Goal: Task Accomplishment & Management: Use online tool/utility

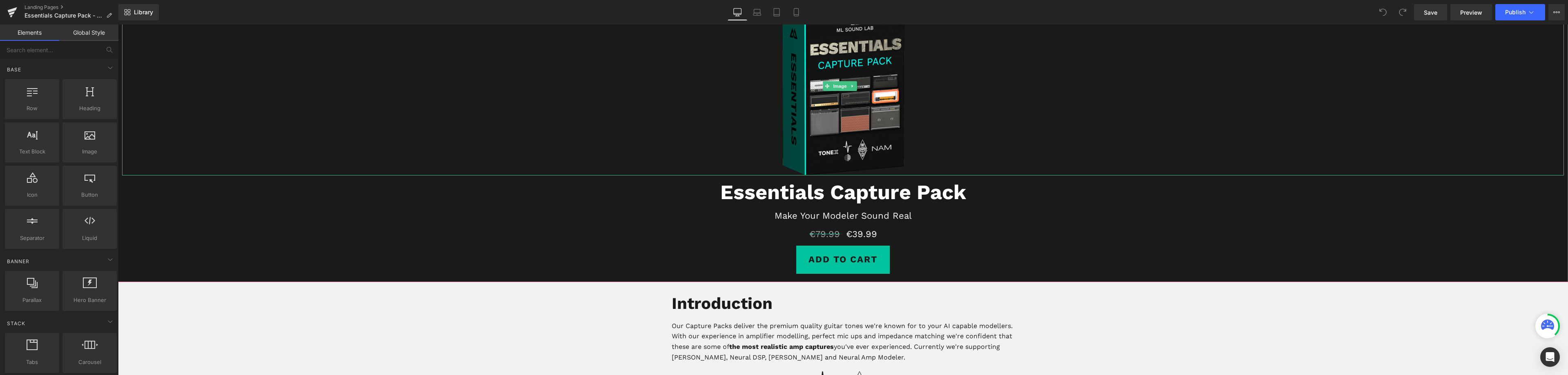
scroll to position [81, 0]
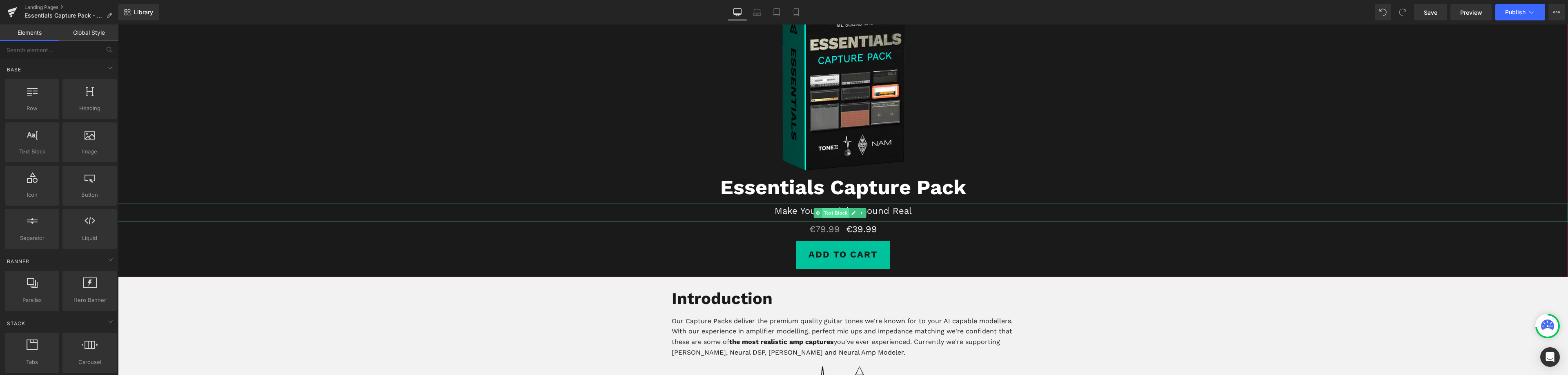
click at [829, 213] on span "Text Block" at bounding box center [835, 213] width 27 height 10
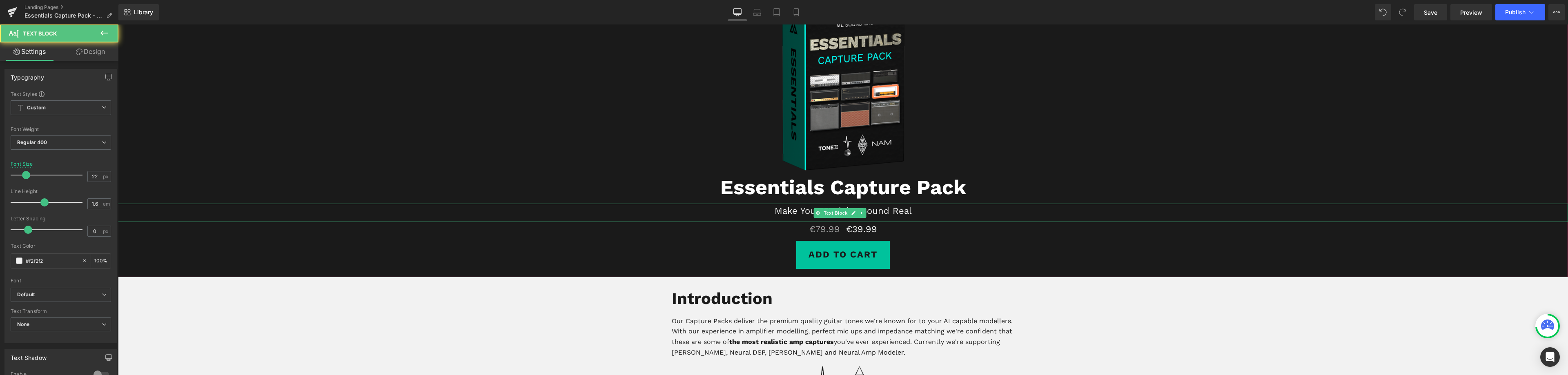
click at [886, 212] on p "Make Your Modeler Sound Real" at bounding box center [844, 210] width 1451 height 14
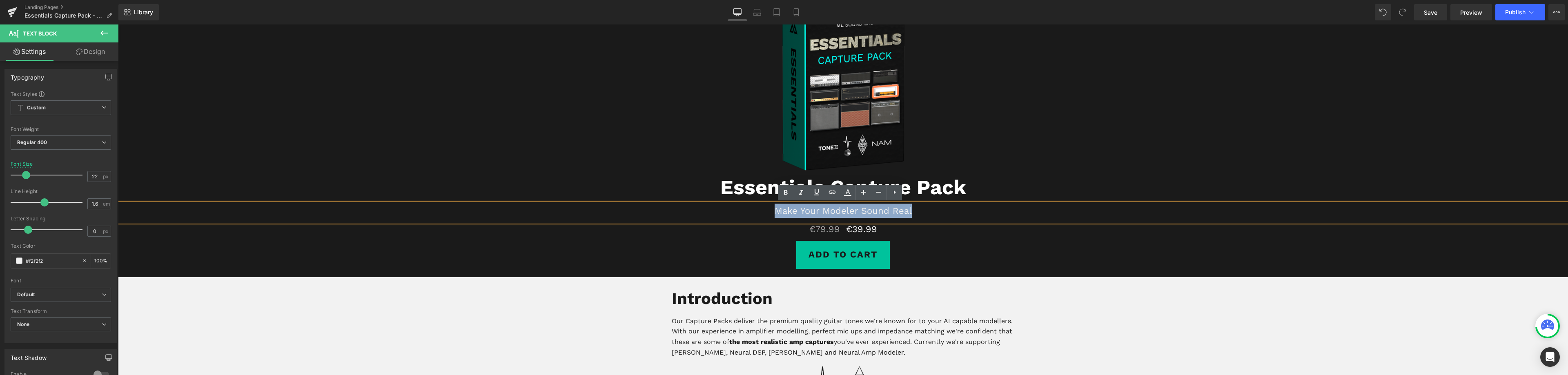
drag, startPoint x: 905, startPoint y: 208, endPoint x: 775, endPoint y: 208, distance: 130.0
click at [775, 208] on p "Make Your Modeler Sound Real" at bounding box center [844, 210] width 1451 height 14
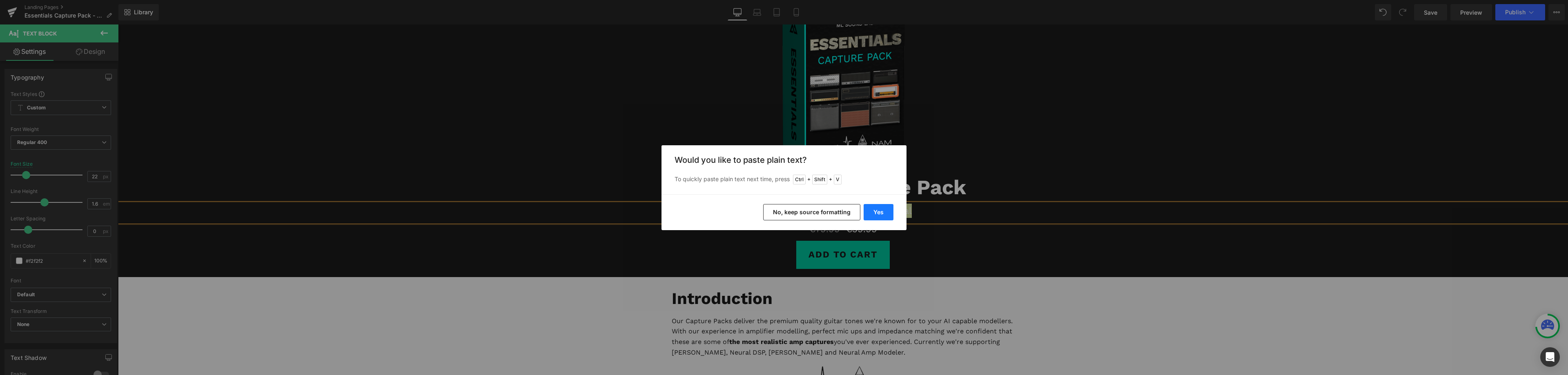
drag, startPoint x: 757, startPoint y: 187, endPoint x: 875, endPoint y: 212, distance: 120.6
click at [875, 212] on button "Yes" at bounding box center [879, 213] width 30 height 16
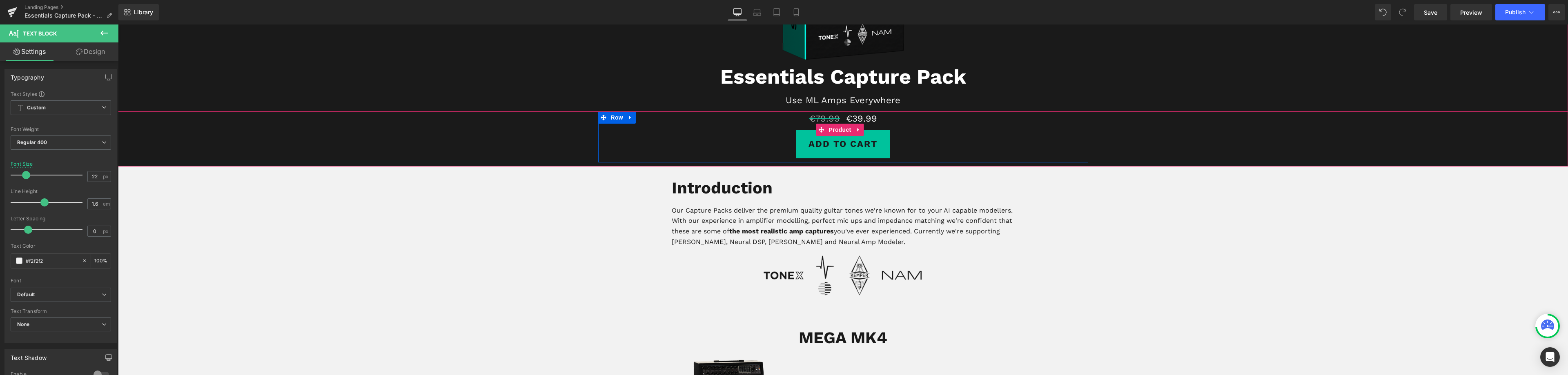
scroll to position [204, 0]
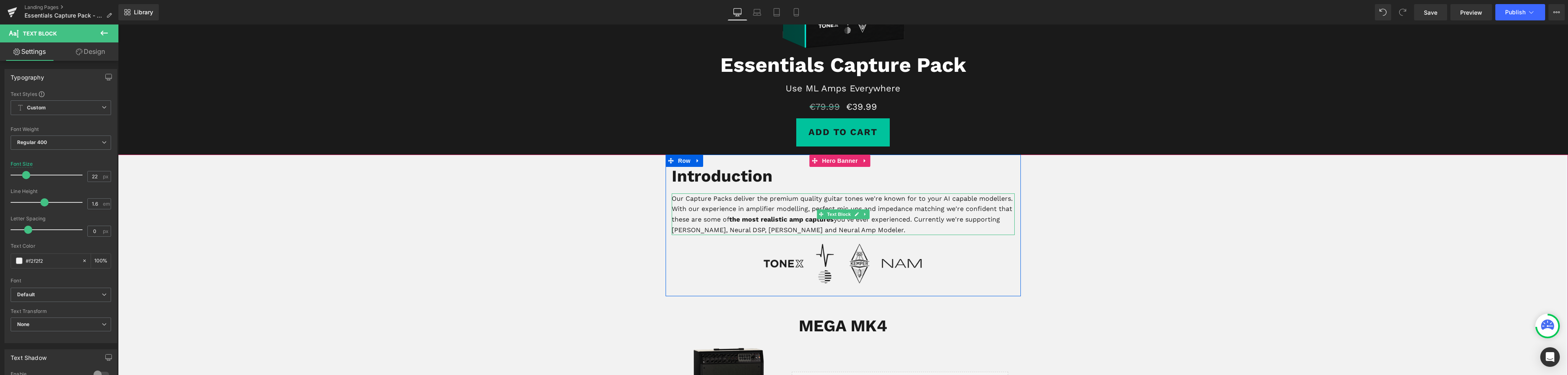
click at [974, 197] on p "Our Capture Packs deliver the premium quality guitar tones we're known for to y…" at bounding box center [844, 214] width 343 height 42
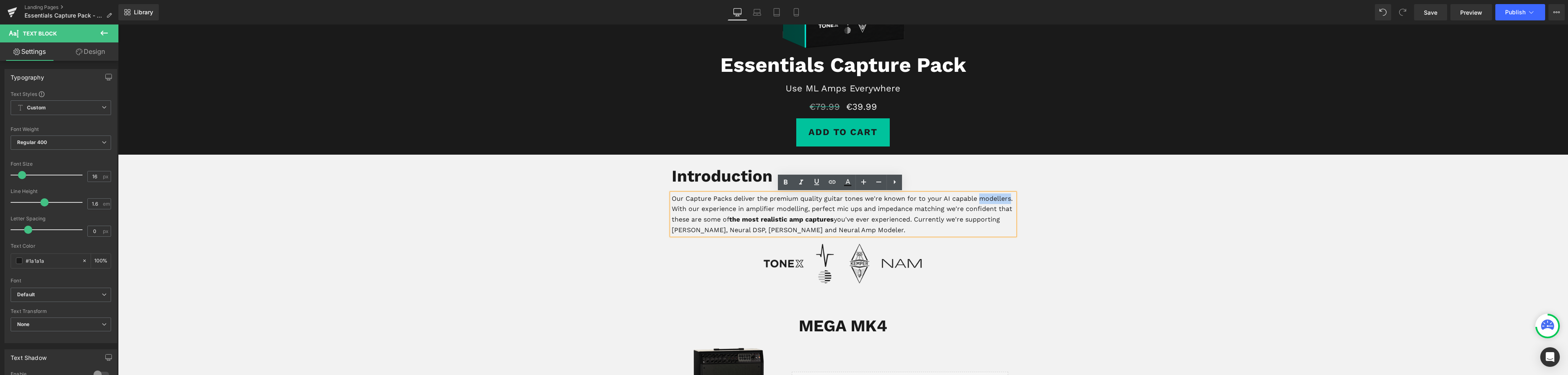
drag, startPoint x: 1007, startPoint y: 199, endPoint x: 977, endPoint y: 203, distance: 30.3
click at [977, 203] on p "Our Capture Packs deliver the premium quality guitar tones we're known for to y…" at bounding box center [844, 214] width 343 height 42
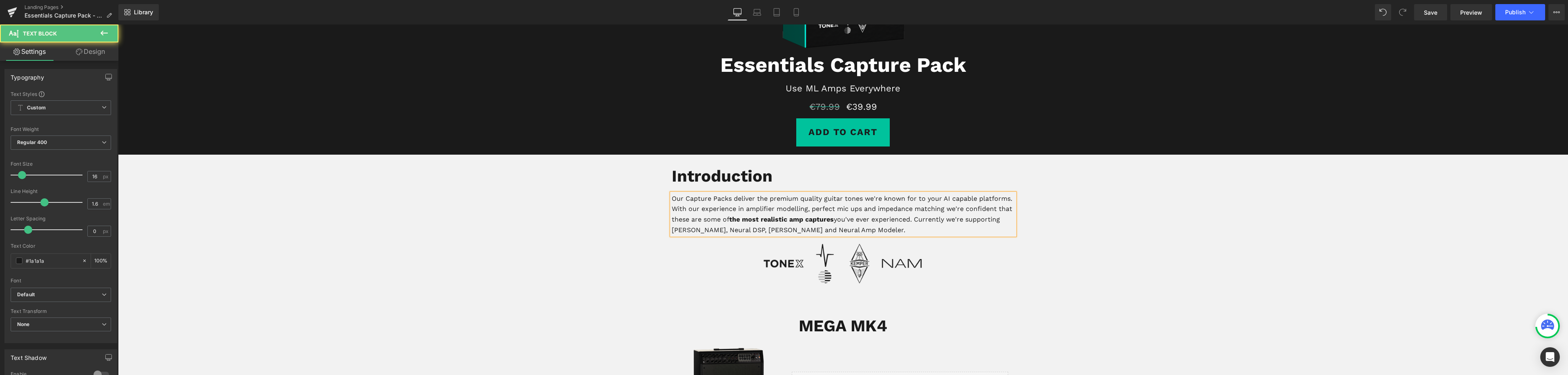
click at [700, 208] on p "Our Capture Packs deliver the premium quality guitar tones we're known for to y…" at bounding box center [844, 214] width 343 height 42
drag, startPoint x: 799, startPoint y: 211, endPoint x: 784, endPoint y: 211, distance: 15.0
click at [784, 211] on p "Our Capture Packs deliver the premium quality guitar tones we're known for to y…" at bounding box center [844, 214] width 343 height 42
click at [831, 171] on span "Heading" at bounding box center [839, 176] width 22 height 10
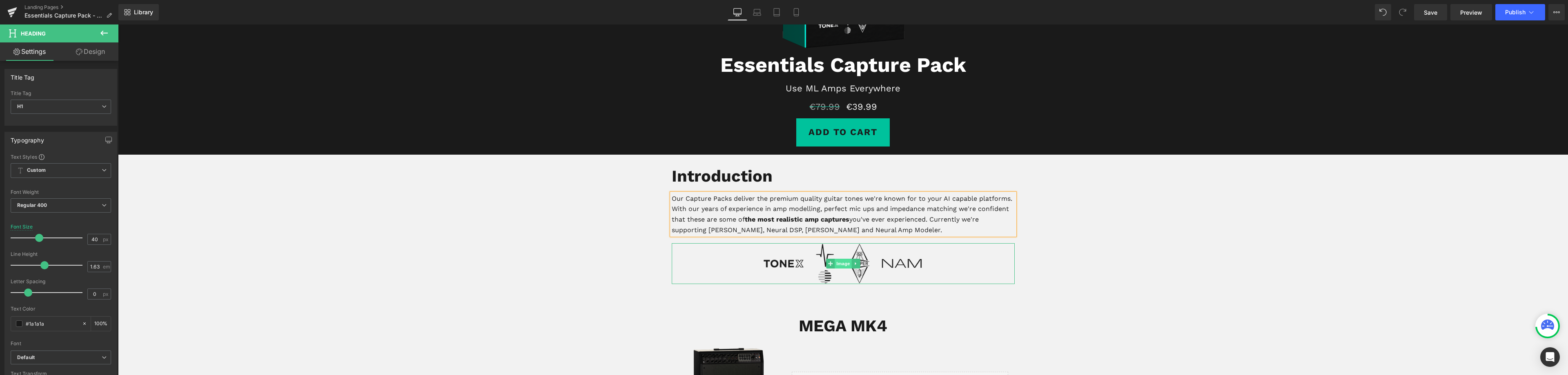
click at [835, 261] on span "Image" at bounding box center [843, 263] width 17 height 10
click at [738, 284] on div "Introduction Heading Our Capture Packs deliver the premium quality guitar tones…" at bounding box center [843, 225] width 356 height 142
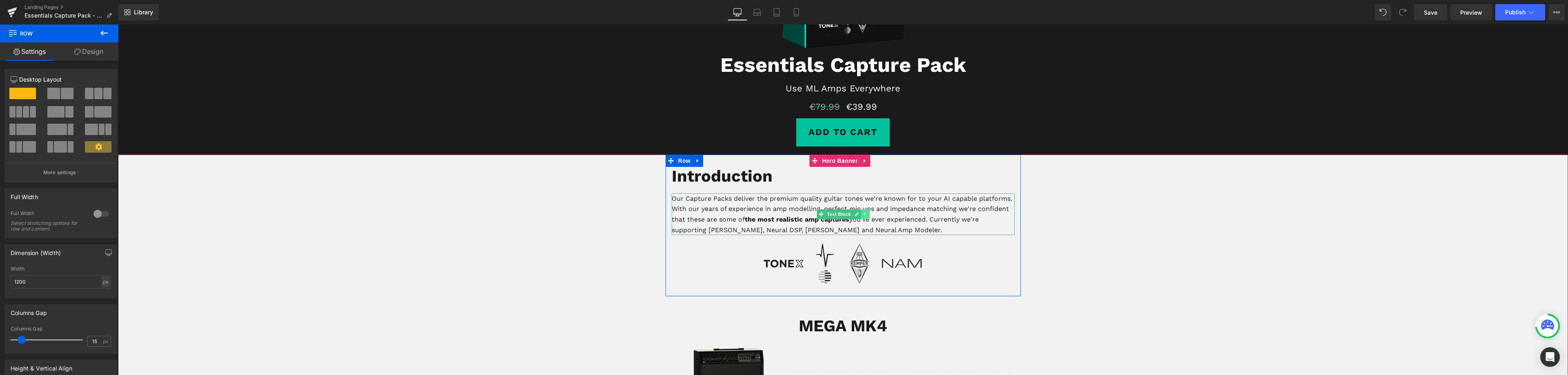
click at [863, 213] on icon at bounding box center [865, 214] width 4 height 5
click at [859, 216] on icon at bounding box center [860, 214] width 4 height 5
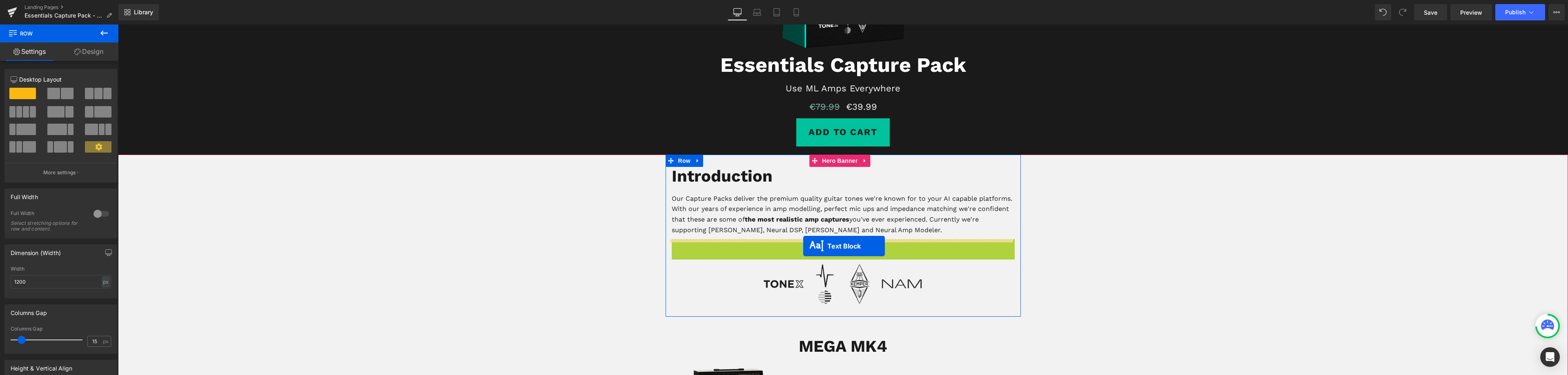
drag, startPoint x: 819, startPoint y: 258, endPoint x: 803, endPoint y: 246, distance: 20.0
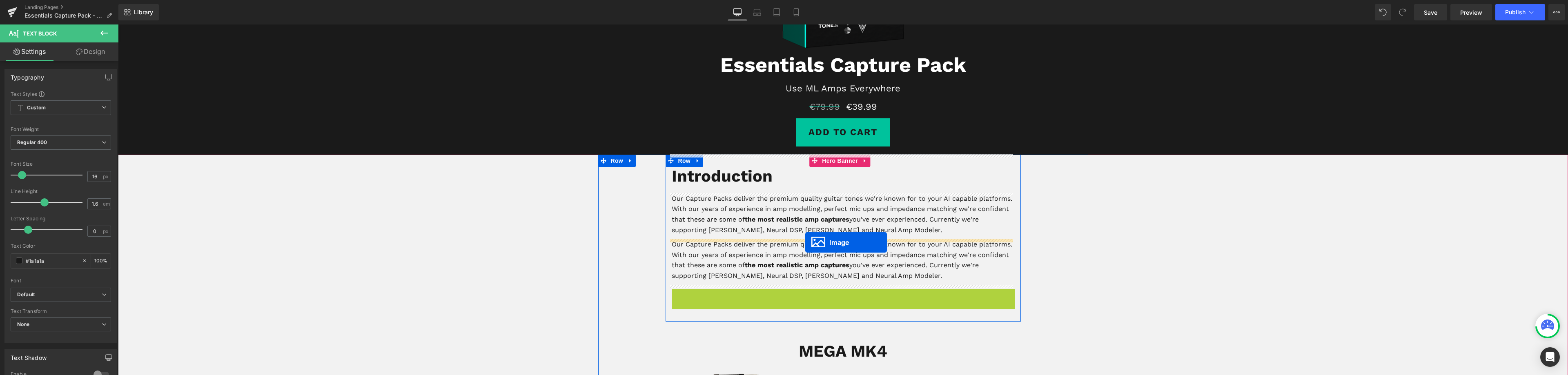
drag, startPoint x: 825, startPoint y: 307, endPoint x: 805, endPoint y: 242, distance: 68.0
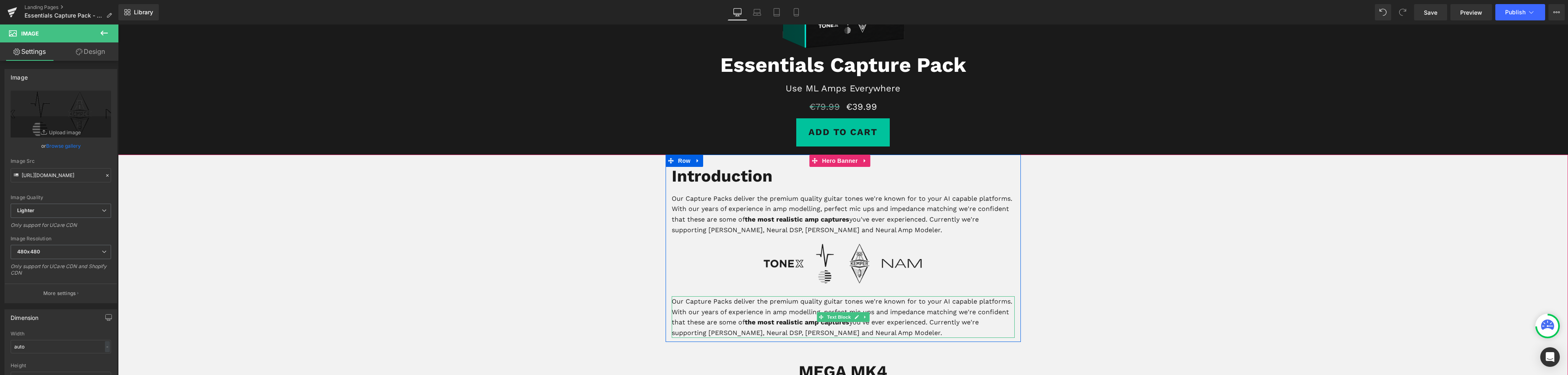
click at [760, 306] on p "Our Capture Packs deliver the premium quality guitar tones we're known for to y…" at bounding box center [844, 317] width 343 height 42
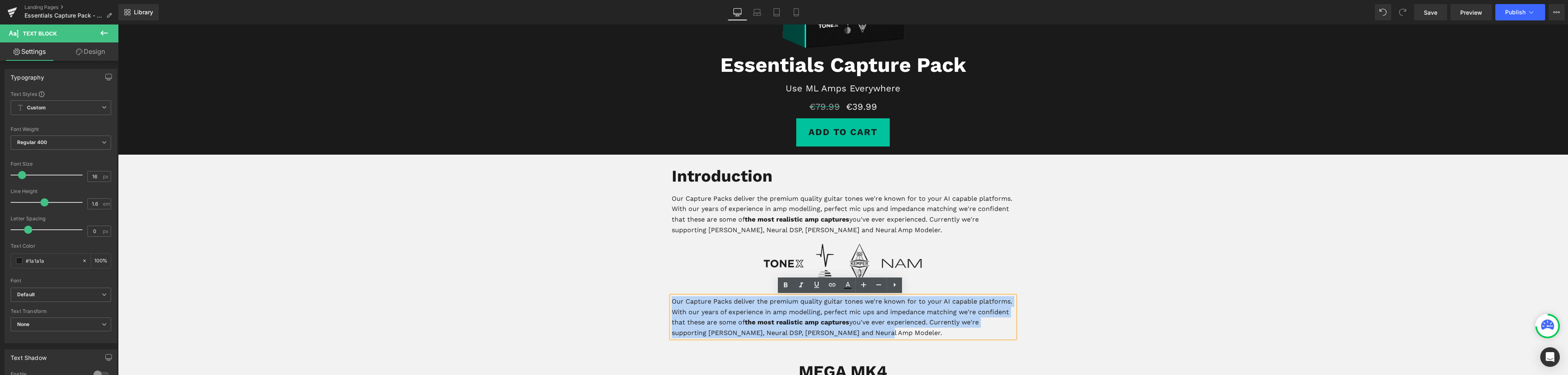
drag, startPoint x: 871, startPoint y: 331, endPoint x: 669, endPoint y: 300, distance: 204.4
click at [672, 300] on p "Our Capture Packs deliver the premium quality guitar tones we're known for to y…" at bounding box center [844, 317] width 343 height 42
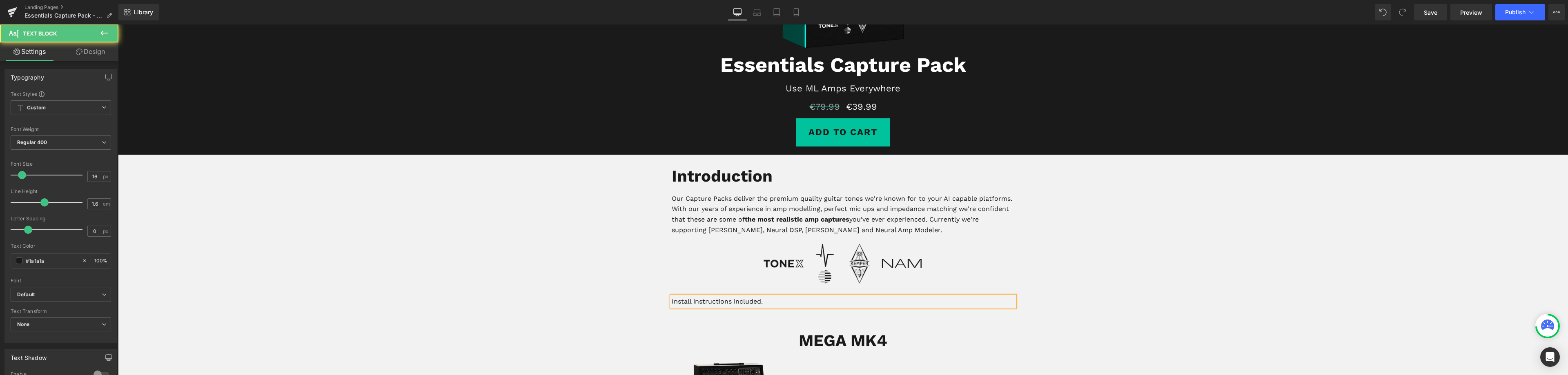
click at [773, 299] on p "Install instructions included." at bounding box center [844, 301] width 343 height 11
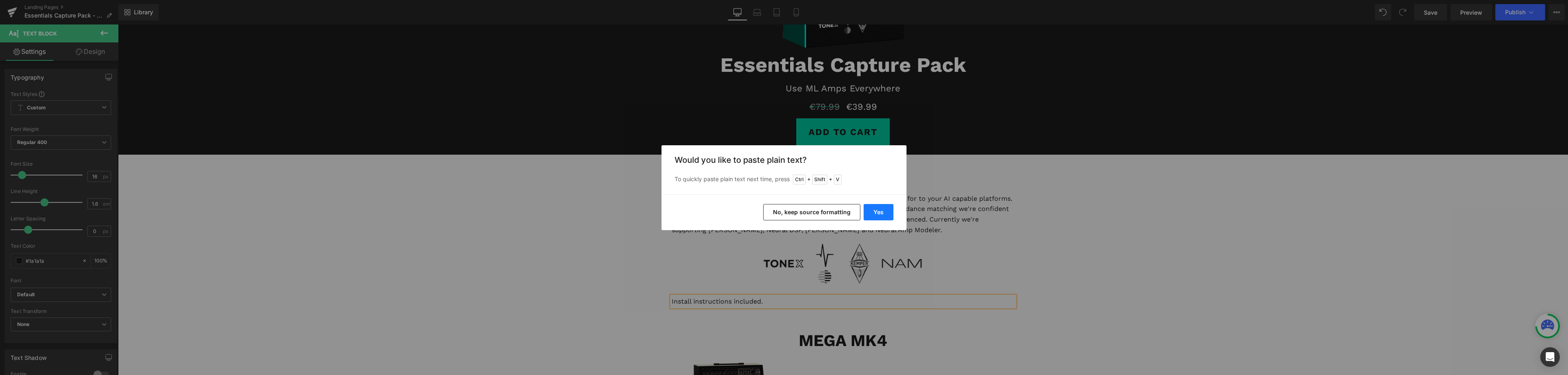
click at [877, 208] on button "Yes" at bounding box center [879, 213] width 30 height 16
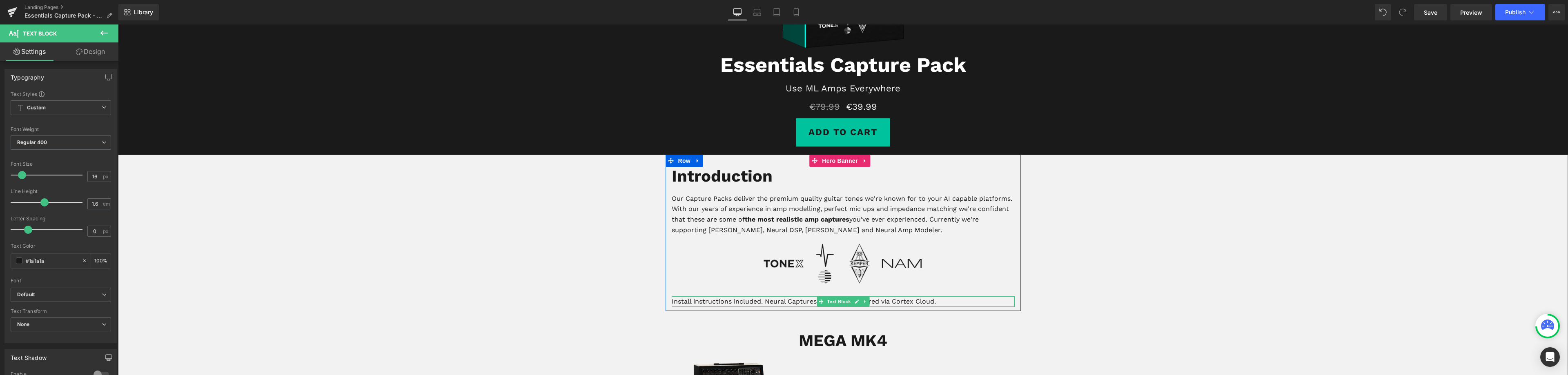
click at [762, 301] on p "Install instructions included. Neural Captures can only be shared via Cortex Cl…" at bounding box center [844, 301] width 343 height 11
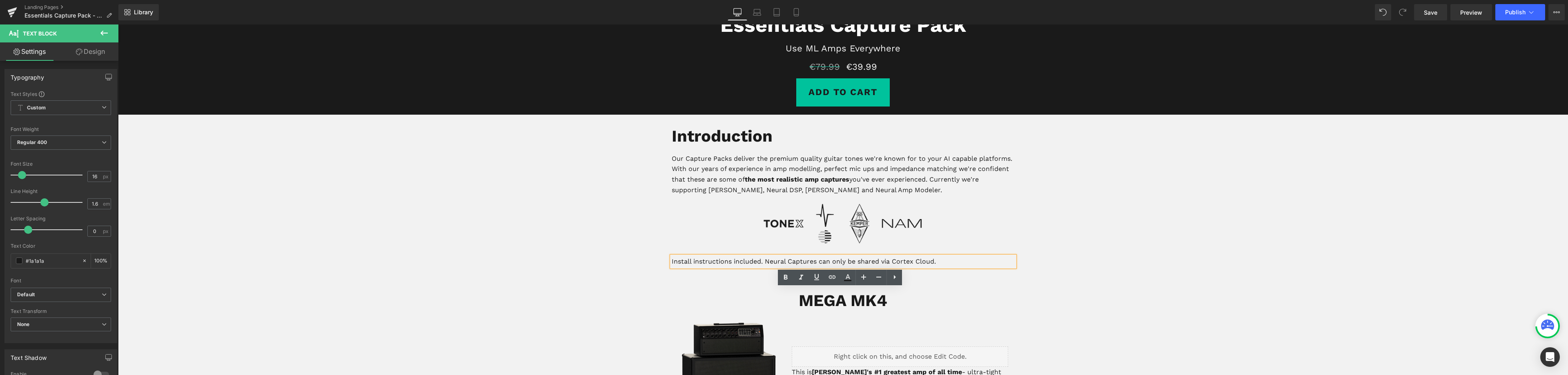
scroll to position [245, 0]
click at [948, 263] on p "Install instructions included. (Neural Captures can only be shared via Cortex C…" at bounding box center [844, 260] width 343 height 11
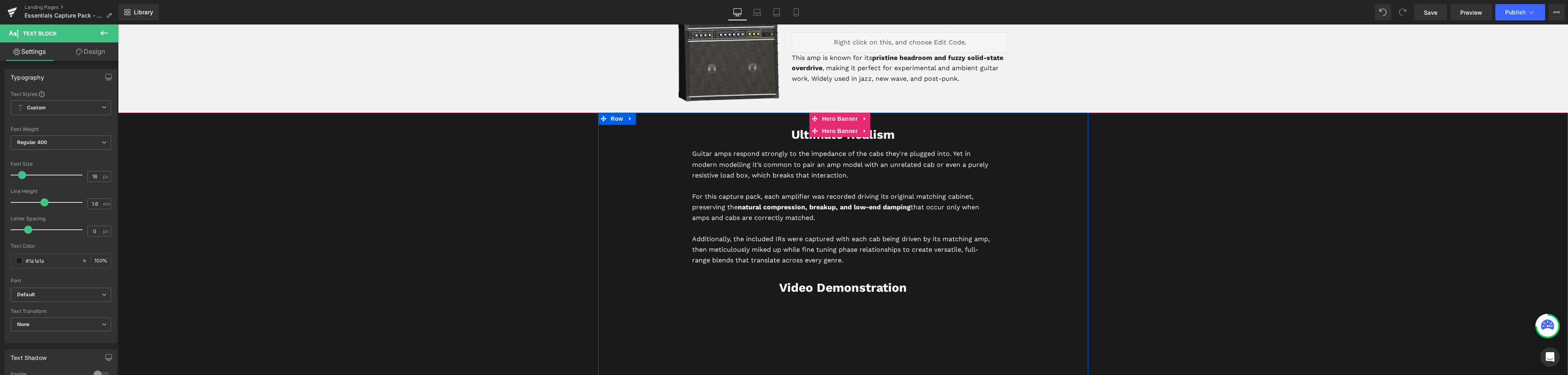
scroll to position [1877, 0]
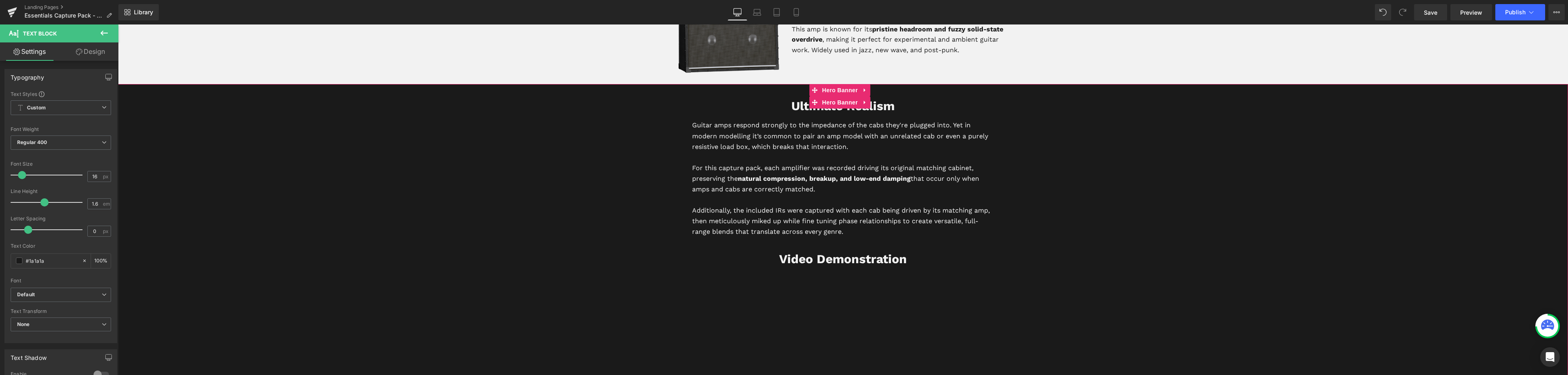
click at [1282, 195] on span "Ultimate Realism Heading Guitar amps respond strongly to the impedance of the c…" at bounding box center [844, 314] width 1451 height 462
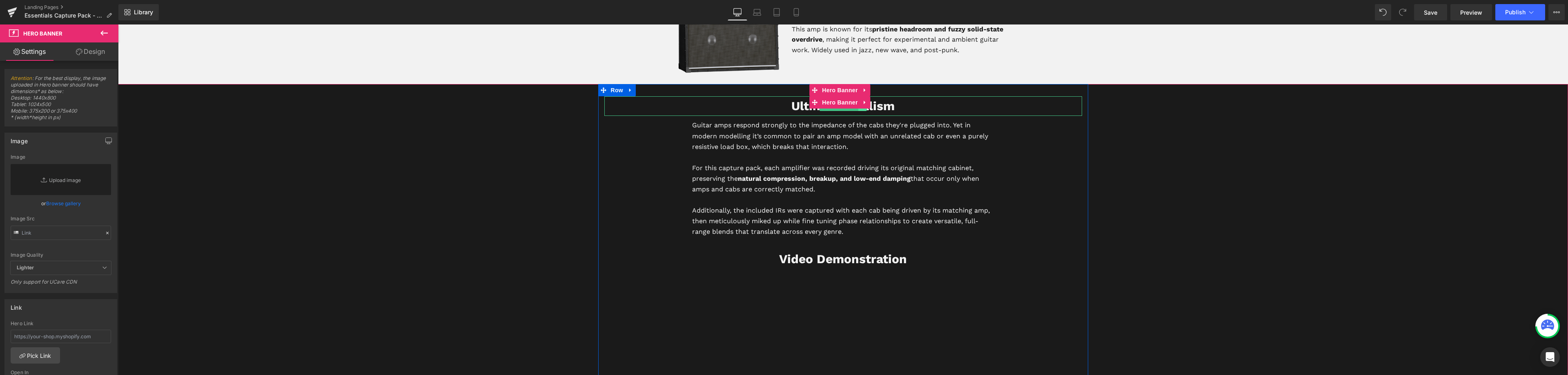
click at [860, 109] on link at bounding box center [862, 106] width 8 height 10
click at [865, 110] on link at bounding box center [867, 106] width 8 height 10
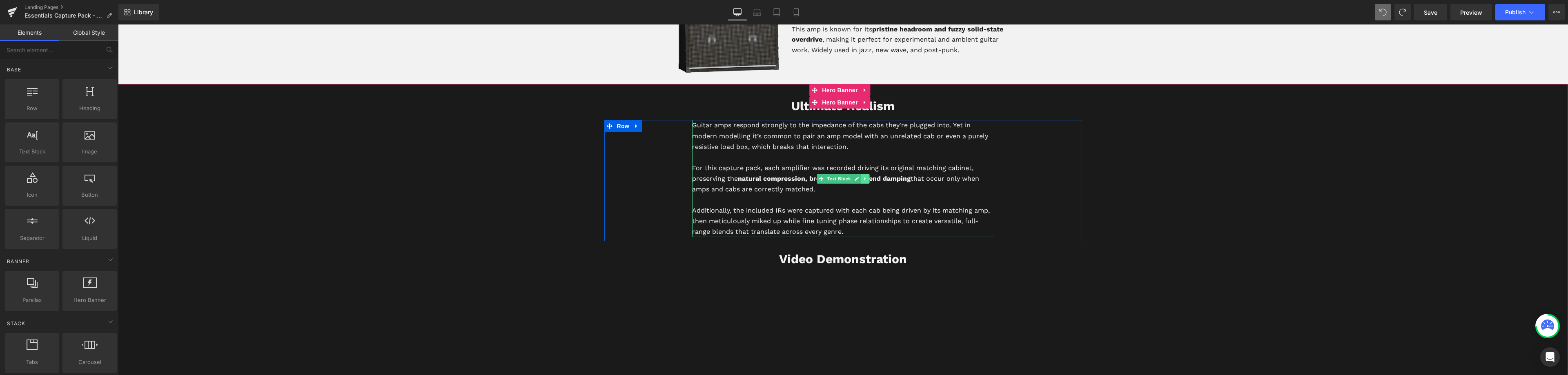
click at [864, 178] on icon at bounding box center [864, 178] width 1 height 2
click at [860, 109] on link at bounding box center [862, 106] width 8 height 10
click at [858, 109] on link at bounding box center [858, 106] width 8 height 10
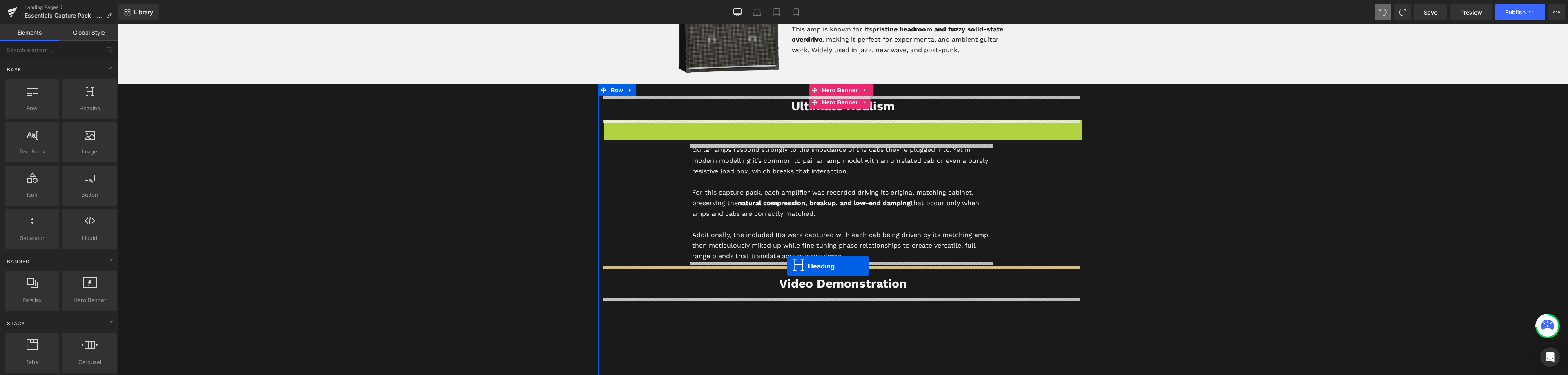
drag, startPoint x: 819, startPoint y: 133, endPoint x: 788, endPoint y: 266, distance: 136.6
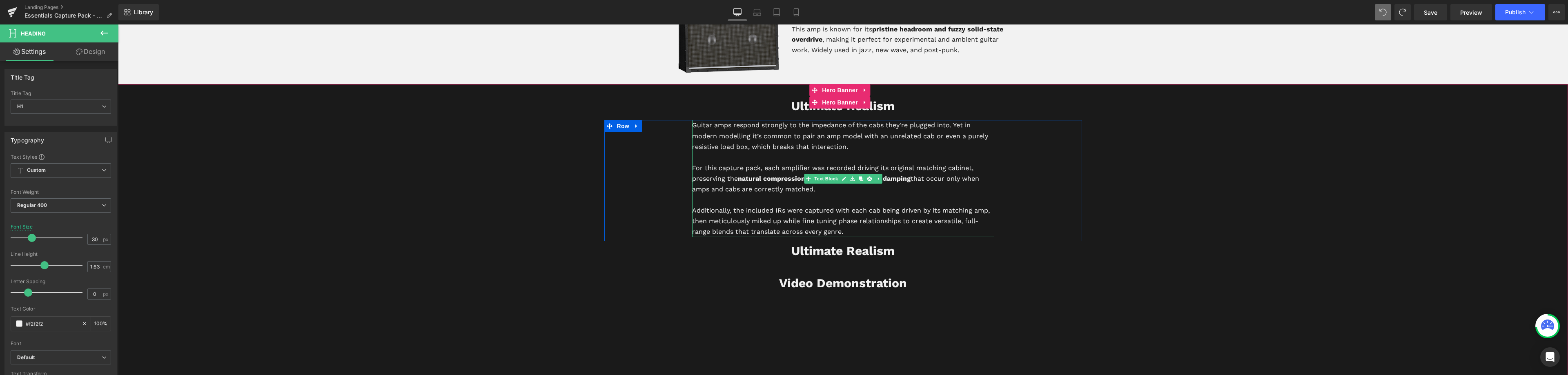
click at [769, 188] on p "For this capture pack, each amplifier was recorded driving its original matchin…" at bounding box center [844, 178] width 302 height 32
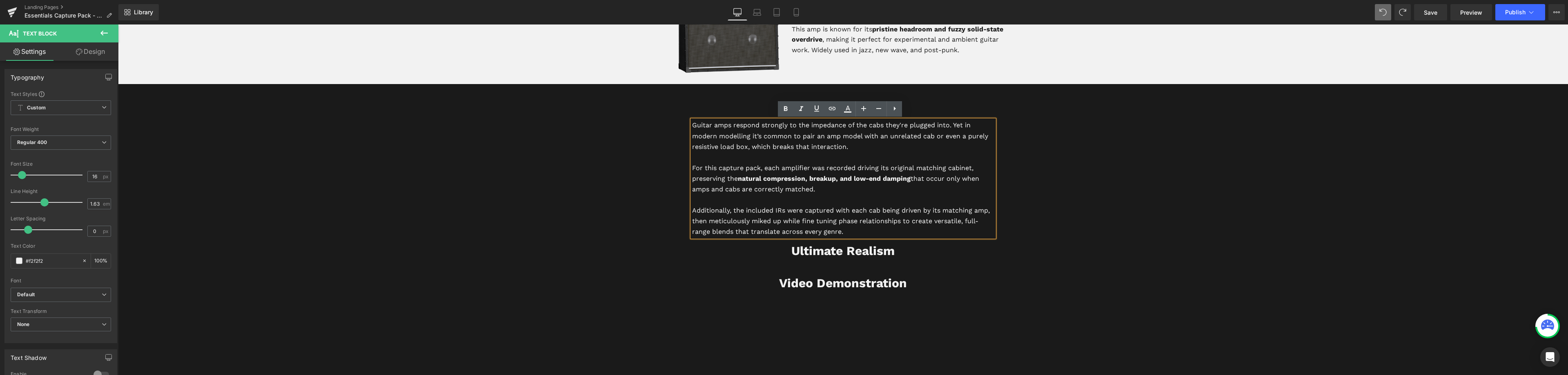
click at [1149, 145] on span "Ultimate Realism Heading Guitar amps respond strongly to the impedance of the c…" at bounding box center [844, 327] width 1451 height 487
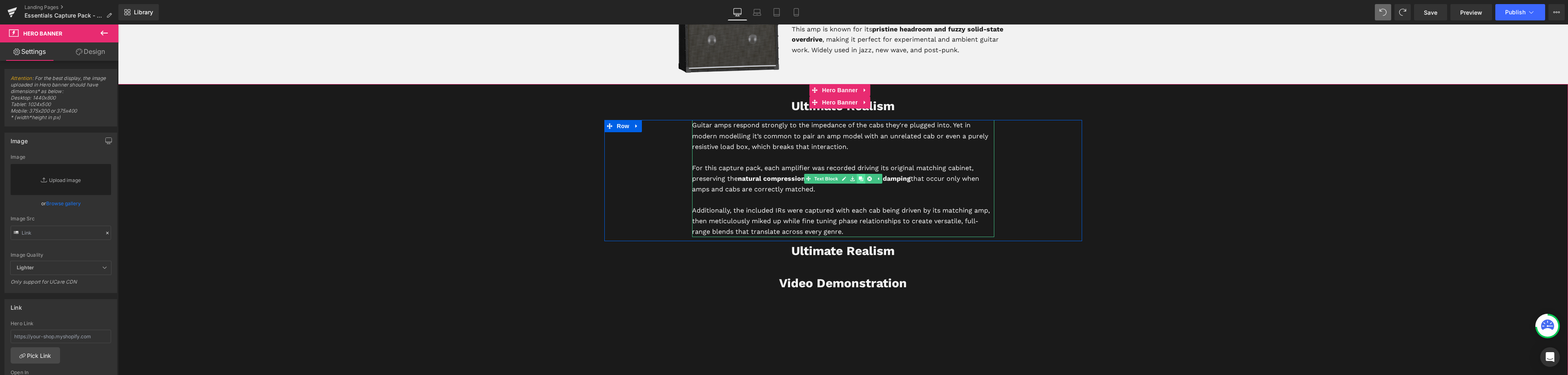
click at [858, 179] on icon at bounding box center [860, 178] width 4 height 4
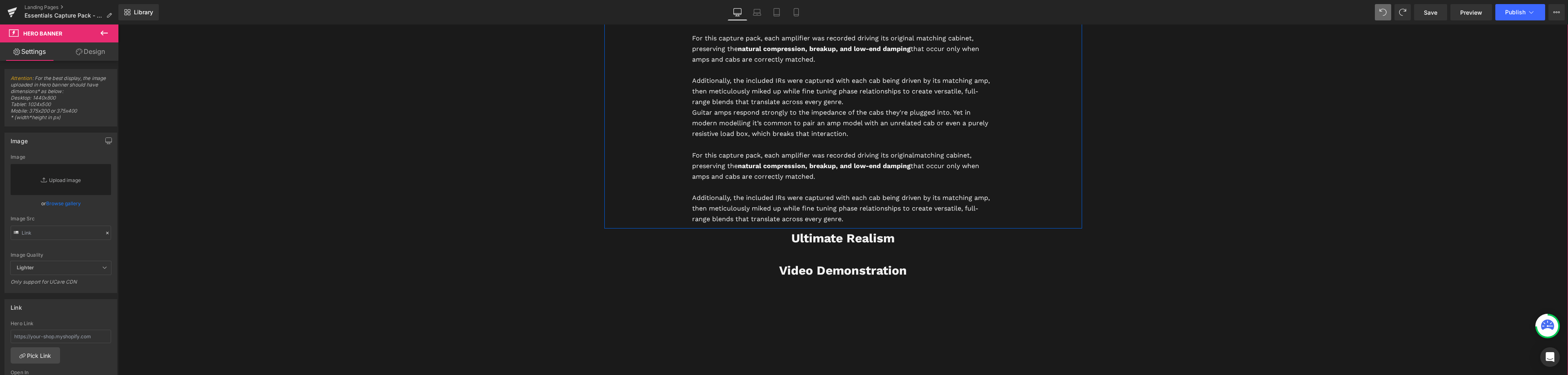
scroll to position [2040, 0]
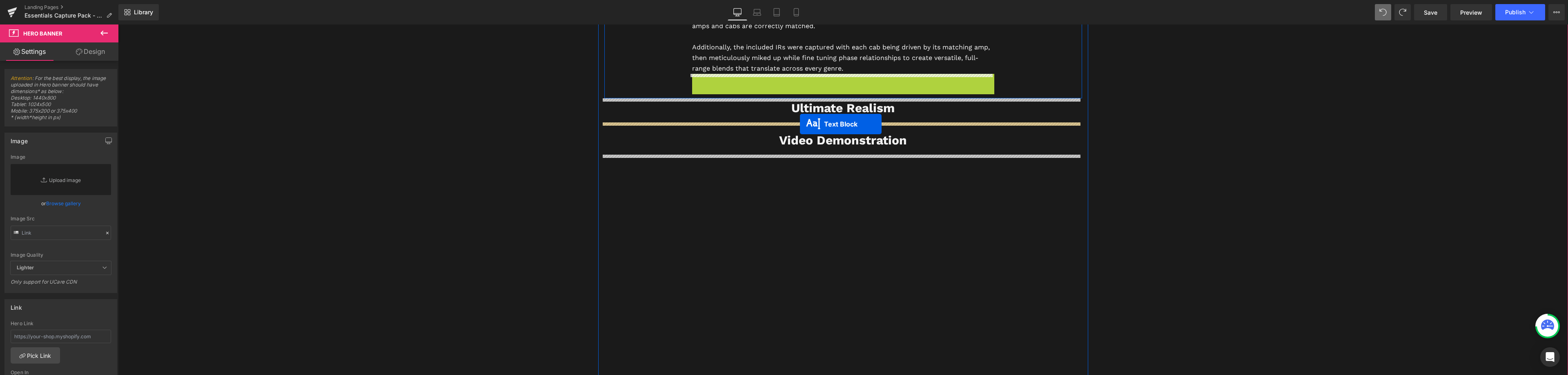
drag, startPoint x: 816, startPoint y: 134, endPoint x: 800, endPoint y: 124, distance: 18.9
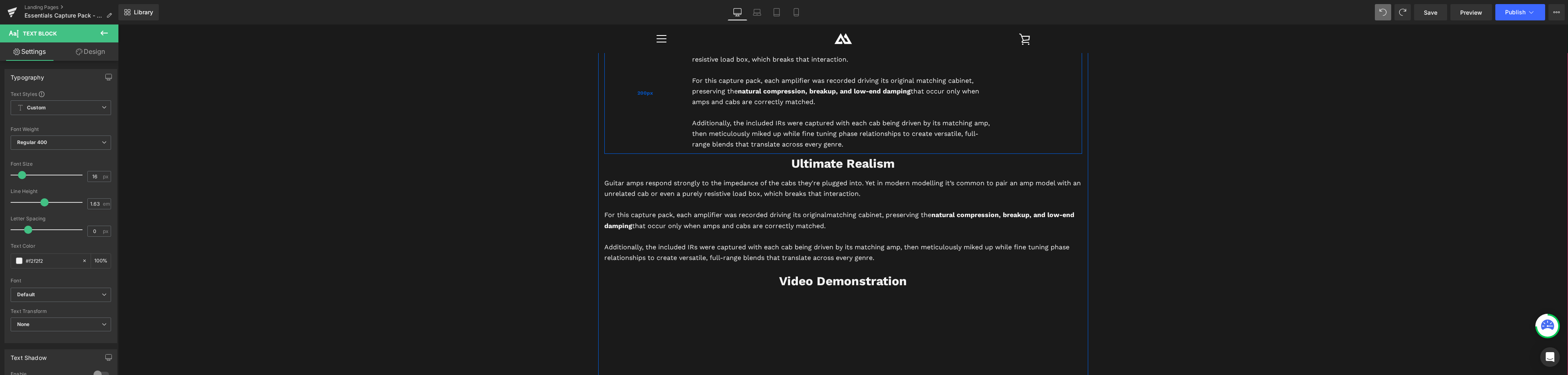
scroll to position [1959, 0]
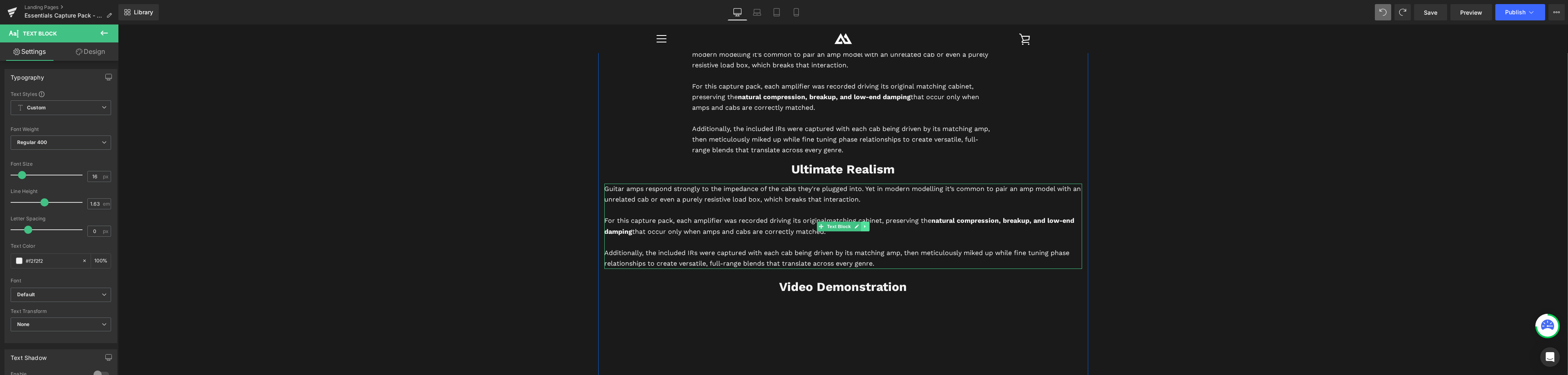
click at [863, 226] on icon at bounding box center [865, 226] width 4 height 5
click at [867, 225] on icon at bounding box center [869, 226] width 4 height 4
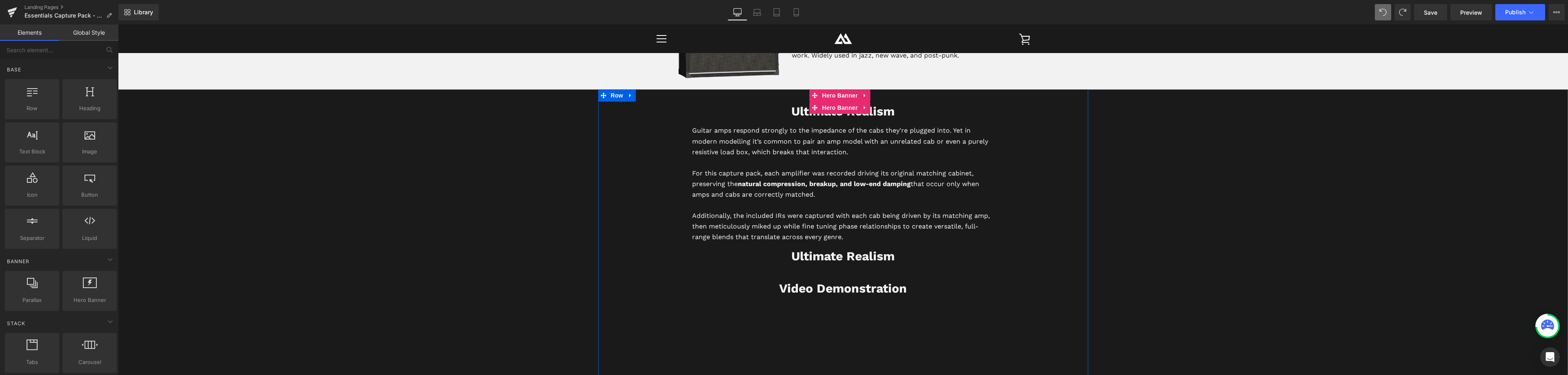
scroll to position [1836, 0]
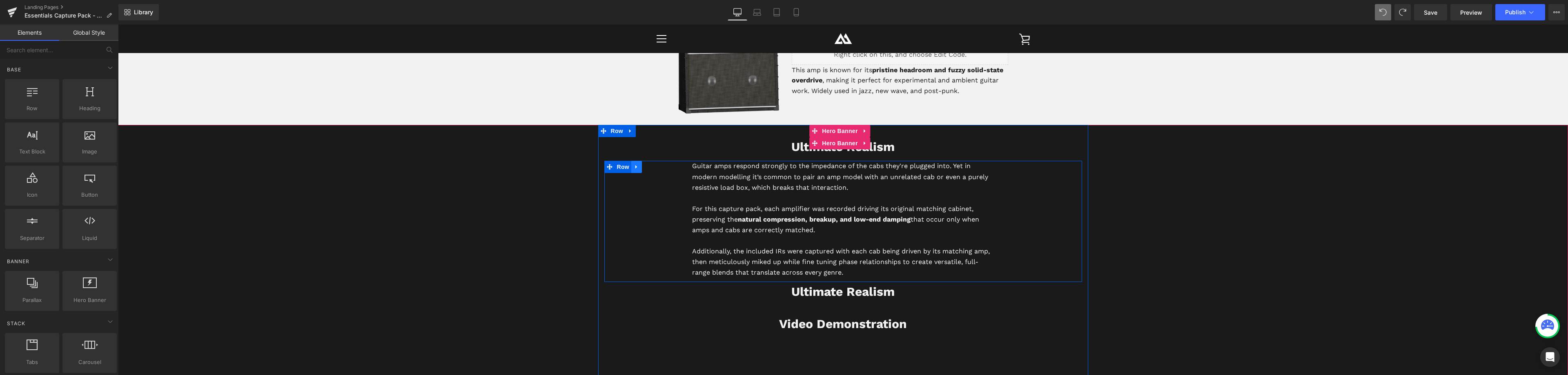
click at [634, 167] on icon at bounding box center [637, 167] width 6 height 6
click at [645, 167] on icon at bounding box center [647, 167] width 6 height 6
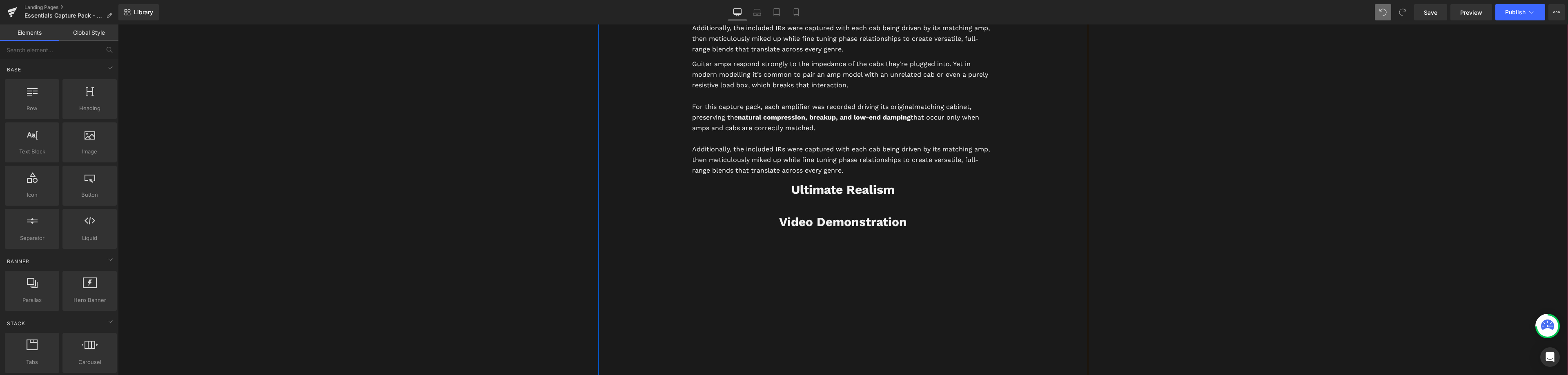
scroll to position [2060, 0]
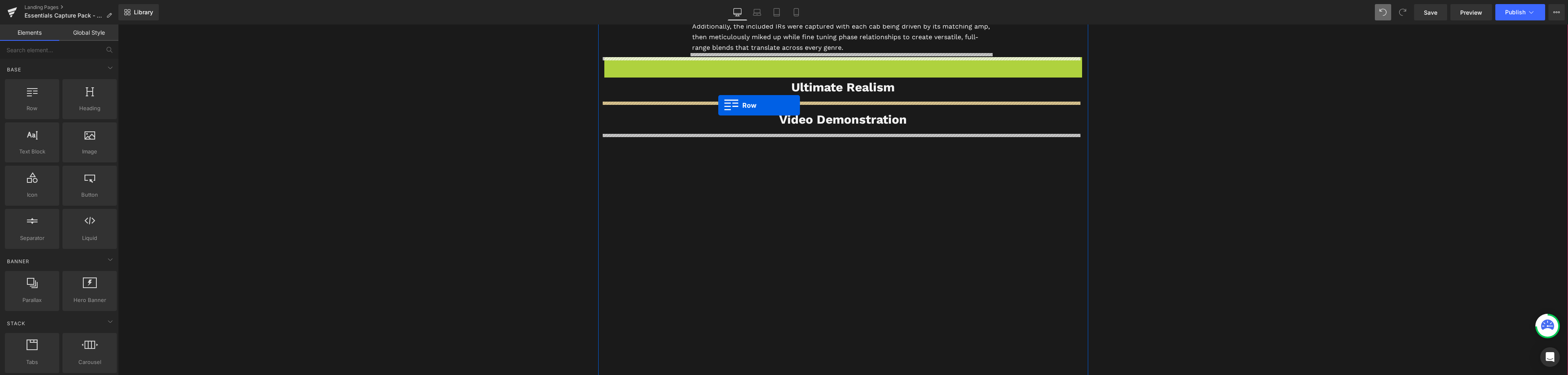
drag, startPoint x: 608, startPoint y: 66, endPoint x: 719, endPoint y: 105, distance: 117.7
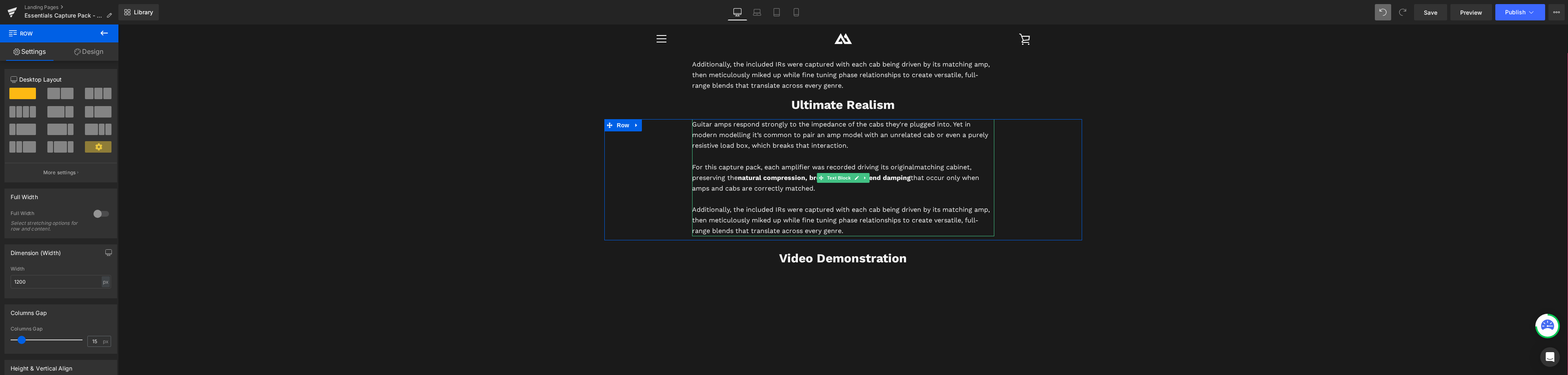
scroll to position [2020, 0]
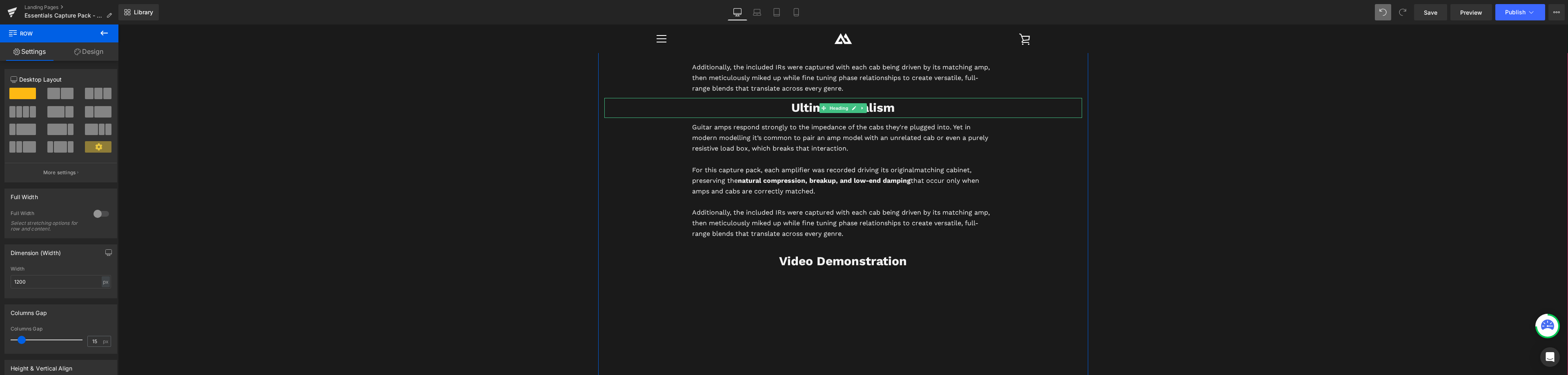
click at [810, 106] on b "Ultimate Realism" at bounding box center [844, 107] width 103 height 14
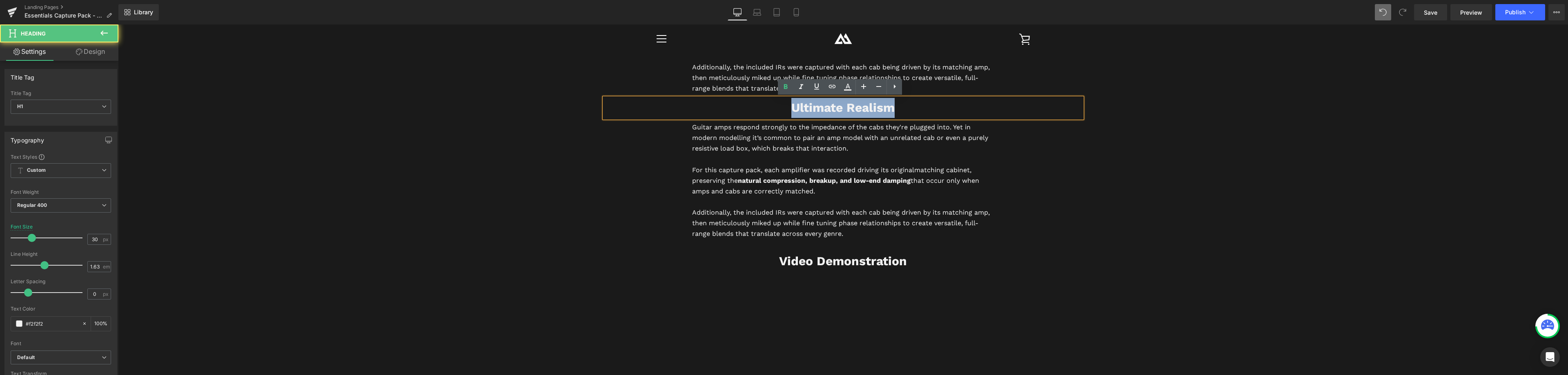
drag, startPoint x: 897, startPoint y: 106, endPoint x: 761, endPoint y: 108, distance: 136.0
click at [761, 108] on h1 "Ultimate Realism" at bounding box center [844, 107] width 478 height 20
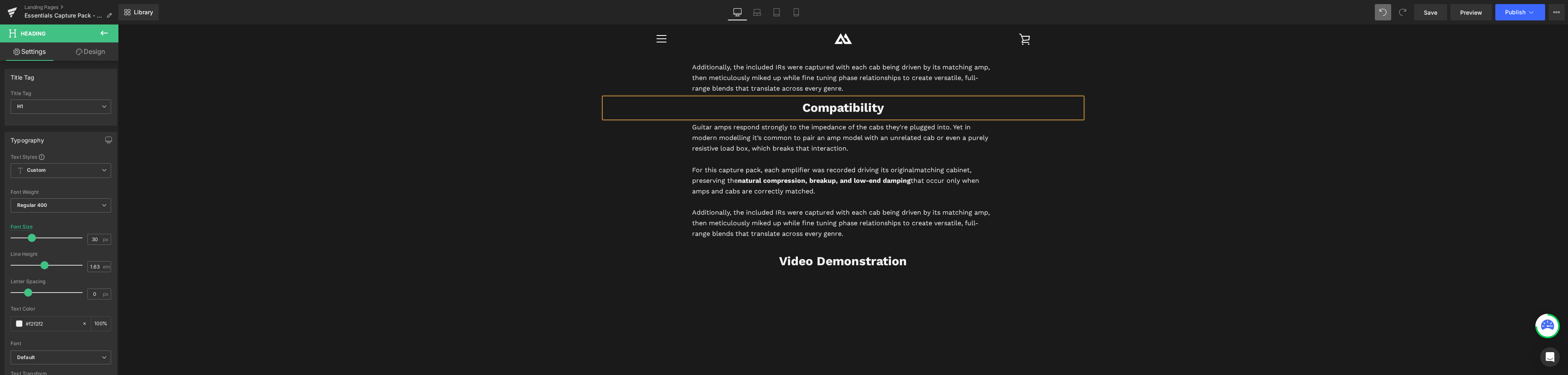
click at [896, 112] on h1 "Compatibility" at bounding box center [844, 107] width 478 height 20
copy b "Compatibility"
click at [778, 135] on p "Guitar amps respond strongly to the impedance of the cabs they're plugged into.…" at bounding box center [844, 138] width 302 height 32
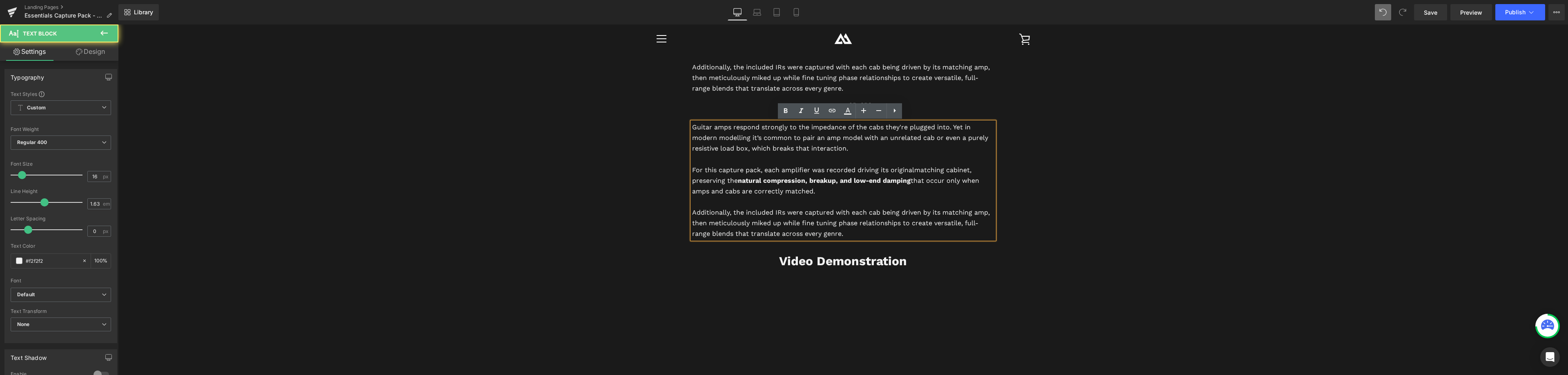
drag, startPoint x: 847, startPoint y: 236, endPoint x: 687, endPoint y: 123, distance: 195.9
click at [692, 123] on div "Guitar amps respond strongly to the impedance of the cabs they're plugged into.…" at bounding box center [844, 181] width 302 height 117
click at [697, 130] on p "Guitar amps respond strongly to the impedance of the cabs they're plugged into.…" at bounding box center [844, 138] width 302 height 32
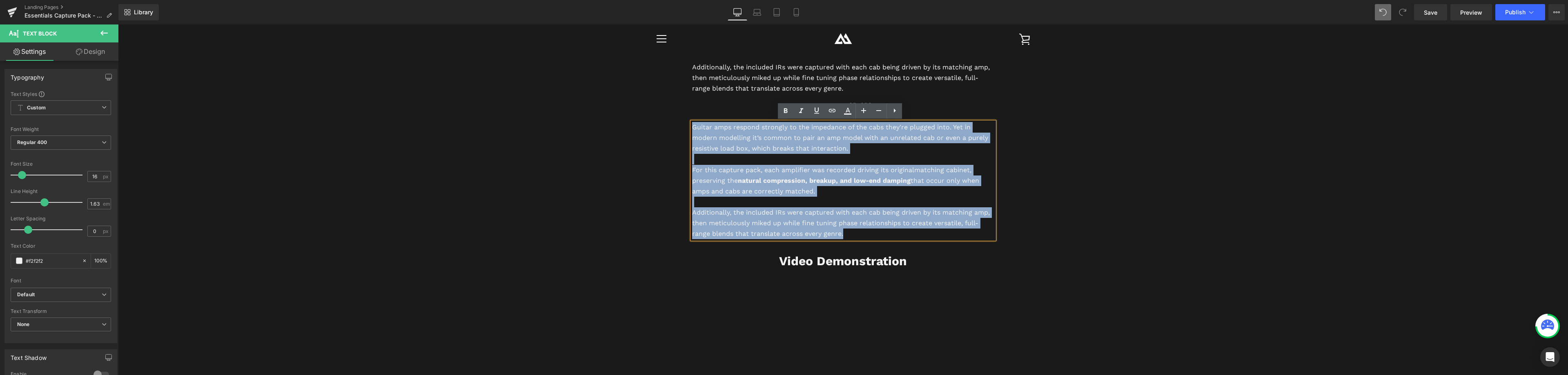
drag, startPoint x: 690, startPoint y: 127, endPoint x: 850, endPoint y: 231, distance: 190.8
click at [850, 231] on div "Guitar amps respond strongly to the impedance of the cabs they're plugged into.…" at bounding box center [844, 181] width 302 height 117
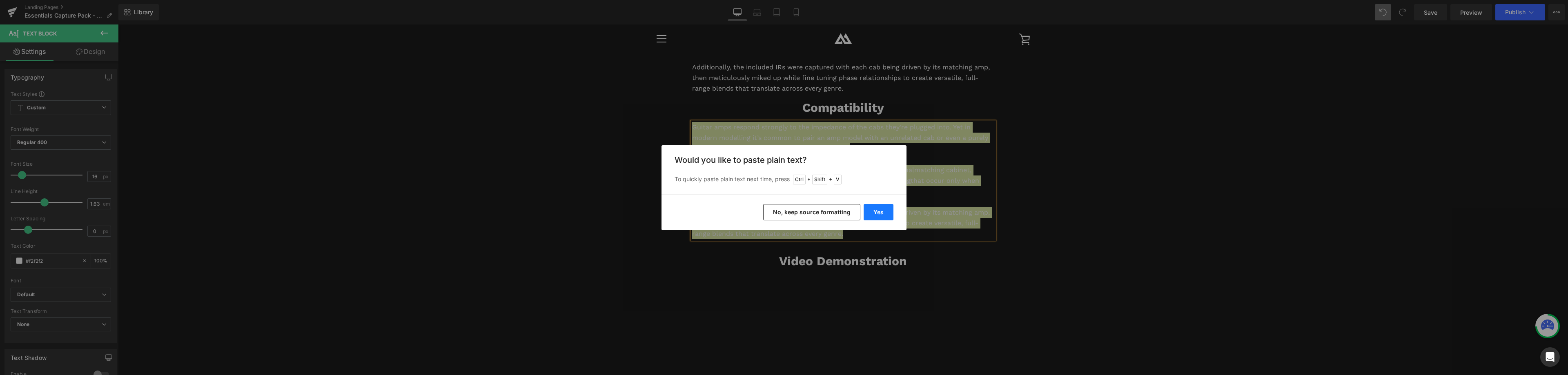
click at [878, 211] on button "Yes" at bounding box center [879, 213] width 30 height 16
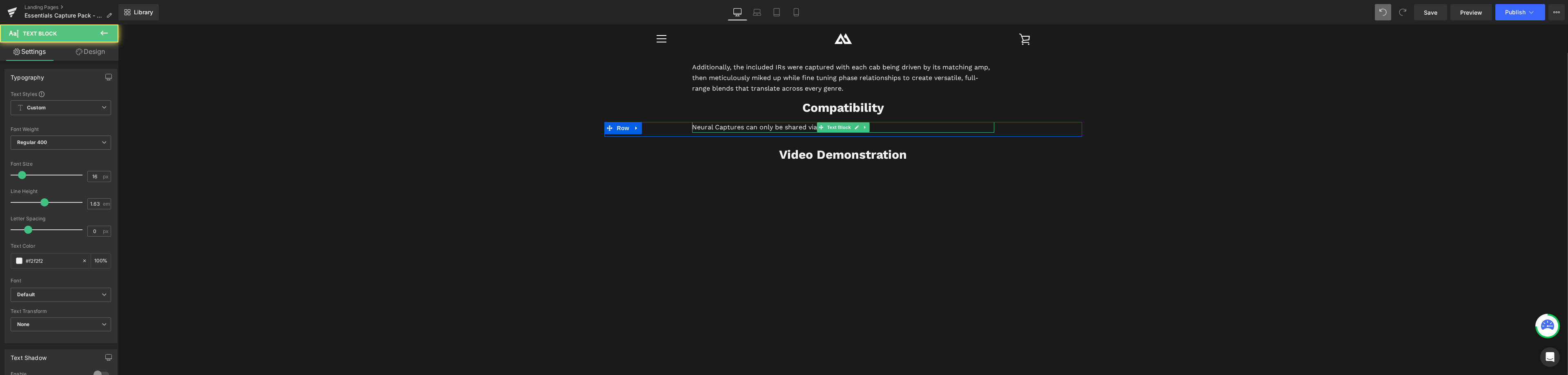
click at [732, 128] on p "Neural Captures can only be shared via Cortex Cloud." at bounding box center [844, 127] width 302 height 11
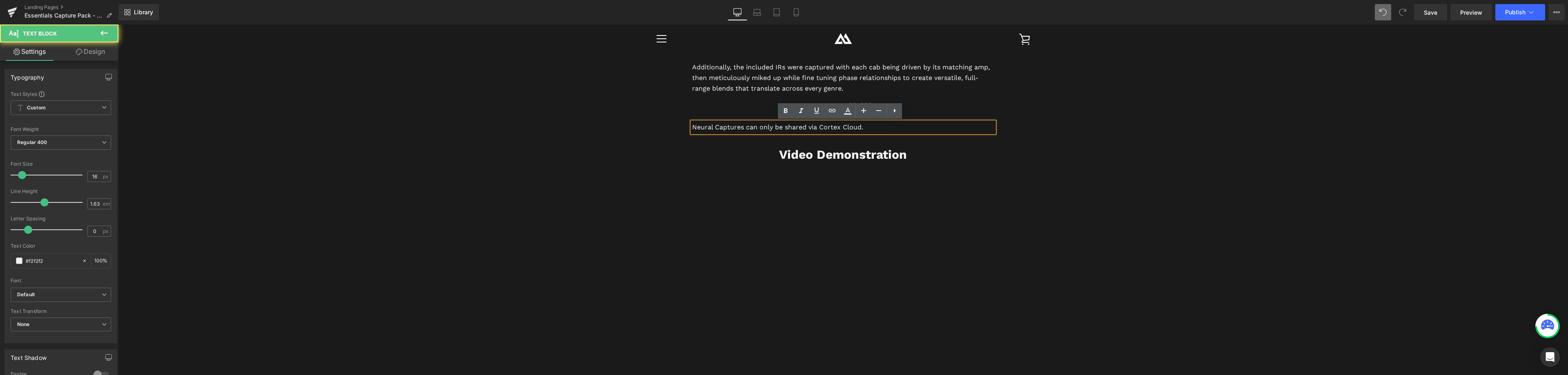
click at [692, 130] on p "Neural Captures can only be shared via Cortex Cloud." at bounding box center [844, 127] width 302 height 11
click at [985, 130] on p "Neural DSP Quad/Nano Cortex users - Neural Captures can only be shared via Cort…" at bounding box center [844, 127] width 302 height 11
click at [806, 128] on p "Neural DSP Quad/Nano Cortex users - Neural Captures can only be shared via Cort…" at bounding box center [844, 127] width 302 height 11
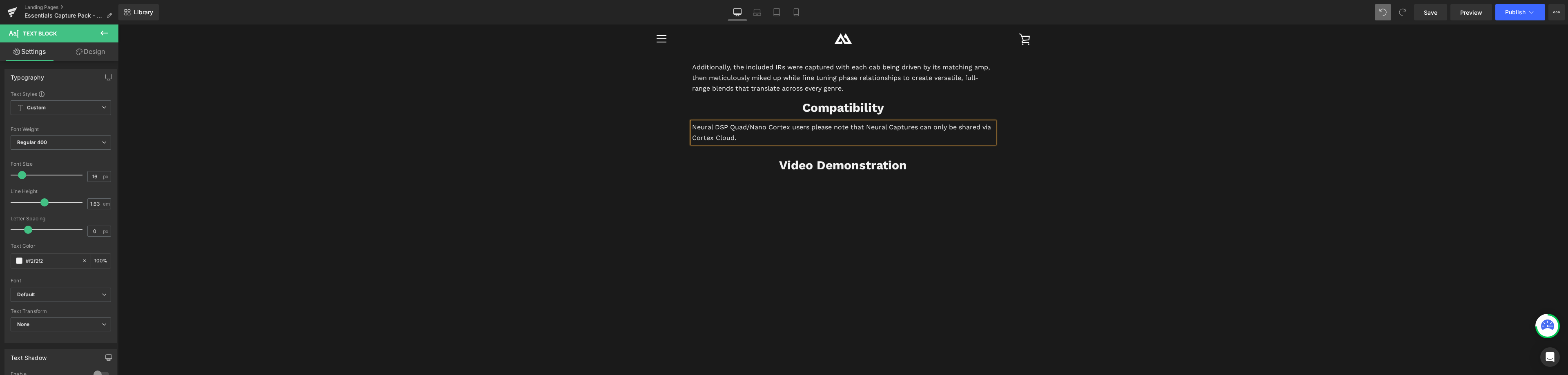
click at [742, 140] on p "Neural DSP Quad/Nano Cortex users please note that Neural Captures can only be …" at bounding box center [844, 133] width 302 height 21
click at [692, 128] on p "Neural DSP Quad/Nano Cortex users please note that Neural Captures can only be …" at bounding box center [844, 133] width 302 height 21
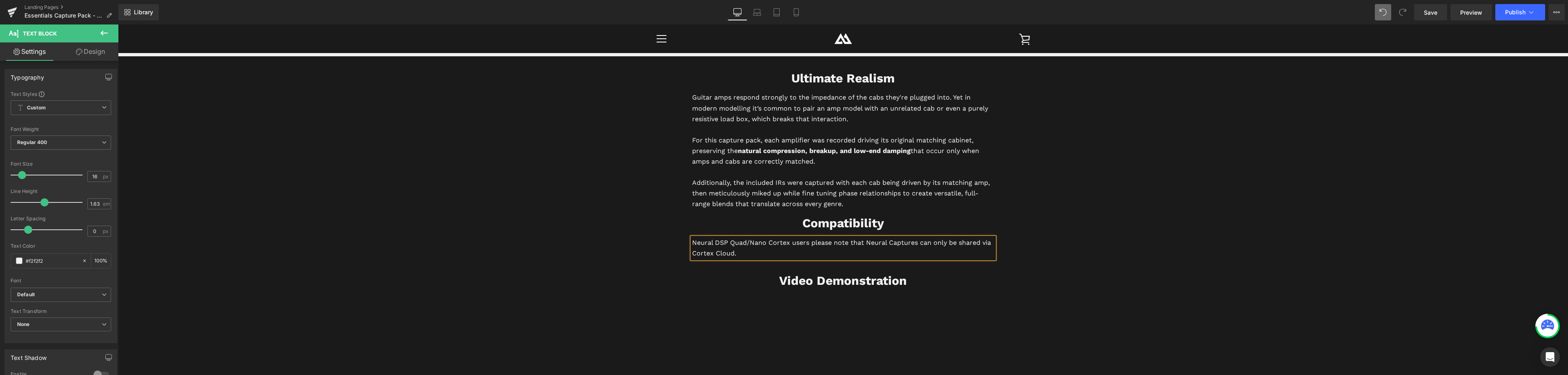
scroll to position [1897, 0]
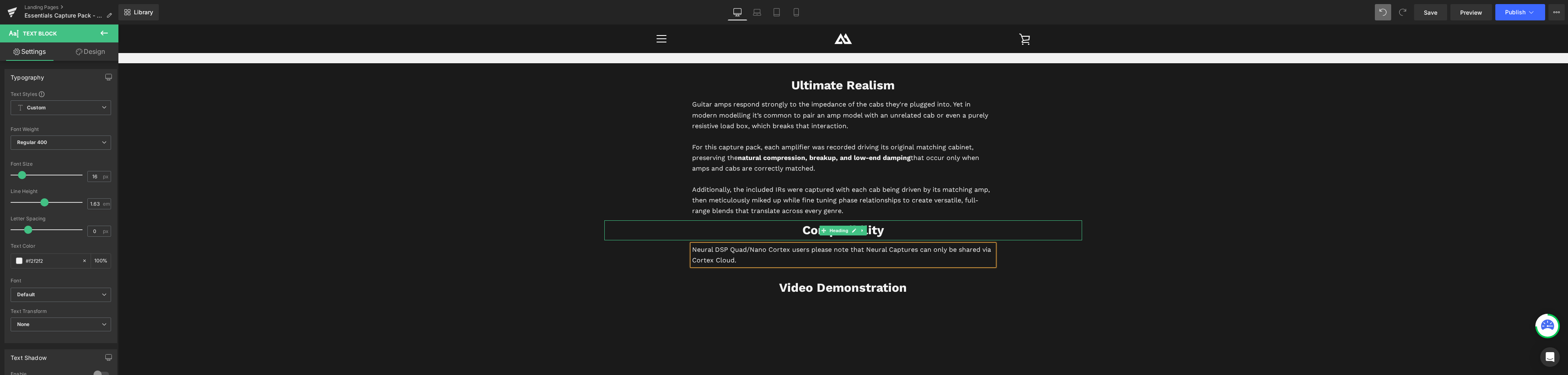
click at [802, 231] on b "Compatibility" at bounding box center [843, 229] width 81 height 14
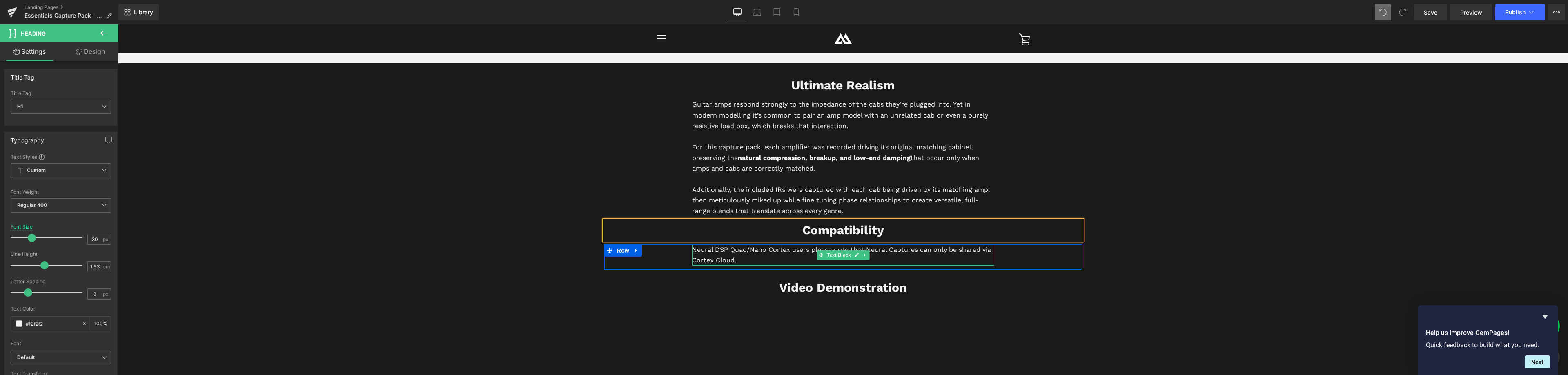
click at [729, 250] on p "Neural DSP Quad/Nano Cortex users please note that Neural Captures can only be …" at bounding box center [844, 255] width 302 height 21
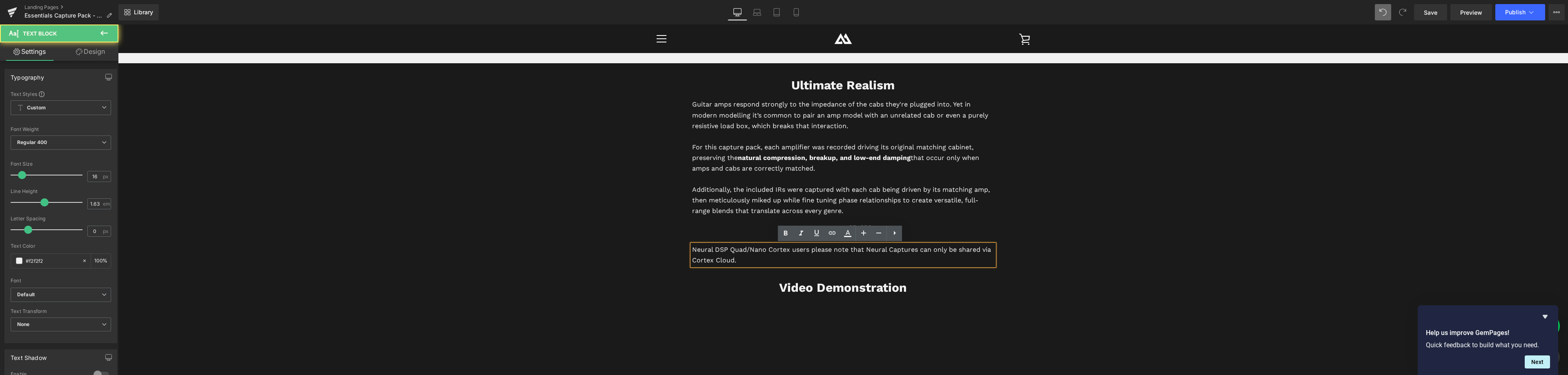
click at [737, 259] on p "Neural DSP Quad/Nano Cortex users please note that Neural Captures can only be …" at bounding box center [844, 255] width 302 height 21
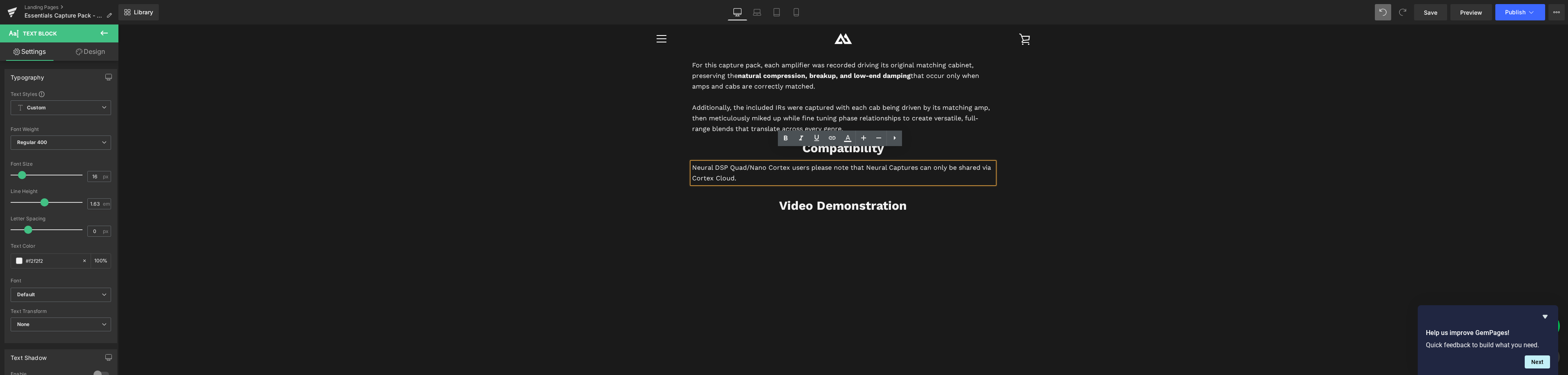
scroll to position [1979, 0]
click at [692, 165] on p "Neural DSP Quad/Nano Cortex users please note that Neural Captures can only be …" at bounding box center [844, 173] width 302 height 21
click at [743, 179] on p "Neural DSP Quad/Nano Cortex users please note that Neural Captures can only be …" at bounding box center [844, 173] width 302 height 21
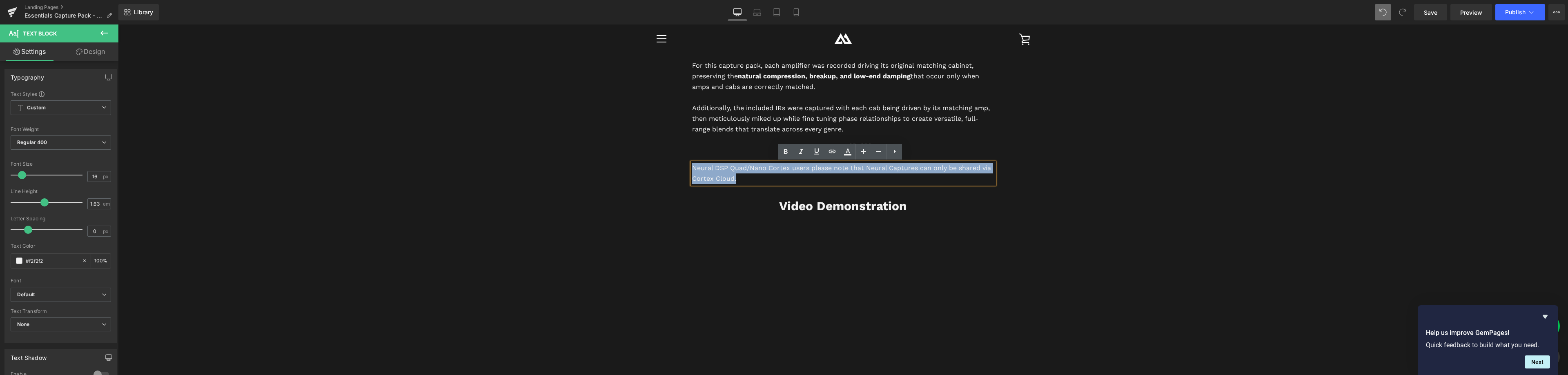
drag, startPoint x: 741, startPoint y: 179, endPoint x: 683, endPoint y: 170, distance: 58.7
click at [686, 170] on div "Neural DSP Quad/Nano Cortex users please note that Neural Captures can only be …" at bounding box center [843, 173] width 315 height 21
copy p "Neural DSP Quad/Nano Cortex users please note that Neural Captures can only be …"
click at [738, 172] on p "Neural DSP Quad/Nano Cortex users please note that Neural Captures can only be …" at bounding box center [844, 173] width 302 height 21
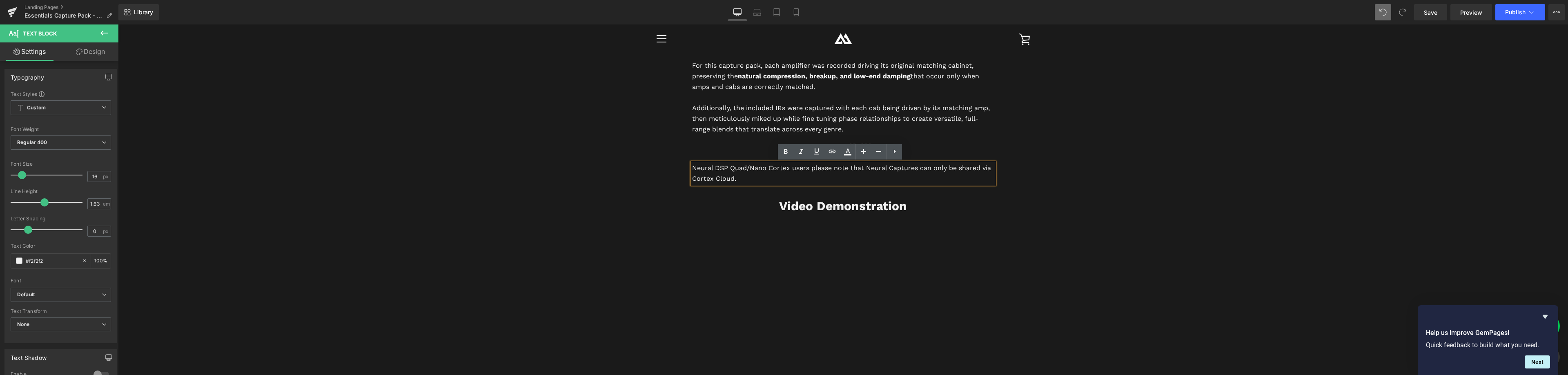
click at [735, 179] on p "Neural DSP Quad/Nano Cortex users please note that Neural Captures can only be …" at bounding box center [844, 173] width 302 height 21
drag, startPoint x: 858, startPoint y: 187, endPoint x: 692, endPoint y: 189, distance: 166.0
click at [692, 184] on p "Neural DSP Quad/Nano Cortex users please note that Neural Captures can only be …" at bounding box center [844, 173] width 302 height 21
click at [835, 154] on icon at bounding box center [832, 151] width 10 height 10
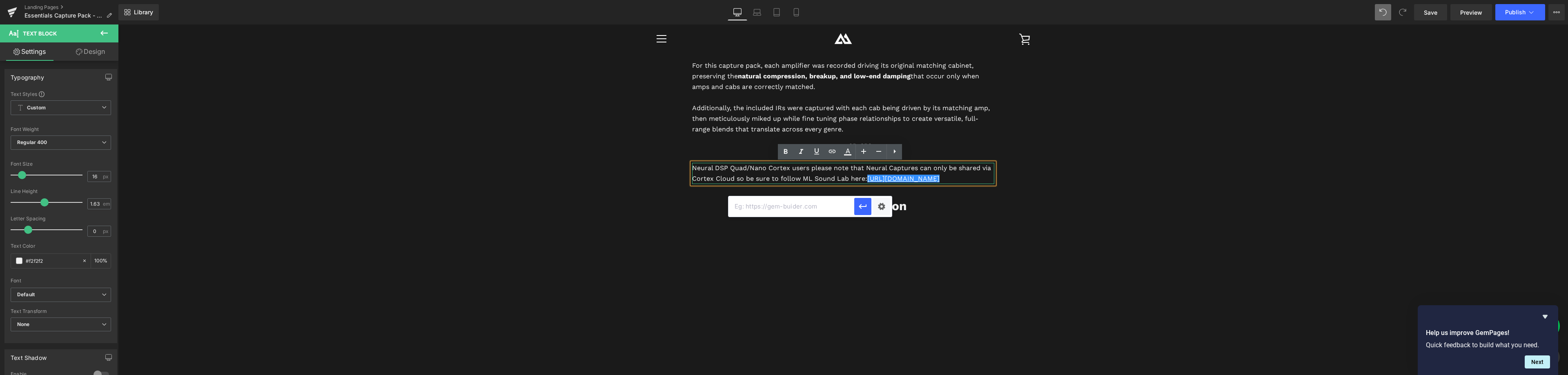
click at [876, 181] on p "Neural DSP Quad/Nano Cortex users please note that Neural Captures can only be …" at bounding box center [844, 173] width 302 height 21
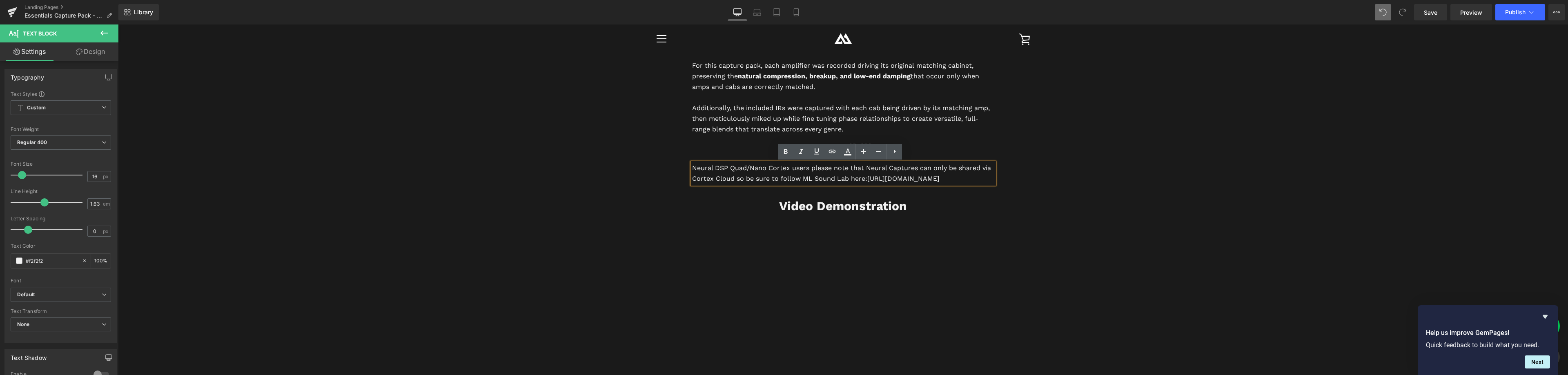
click at [855, 184] on p "Neural DSP Quad/Nano Cortex users please note that Neural Captures can only be …" at bounding box center [844, 173] width 302 height 21
drag, startPoint x: 863, startPoint y: 190, endPoint x: 692, endPoint y: 188, distance: 171.0
click at [692, 184] on p "Neural DSP Quad/Nano Cortex users please note that Neural Captures can only be …" at bounding box center [844, 173] width 302 height 21
click at [706, 184] on p "Neural DSP Quad/Nano Cortex users please note that Neural Captures can only be …" at bounding box center [844, 173] width 302 height 21
click at [692, 184] on div "Neural DSP Quad/Nano Cortex users please note that Neural Captures can only be …" at bounding box center [844, 173] width 302 height 21
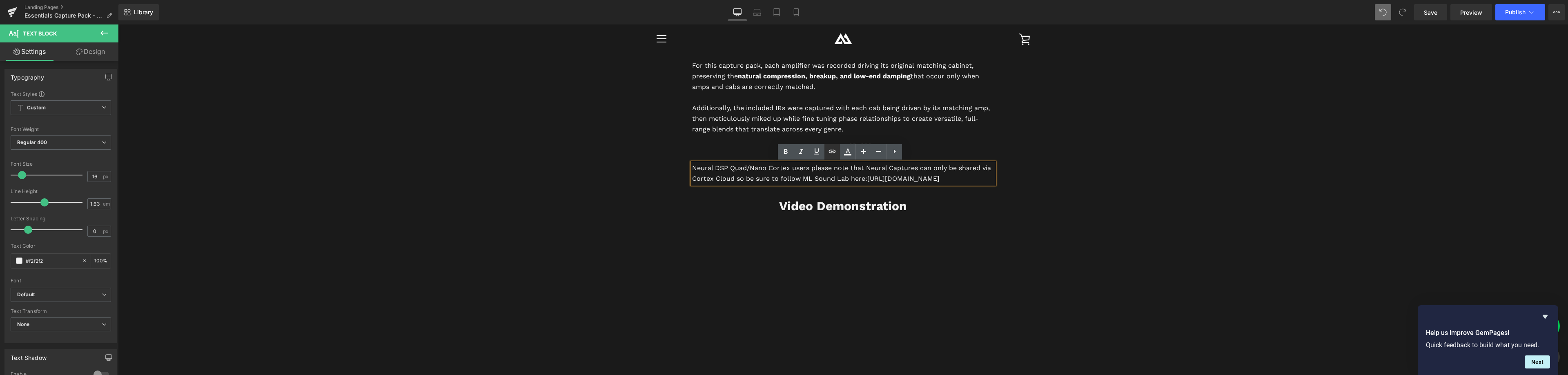
click at [836, 150] on icon at bounding box center [832, 151] width 10 height 10
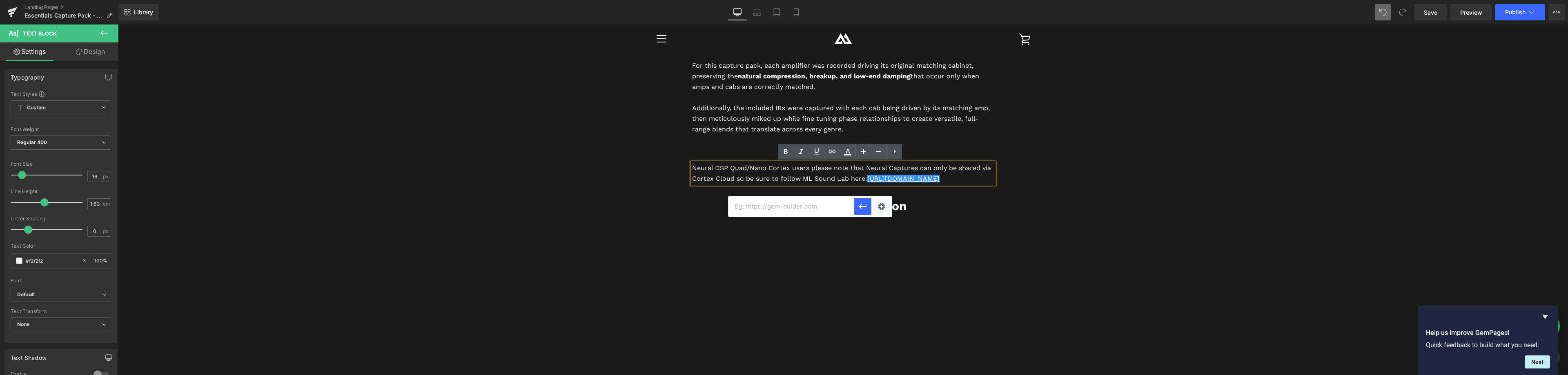
click at [784, 208] on input "text" at bounding box center [791, 206] width 126 height 21
paste input "https://cloud.neuraldsp.com/cloud/u/MLSoundLab"
type input "https://cloud.neuraldsp.com/cloud/u/MLSoundLab"
click at [866, 204] on icon "button" at bounding box center [863, 207] width 10 height 10
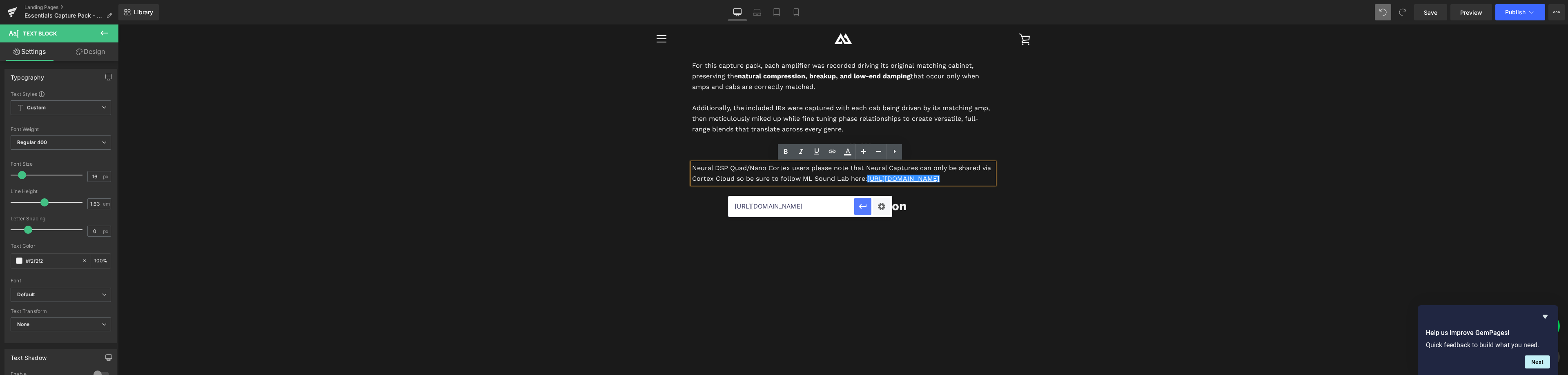
scroll to position [0, 0]
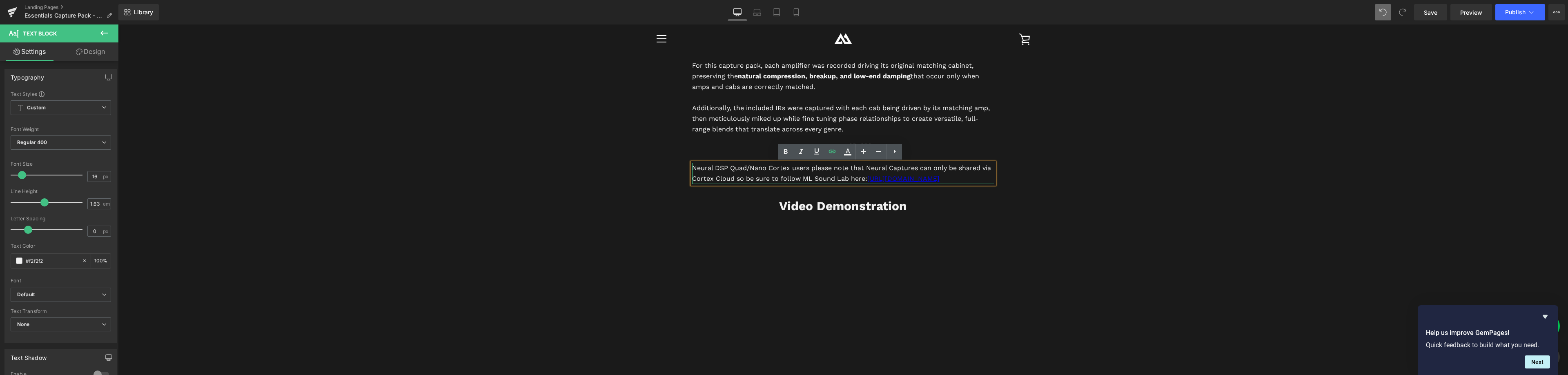
click at [871, 183] on p "Neural DSP Quad/Nano Cortex users please note that Neural Captures can only be …" at bounding box center [844, 173] width 302 height 21
click at [862, 177] on p "Neural DSP Quad/Nano Cortex users please note that Neural Captures can only be …" at bounding box center [844, 173] width 302 height 21
drag, startPoint x: 848, startPoint y: 189, endPoint x: 729, endPoint y: 182, distance: 119.2
click at [729, 182] on p "Neural DSP Quad/Nano Cortex users please note that Neural Captures can only be …" at bounding box center [844, 173] width 302 height 21
click at [692, 167] on p "Neural DSP Quad/Nano Cortex users please note that Neural Captures can only be …" at bounding box center [844, 173] width 302 height 21
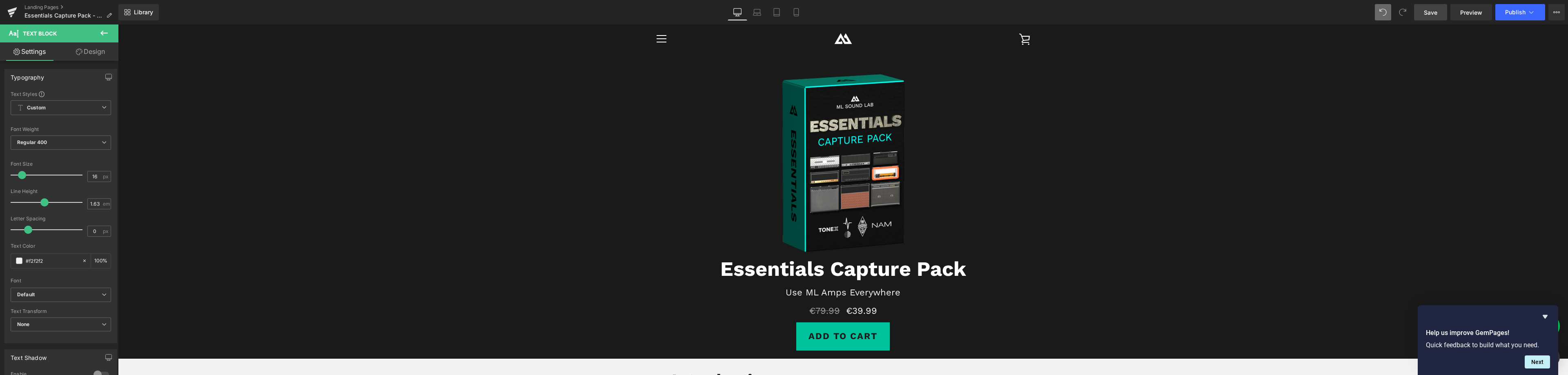
click at [1432, 12] on span "Save" at bounding box center [1431, 12] width 13 height 8
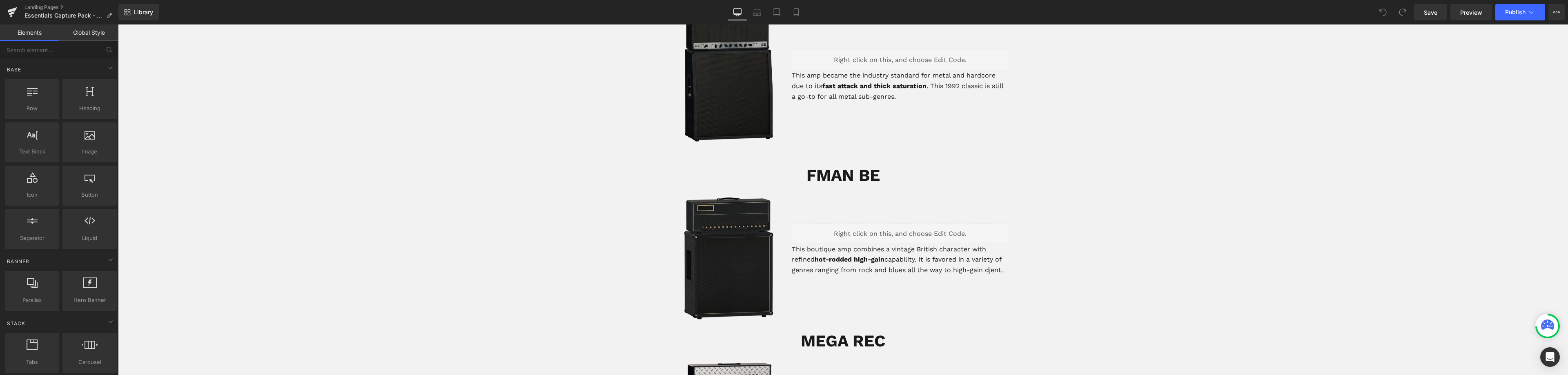
scroll to position [1142, 0]
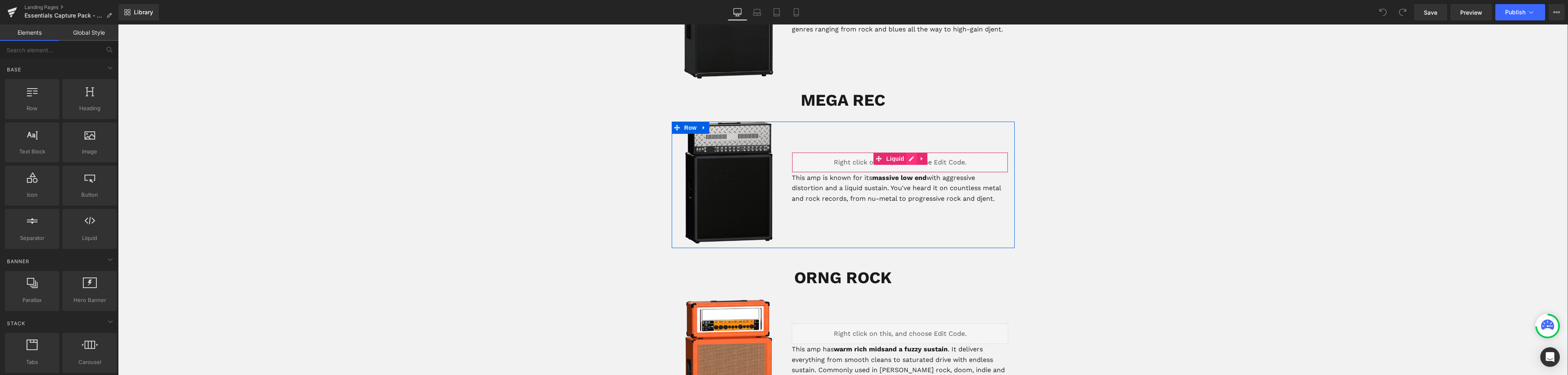
click at [907, 160] on div "Liquid" at bounding box center [900, 162] width 217 height 21
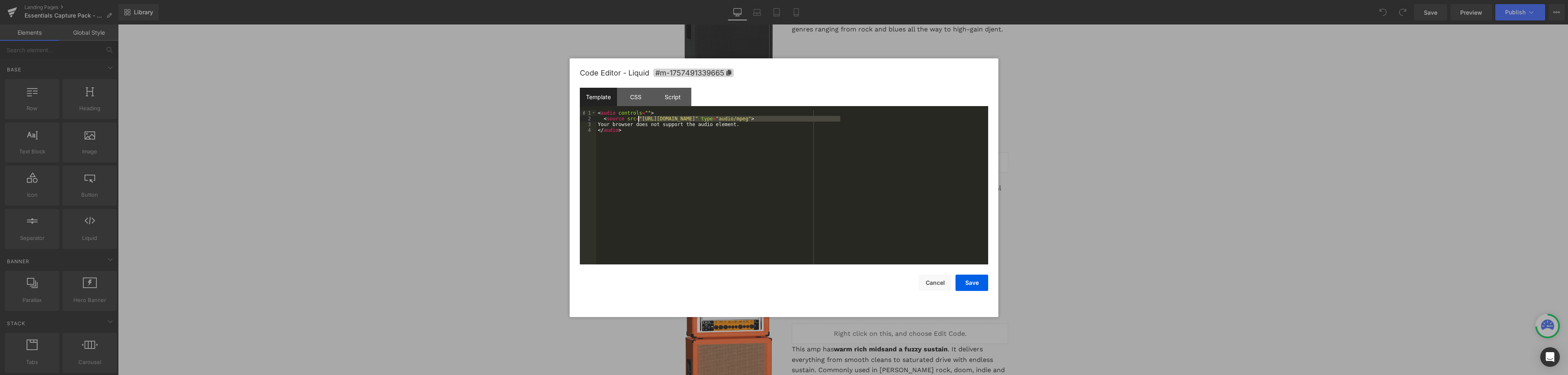
drag, startPoint x: 840, startPoint y: 117, endPoint x: 638, endPoint y: 119, distance: 202.0
click at [638, 119] on div "< audio controls = "" > < source src = "https://cdn.shopify.com/s/files/1/0161/…" at bounding box center [792, 193] width 392 height 166
click at [972, 278] on button "Save" at bounding box center [972, 283] width 33 height 16
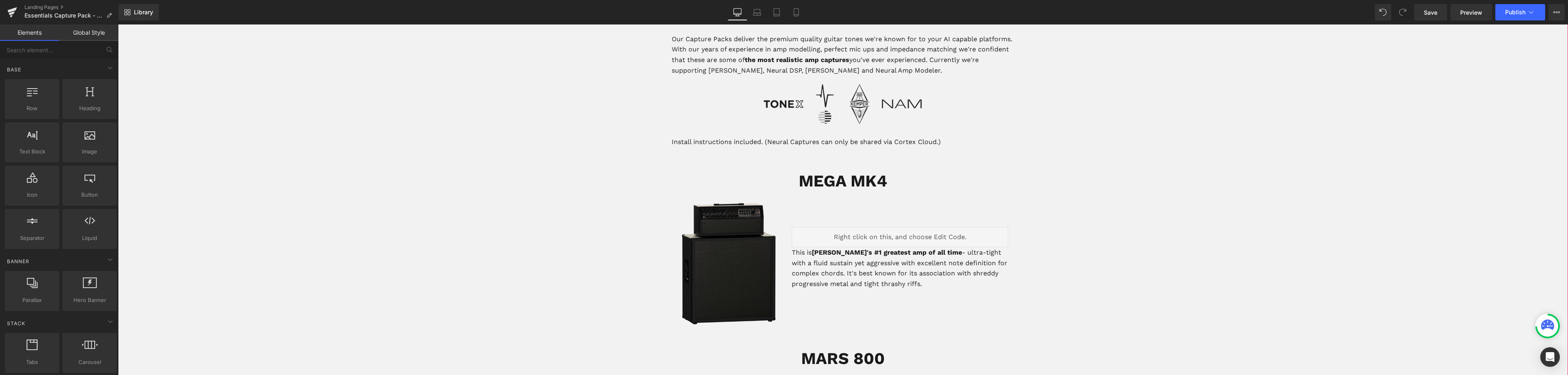
scroll to position [367, 0]
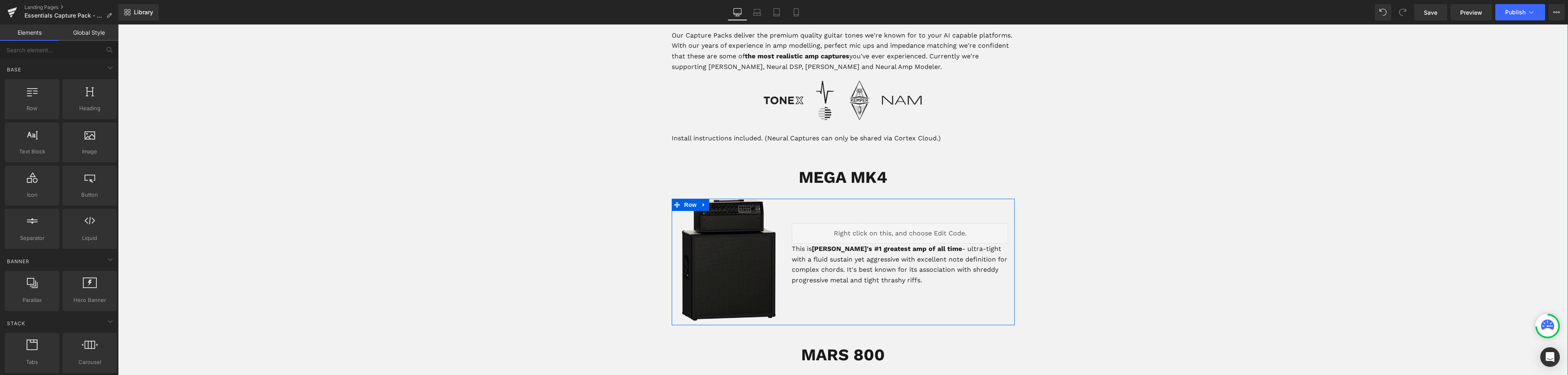
click at [907, 231] on div "Liquid" at bounding box center [900, 233] width 217 height 21
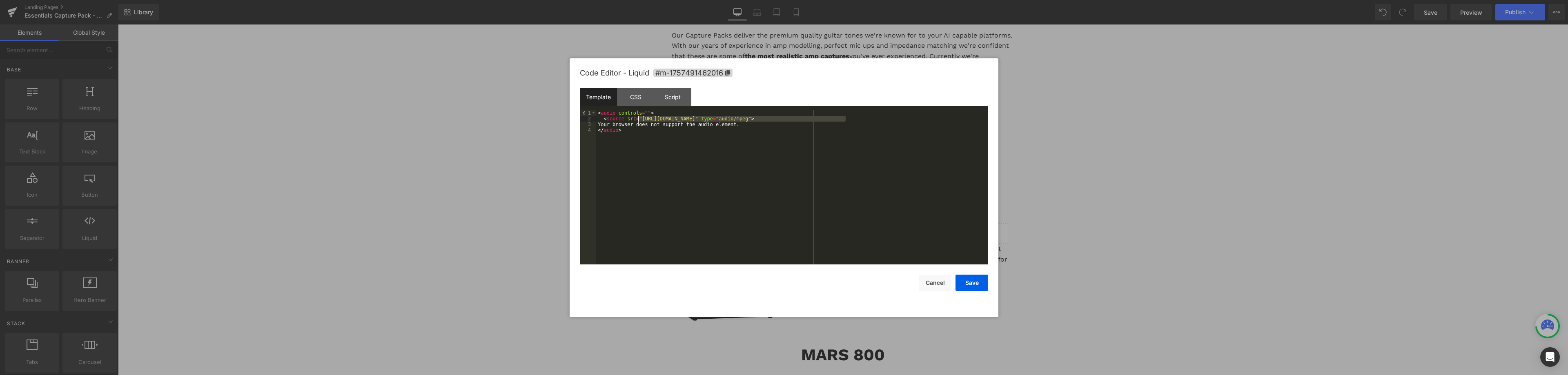
drag, startPoint x: 845, startPoint y: 117, endPoint x: 640, endPoint y: 118, distance: 205.0
click at [640, 118] on div "< audio controls = "" > < source src = "https://cdn.shopify.com/s/files/1/0161/…" at bounding box center [792, 193] width 392 height 166
drag, startPoint x: 639, startPoint y: 118, endPoint x: 846, endPoint y: 120, distance: 207.0
click at [846, 120] on div "< audio controls = "" > < source src = "https://cdn.shopify.com/s/files/1/0161/…" at bounding box center [792, 193] width 392 height 166
click at [976, 284] on button "Save" at bounding box center [972, 283] width 33 height 16
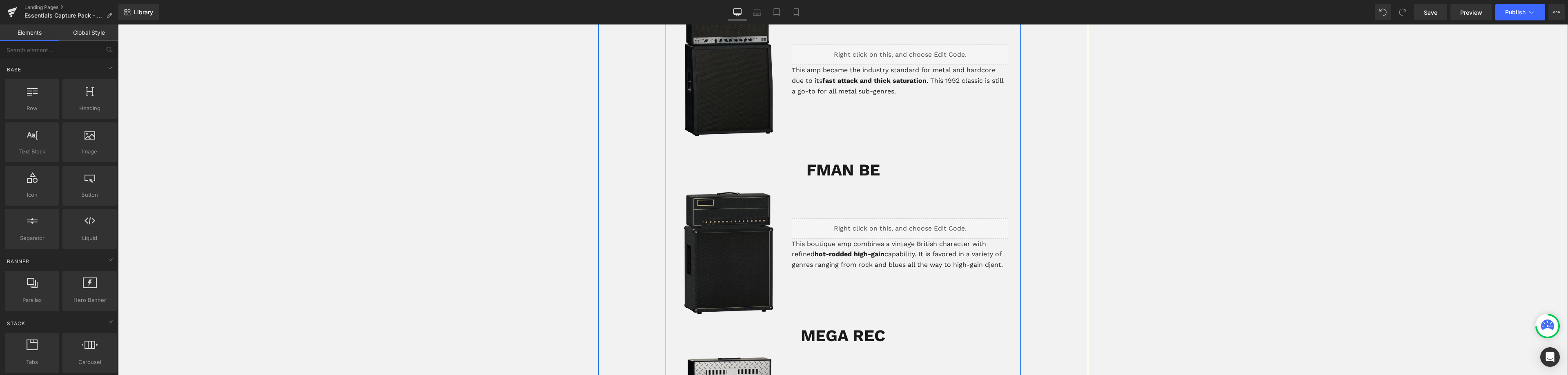
scroll to position [939, 0]
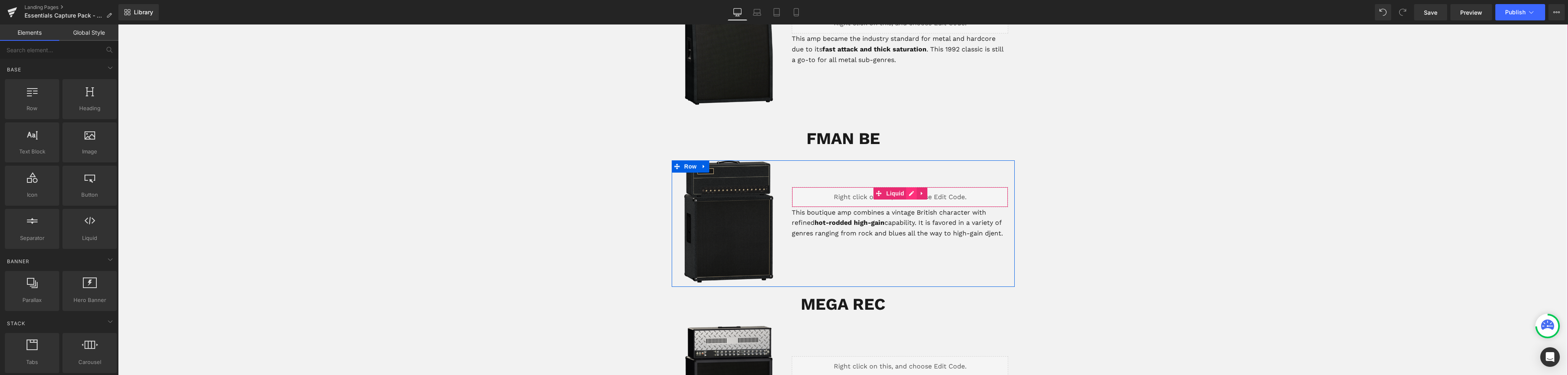
click at [908, 192] on div "Liquid" at bounding box center [900, 197] width 217 height 21
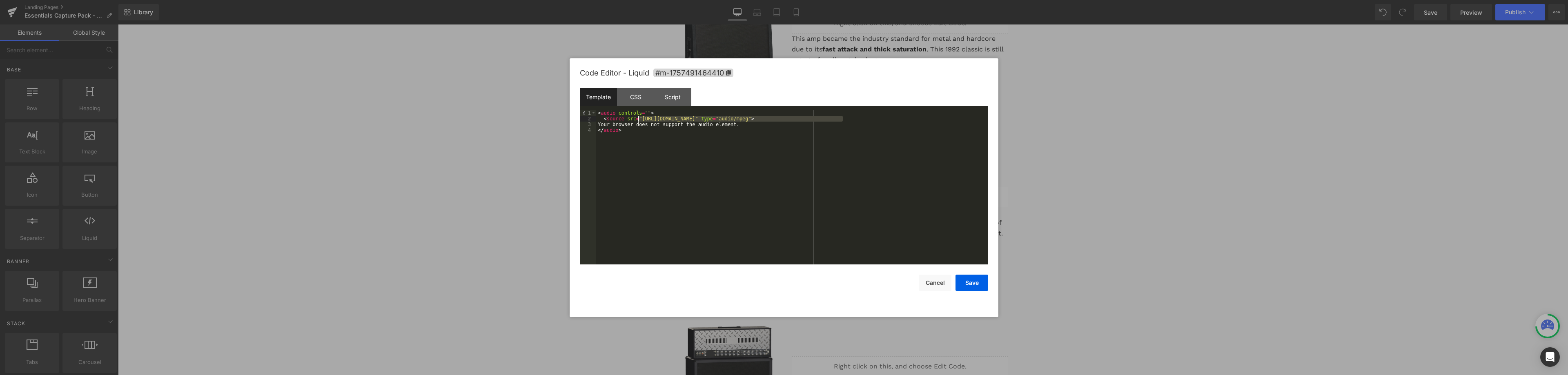
drag, startPoint x: 843, startPoint y: 118, endPoint x: 638, endPoint y: 117, distance: 205.0
click at [638, 117] on div "< audio controls = "" > < source src = "https://cdn.shopify.com/s/files/1/0161/…" at bounding box center [792, 193] width 392 height 166
click at [976, 283] on button "Save" at bounding box center [972, 283] width 33 height 16
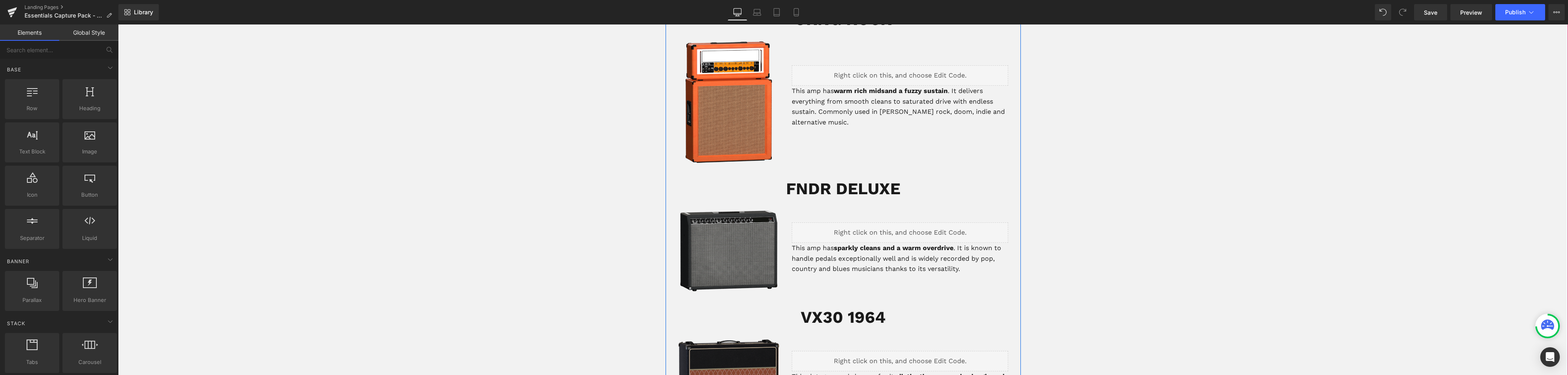
scroll to position [1591, 0]
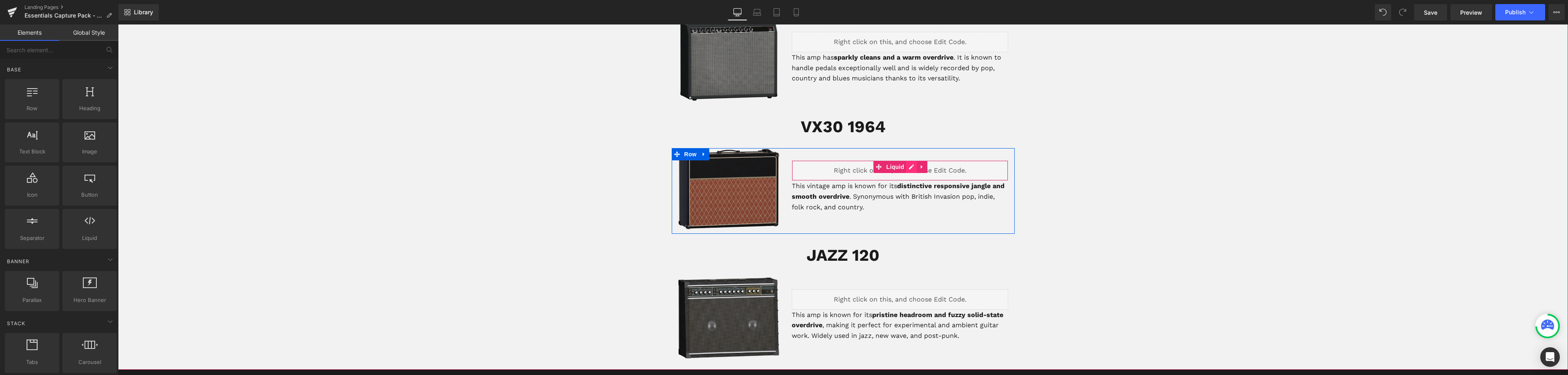
click at [908, 167] on div "Liquid" at bounding box center [900, 170] width 217 height 21
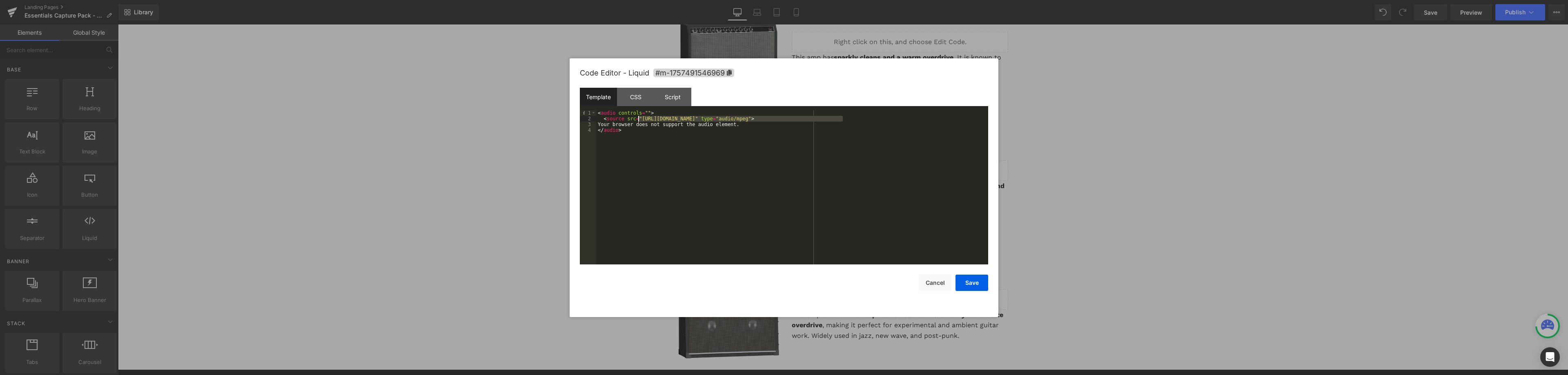
drag, startPoint x: 843, startPoint y: 119, endPoint x: 640, endPoint y: 120, distance: 203.0
click at [640, 120] on div "< audio controls = "" > < source src = "https://cdn.shopify.com/s/files/1/0161/…" at bounding box center [792, 193] width 392 height 166
click at [976, 283] on button "Save" at bounding box center [972, 283] width 33 height 16
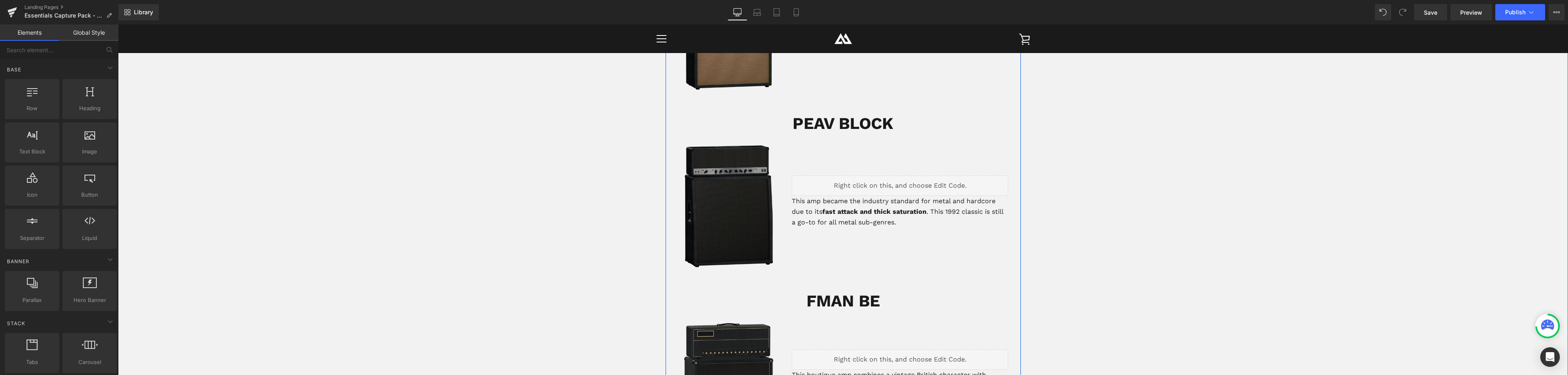
scroll to position [775, 0]
click at [905, 184] on div "Liquid" at bounding box center [900, 186] width 217 height 21
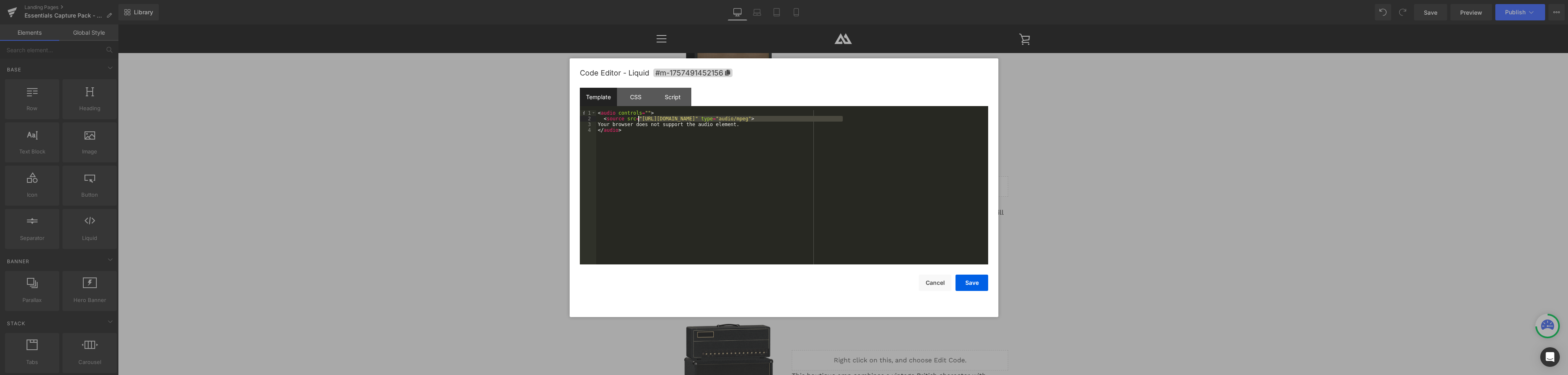
drag, startPoint x: 843, startPoint y: 119, endPoint x: 640, endPoint y: 120, distance: 203.0
click at [640, 120] on div "< audio controls = "" > < source src = "https://cdn.shopify.com/s/files/1/0161/…" at bounding box center [792, 193] width 392 height 166
click at [977, 287] on button "Save" at bounding box center [972, 283] width 33 height 16
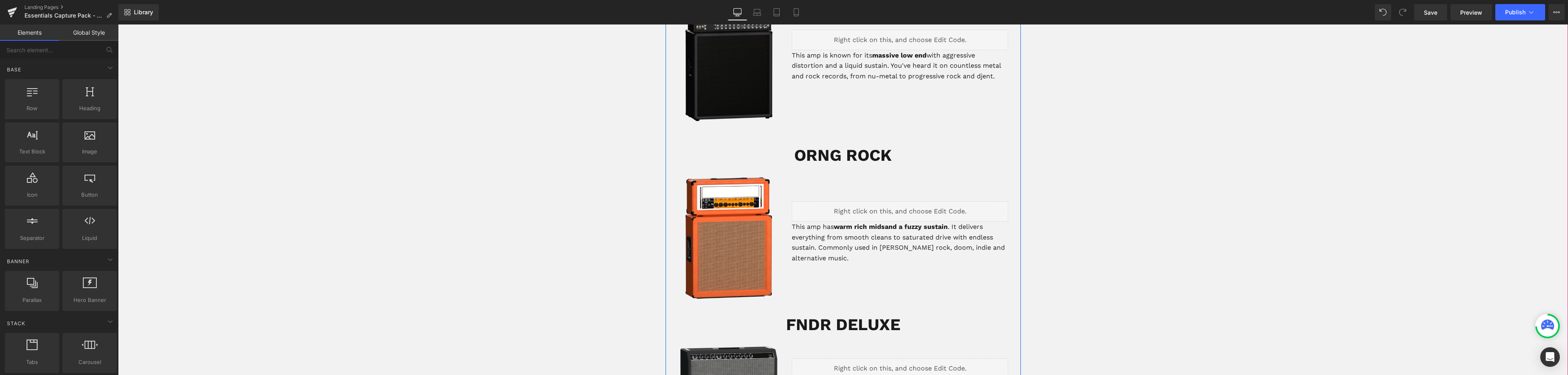
scroll to position [1510, 0]
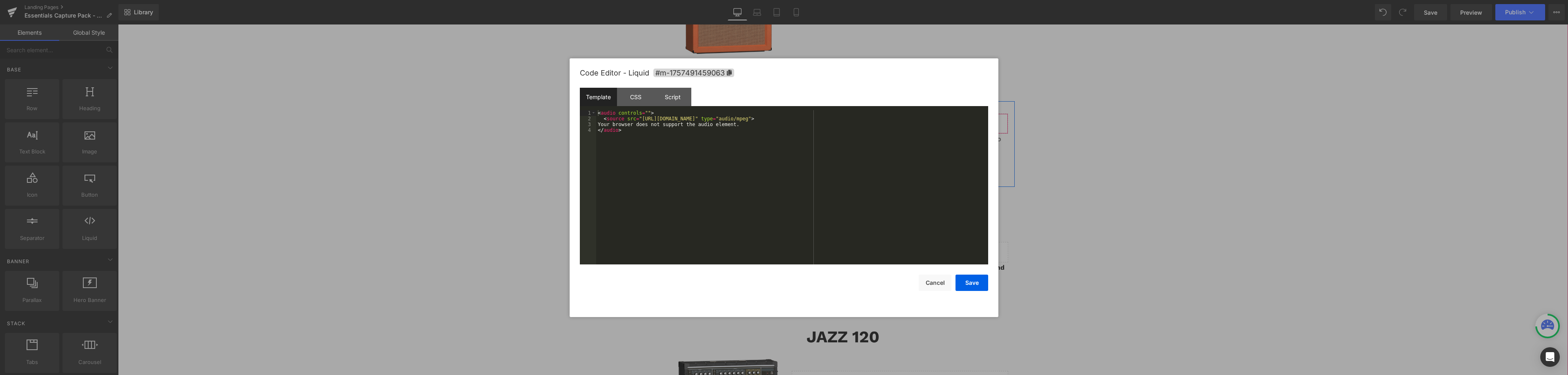
click at [908, 121] on div "Liquid" at bounding box center [900, 123] width 217 height 21
drag, startPoint x: 839, startPoint y: 118, endPoint x: 637, endPoint y: 117, distance: 202.0
click at [637, 117] on div "< audio controls = "" > < source src = "https://cdn.shopify.com/s/files/1/0161/…" at bounding box center [792, 193] width 392 height 166
click at [972, 282] on button "Save" at bounding box center [972, 283] width 33 height 16
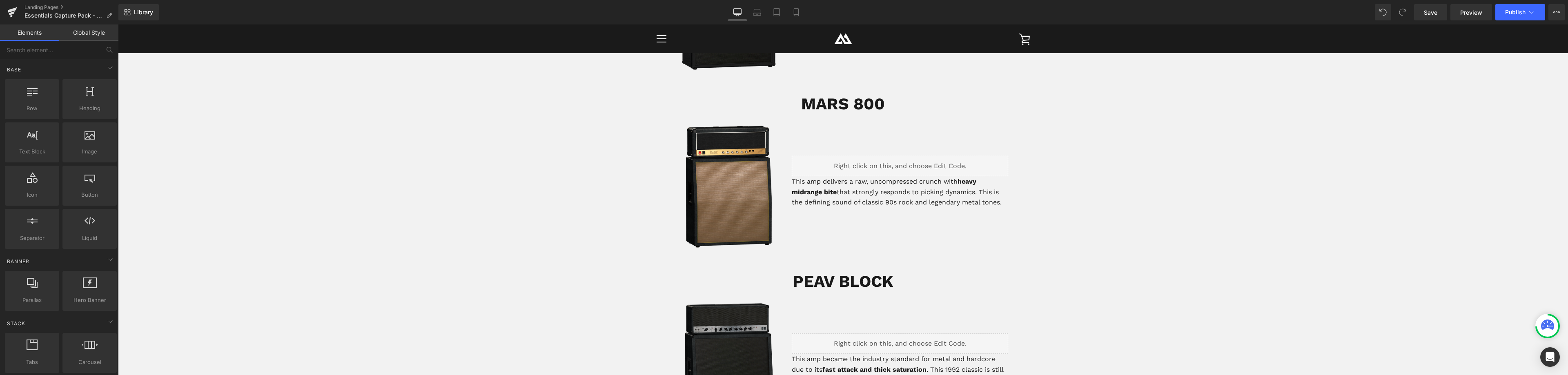
scroll to position [530, 0]
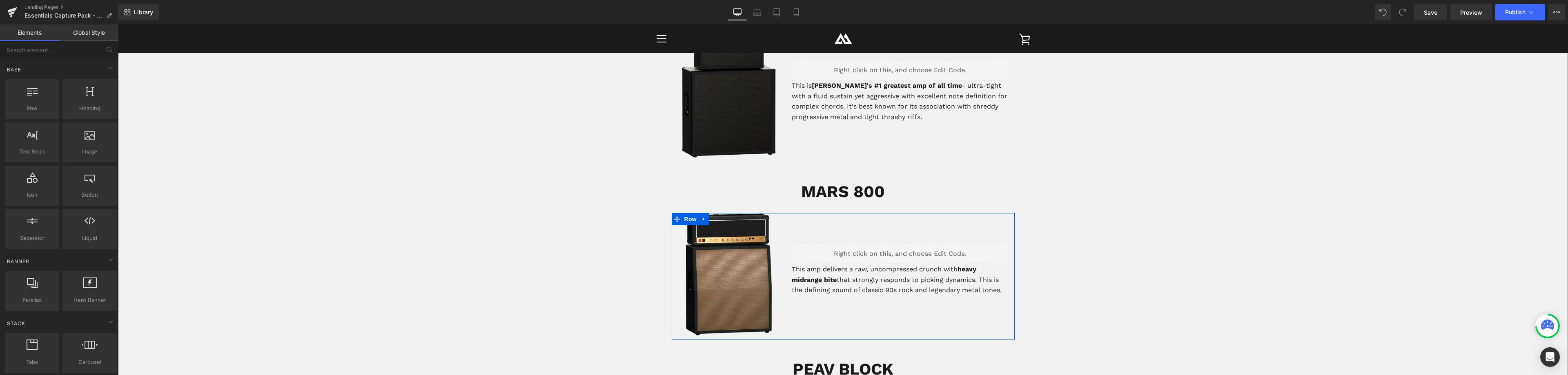
drag, startPoint x: 908, startPoint y: 251, endPoint x: 1026, endPoint y: 275, distance: 120.4
click at [908, 251] on div "Liquid" at bounding box center [900, 254] width 217 height 21
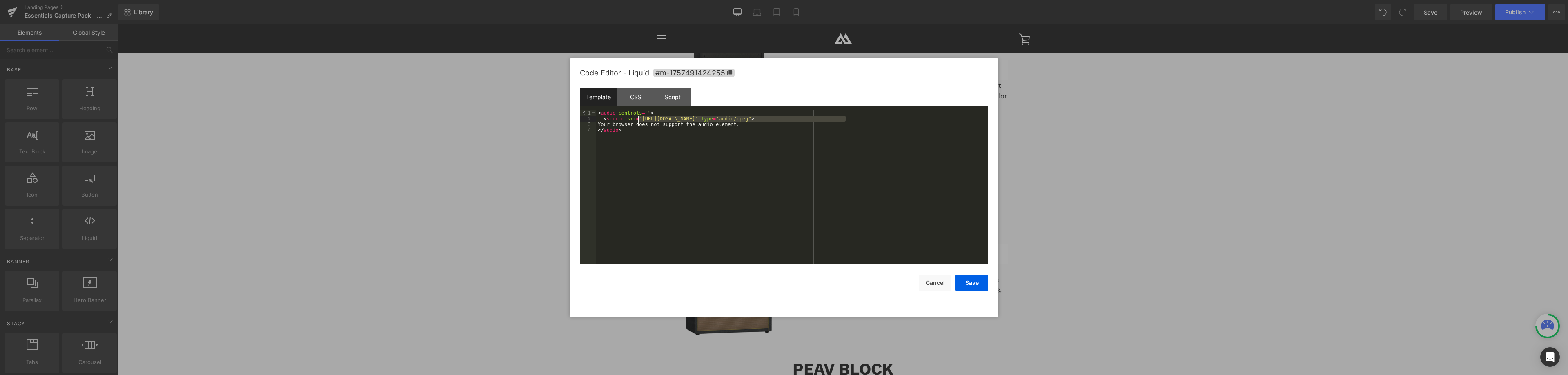
drag, startPoint x: 846, startPoint y: 119, endPoint x: 639, endPoint y: 117, distance: 207.0
click at [639, 117] on div "< audio controls = "" > < source src = "https://cdn.shopify.com/s/files/1/0161/…" at bounding box center [792, 193] width 392 height 166
click at [973, 284] on button "Save" at bounding box center [972, 283] width 33 height 16
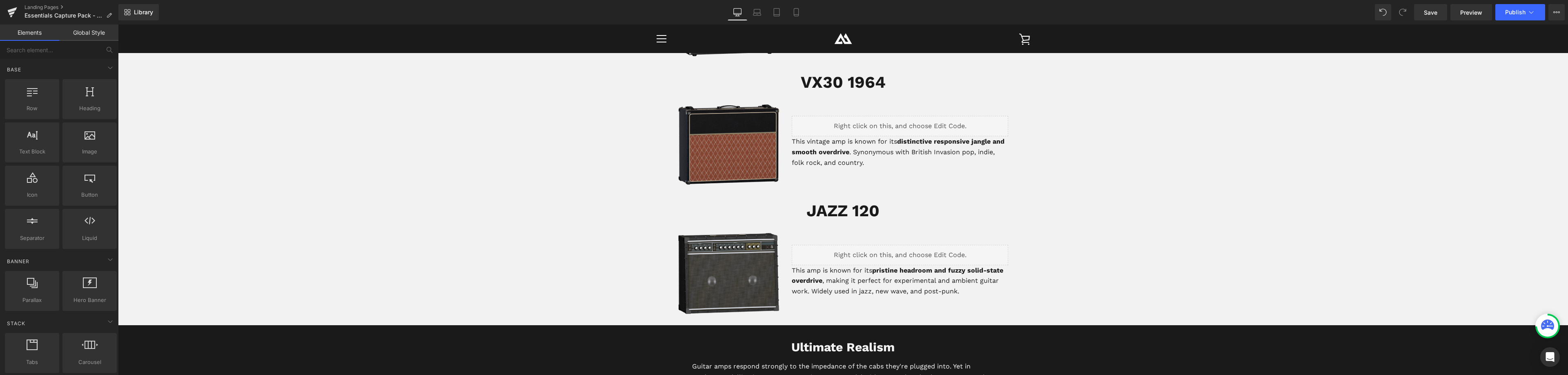
scroll to position [1632, 0]
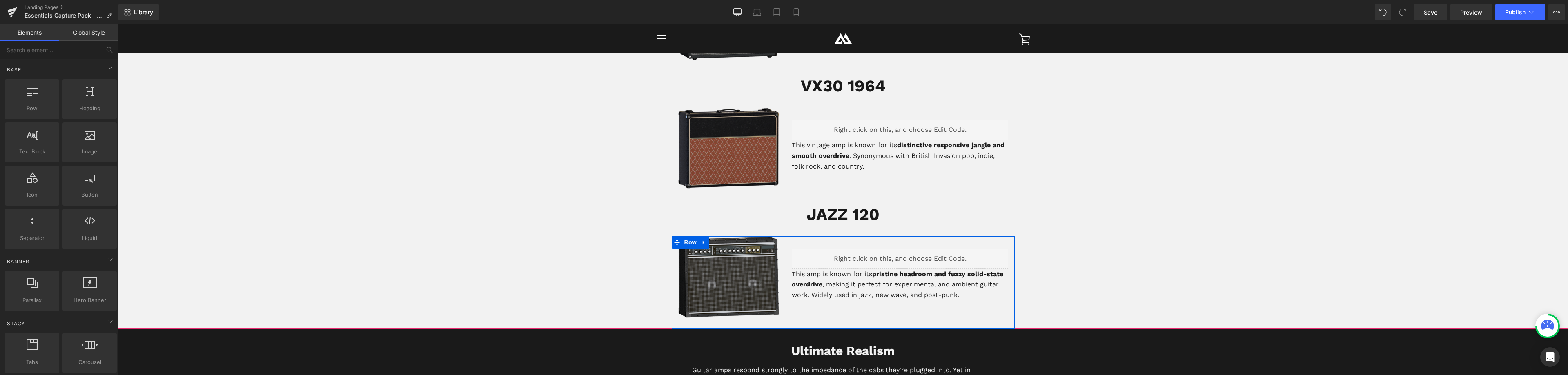
drag, startPoint x: 908, startPoint y: 255, endPoint x: 1024, endPoint y: 280, distance: 118.7
click at [908, 255] on div "Liquid" at bounding box center [900, 258] width 217 height 21
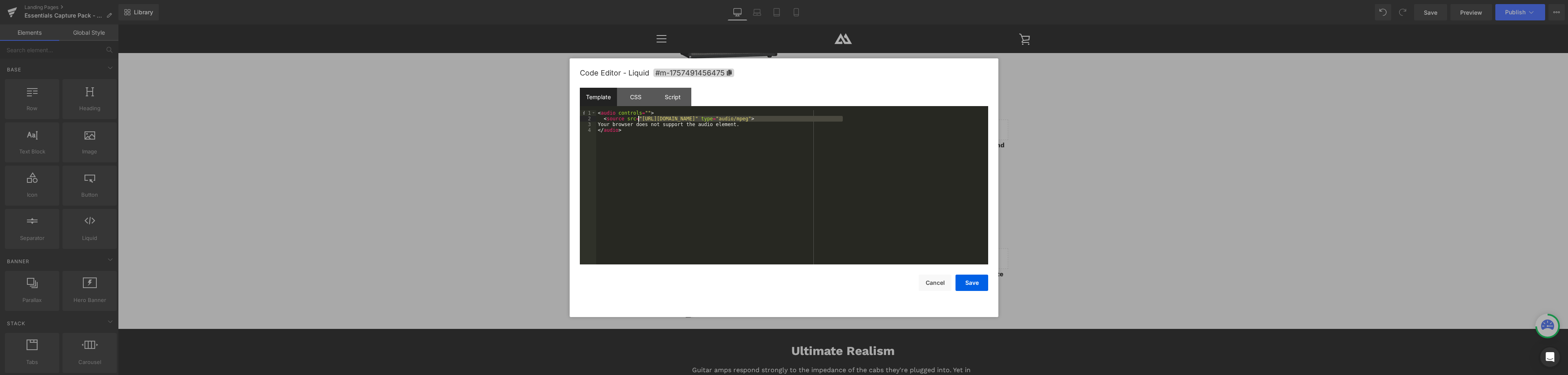
drag, startPoint x: 844, startPoint y: 118, endPoint x: 638, endPoint y: 117, distance: 206.0
click at [638, 117] on div "< audio controls = "" > < source src = "https://cdn.shopify.com/s/files/1/0161/…" at bounding box center [792, 193] width 392 height 166
click at [974, 284] on button "Save" at bounding box center [972, 283] width 33 height 16
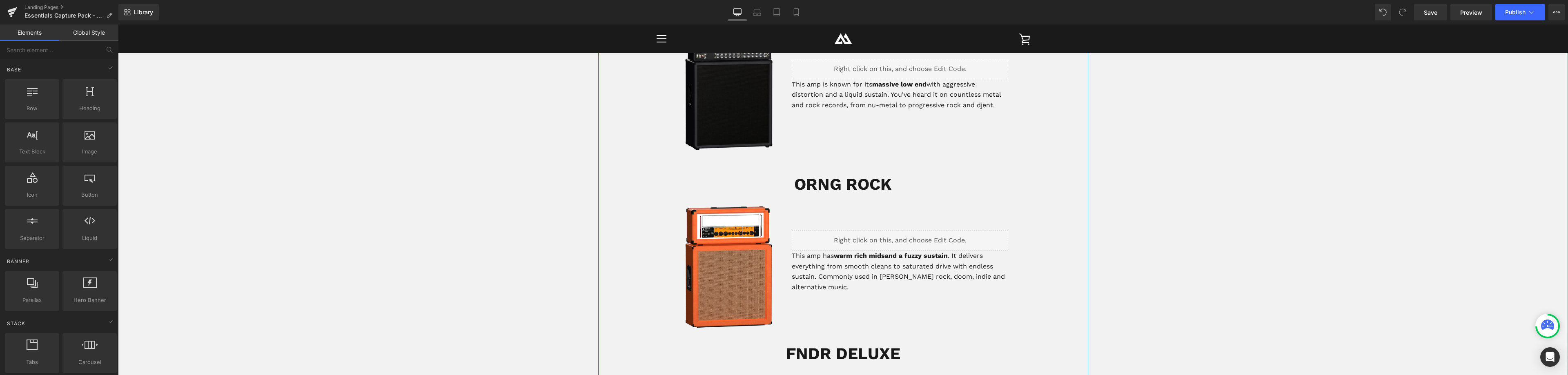
scroll to position [1224, 0]
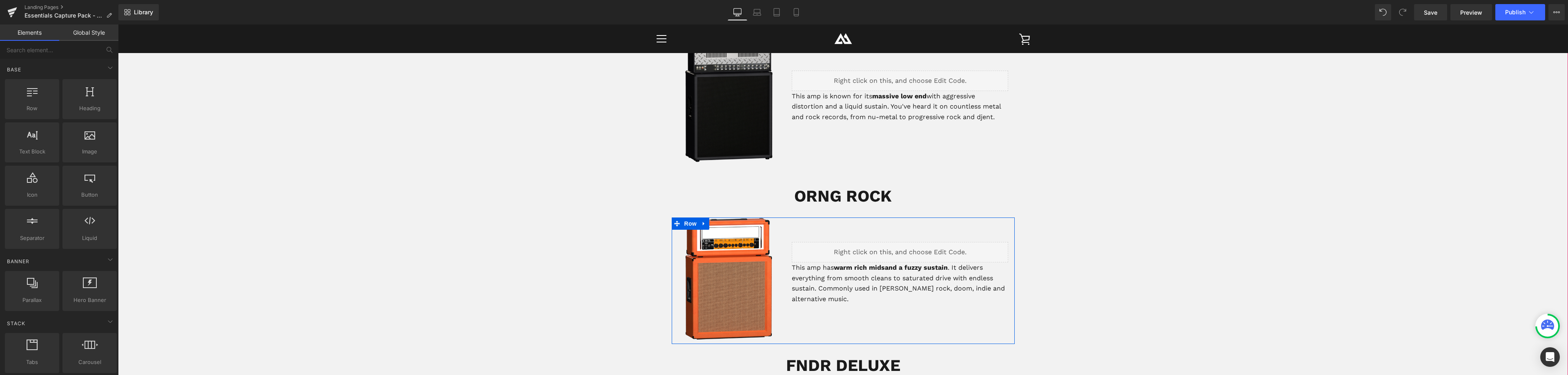
click at [904, 247] on div "Liquid" at bounding box center [900, 252] width 217 height 21
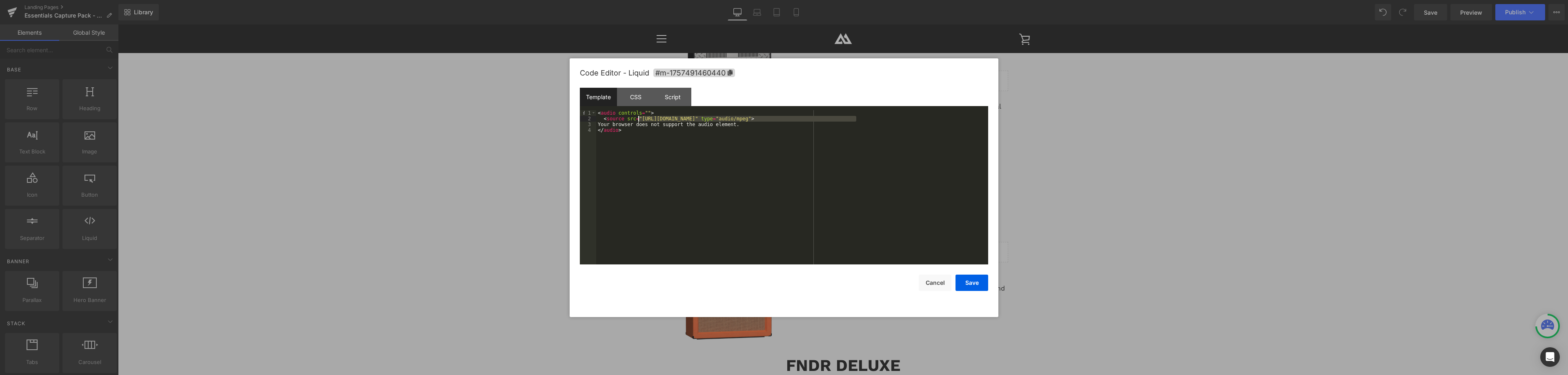
drag, startPoint x: 857, startPoint y: 117, endPoint x: 639, endPoint y: 118, distance: 218.0
click at [639, 118] on div "< audio controls = "" > < source src = "https://cdn.shopify.com/s/files/1/0161/…" at bounding box center [792, 193] width 392 height 166
click at [979, 286] on button "Save" at bounding box center [972, 283] width 33 height 16
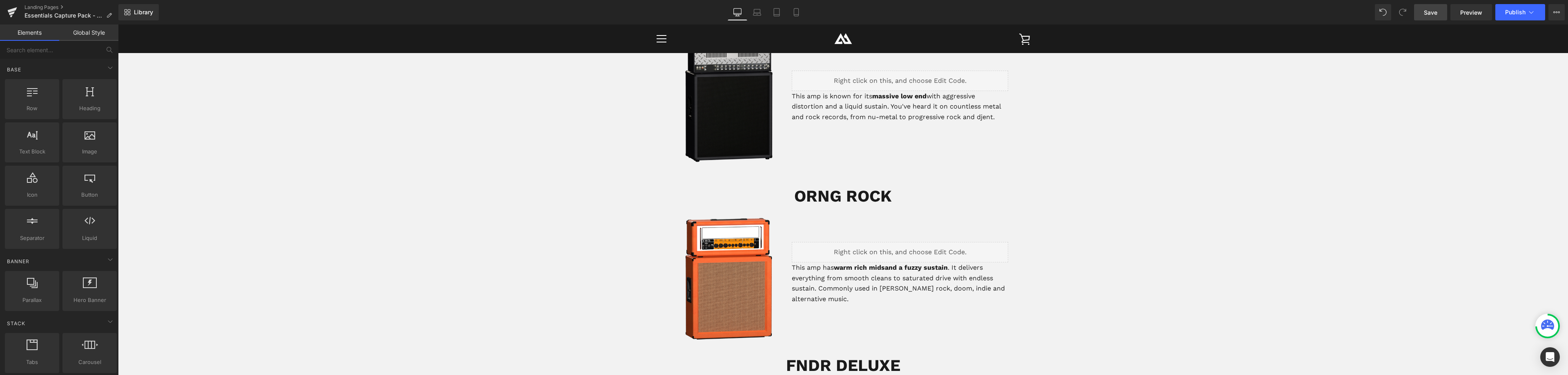
click at [1423, 11] on link "Save" at bounding box center [1431, 12] width 33 height 16
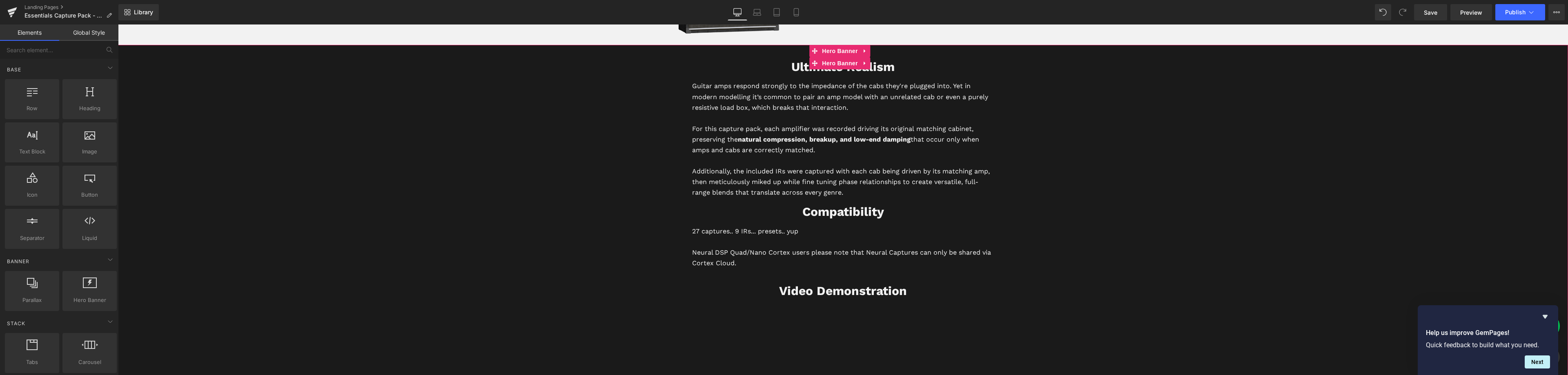
scroll to position [1918, 0]
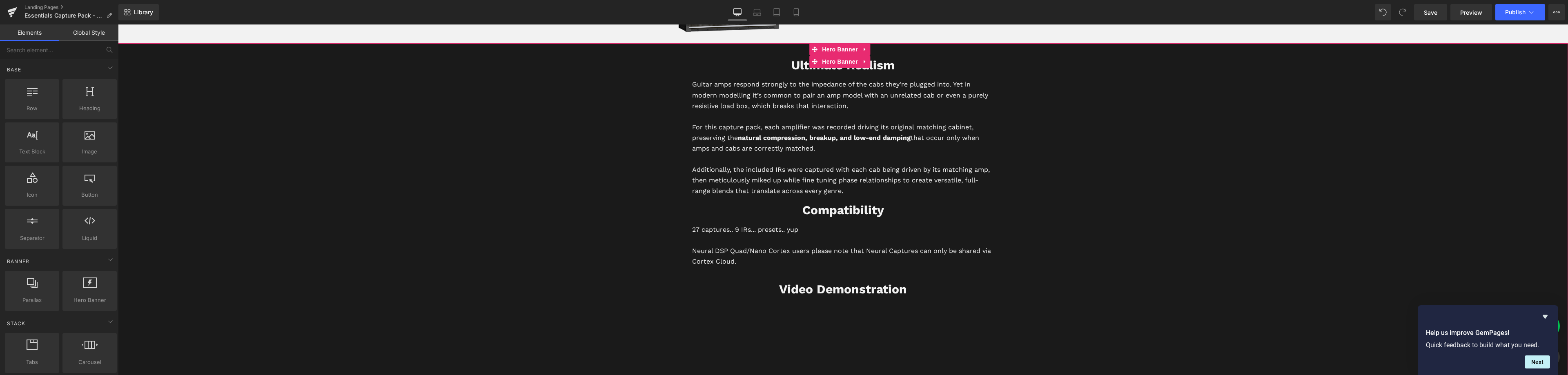
click at [731, 252] on p "Neural DSP Quad/Nano Cortex users please note that Neural Captures can only be …" at bounding box center [844, 256] width 302 height 21
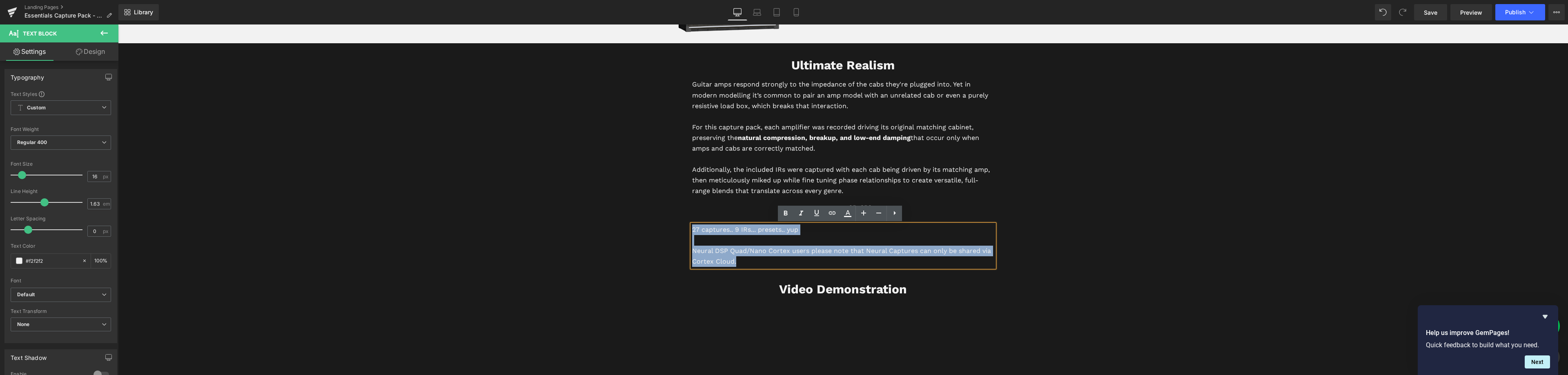
drag, startPoint x: 735, startPoint y: 259, endPoint x: 689, endPoint y: 228, distance: 55.5
click at [692, 228] on div "27 captures.. 9 IRs... presets.. yup Neural DSP Quad/Nano Cortex users please n…" at bounding box center [844, 245] width 302 height 43
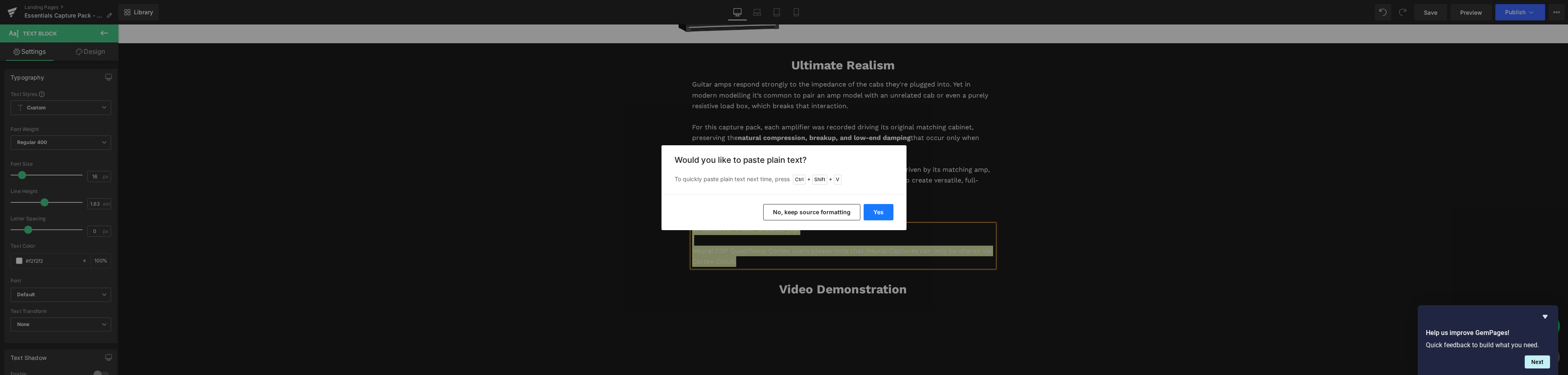
click at [884, 214] on button "Yes" at bounding box center [879, 213] width 30 height 16
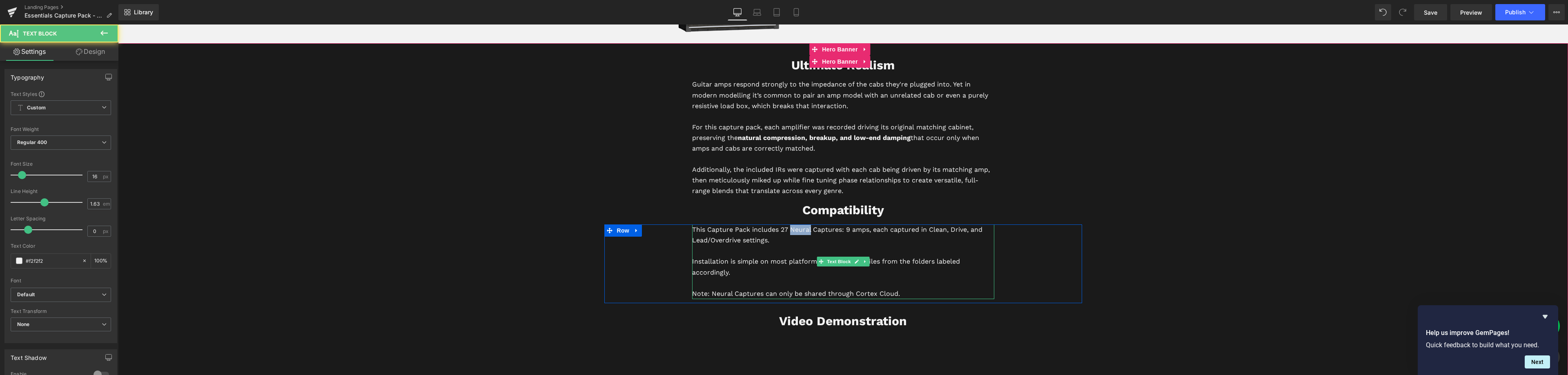
drag, startPoint x: 808, startPoint y: 229, endPoint x: 789, endPoint y: 228, distance: 19.0
click at [789, 228] on p "This Capture Pack includes 27 Neural Captures: 9 amps, each captured in Clean, …" at bounding box center [844, 235] width 302 height 21
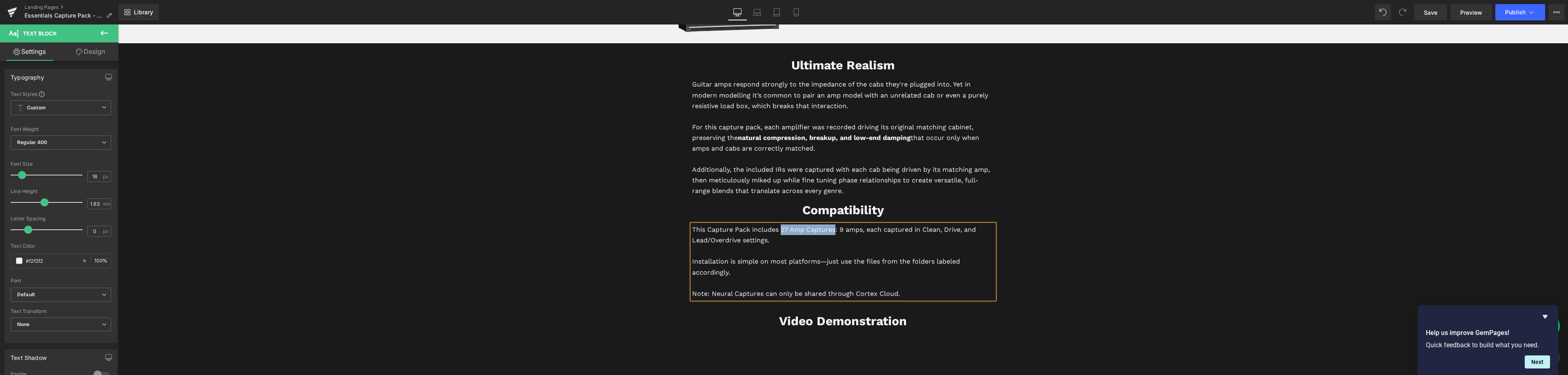
drag, startPoint x: 779, startPoint y: 229, endPoint x: 833, endPoint y: 234, distance: 54.2
click at [833, 234] on p "This Capture Pack includes 27 Amp Captures: 9 amps, each captured in Clean, Dri…" at bounding box center [844, 235] width 302 height 21
click at [779, 240] on p "This Capture Pack includes 27 Amp Captures : 9 amps, each captured in Clean, Dr…" at bounding box center [844, 235] width 302 height 21
click at [824, 262] on p "Installation is simple on most platforms—just use the files from the folders la…" at bounding box center [844, 267] width 302 height 21
drag, startPoint x: 706, startPoint y: 295, endPoint x: 690, endPoint y: 293, distance: 16.1
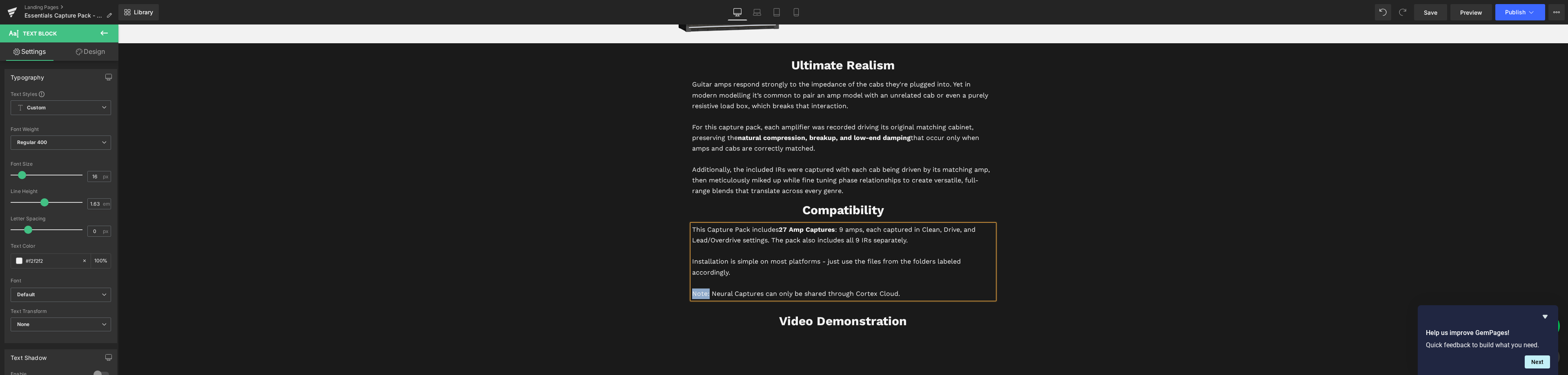
click at [692, 293] on p "Note: Neural Captures can only be shared through Cortex Cloud." at bounding box center [844, 294] width 302 height 11
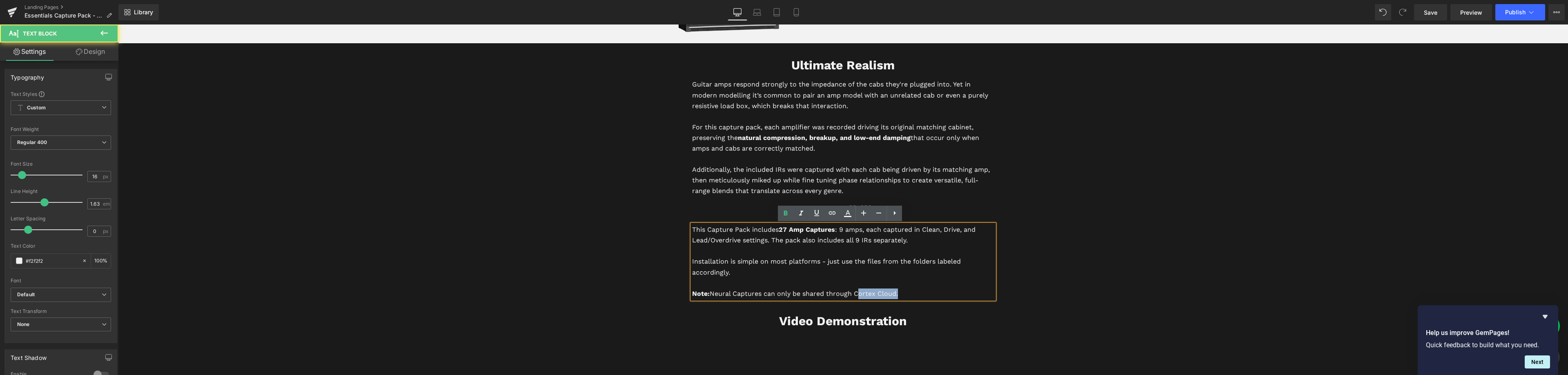
drag, startPoint x: 893, startPoint y: 293, endPoint x: 855, endPoint y: 295, distance: 38.1
click at [854, 295] on p "Note: Neural Captures can only be shared through Cortex Cloud." at bounding box center [844, 294] width 302 height 11
drag, startPoint x: 924, startPoint y: 229, endPoint x: 933, endPoint y: 230, distance: 9.1
click at [936, 230] on p "This Capture Pack includes 27 Amp Captures : 9 amps, each captured in Clean, Dr…" at bounding box center [844, 235] width 302 height 21
drag, startPoint x: 924, startPoint y: 231, endPoint x: 937, endPoint y: 233, distance: 13.2
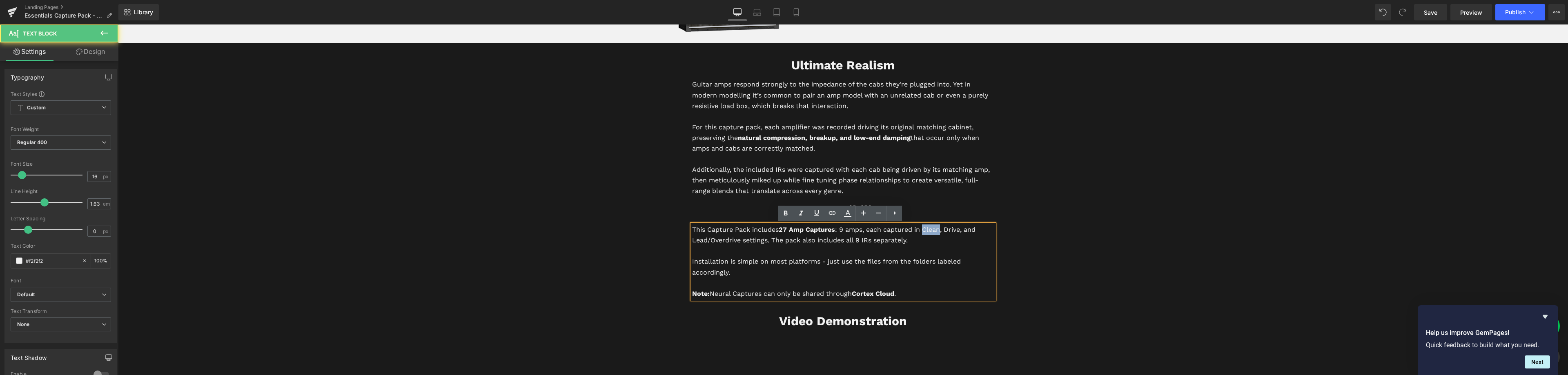
click at [937, 233] on p "This Capture Pack includes 27 Amp Captures : 9 amps, each captured in Clean, Dr…" at bounding box center [844, 235] width 302 height 21
drag, startPoint x: 945, startPoint y: 230, endPoint x: 959, endPoint y: 230, distance: 14.0
click at [959, 230] on p "This Capture Pack includes 27 Amp Captures : 9 amps, each captured in Clean , D…" at bounding box center [844, 235] width 302 height 21
drag, startPoint x: 689, startPoint y: 240, endPoint x: 735, endPoint y: 242, distance: 46.0
click at [735, 242] on p "This Capture Pack includes 27 Amp Captures : 9 amps, each captured in Clean , D…" at bounding box center [844, 235] width 302 height 21
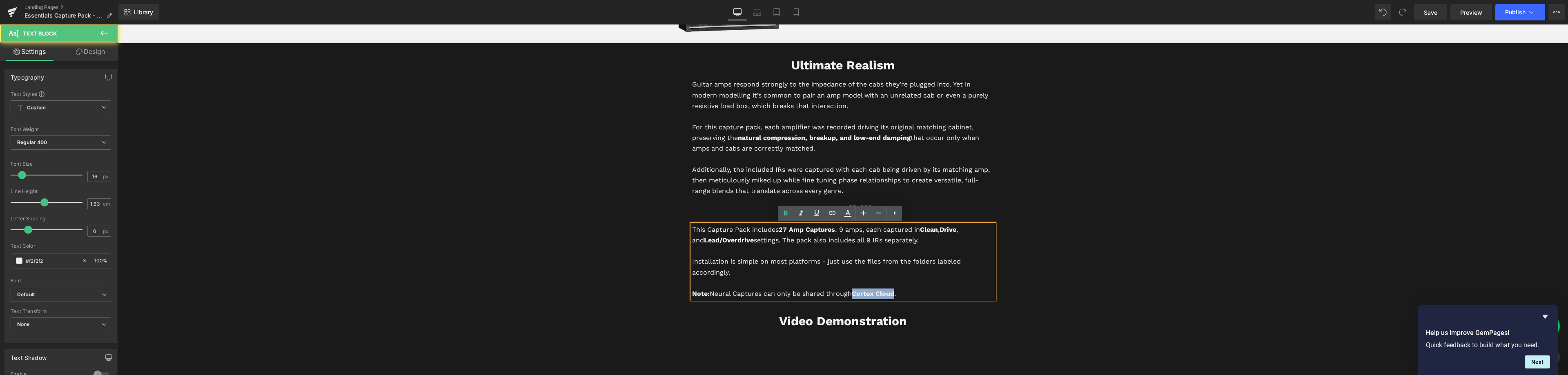
drag, startPoint x: 894, startPoint y: 294, endPoint x: 853, endPoint y: 292, distance: 41.0
click at [853, 292] on p "Note: Neural Captures can only be shared through Cortex Cloud ." at bounding box center [844, 294] width 302 height 11
click at [835, 213] on icon at bounding box center [832, 213] width 7 height 3
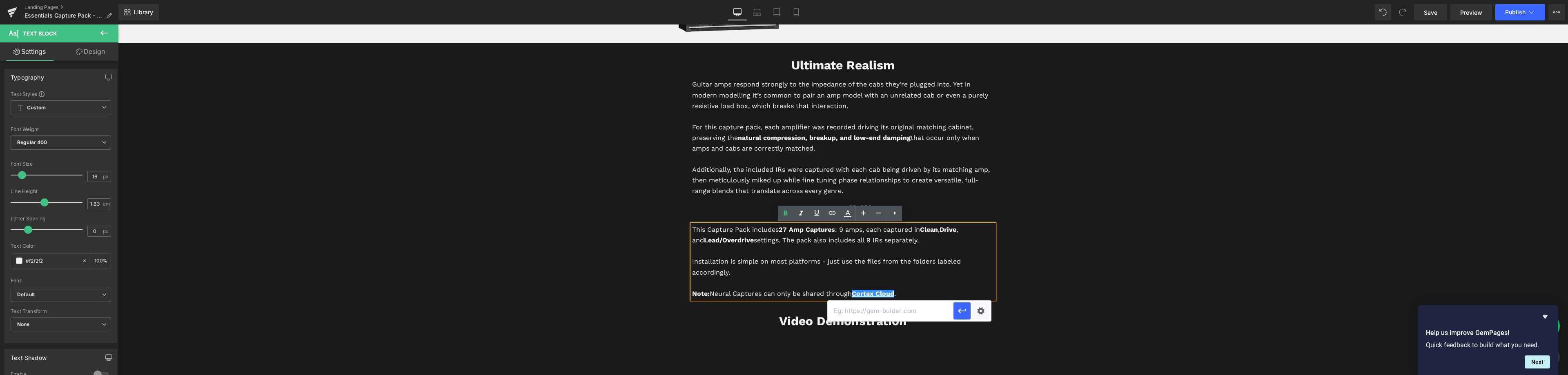
click at [878, 308] on input "text" at bounding box center [890, 310] width 126 height 21
paste input "https://cloud.neuraldsp.com/cloud/u/MLSoundLab"
type input "https://cloud.neuraldsp.com/cloud/u/MLSoundLab"
click at [960, 309] on icon "button" at bounding box center [961, 311] width 7 height 5
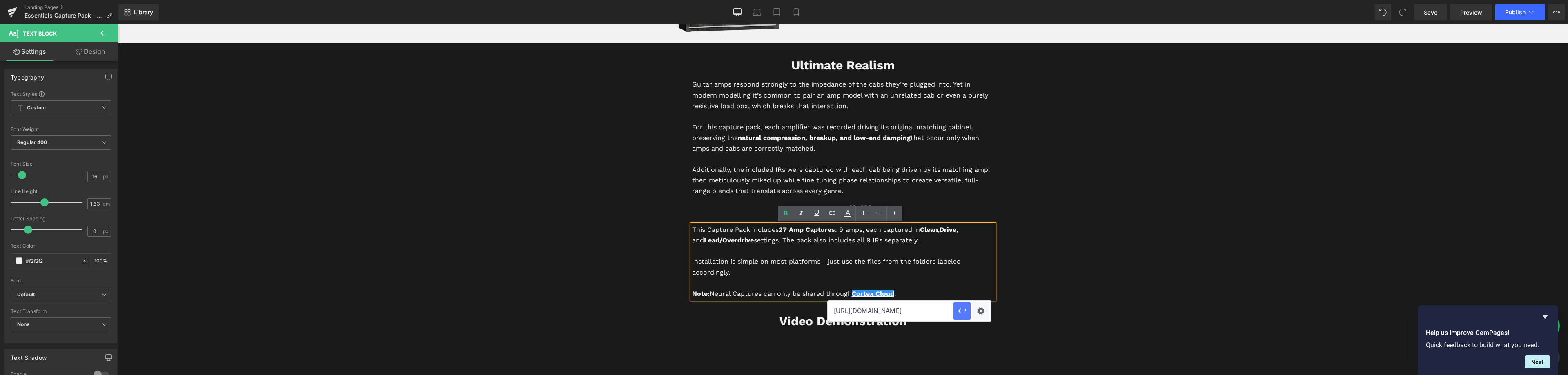
scroll to position [0, 0]
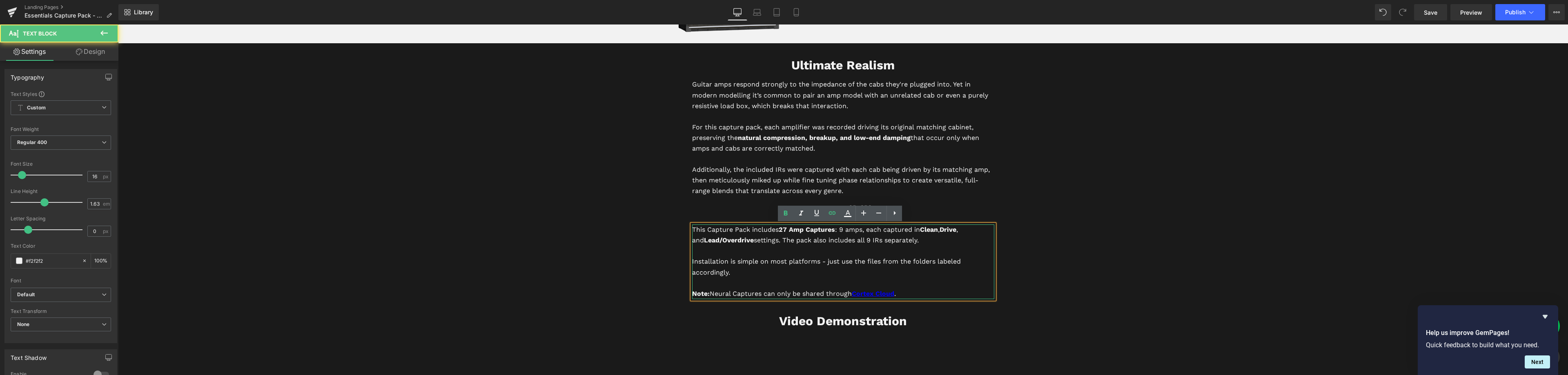
click at [936, 261] on p "Installation is simple on most platforms - just use the files from the folders …" at bounding box center [844, 267] width 302 height 21
drag, startPoint x: 910, startPoint y: 241, endPoint x: 774, endPoint y: 240, distance: 136.0
click at [771, 240] on p "This Capture Pack includes 27 Amp Captures : 9 amps, each captured in Clean , D…" at bounding box center [844, 235] width 302 height 21
copy p "The pack also includes all 9 IRs separately."
click at [873, 245] on p "This Capture Pack includes 27 Amp Captures : 9 amps, each captured in Clean , D…" at bounding box center [844, 235] width 302 height 21
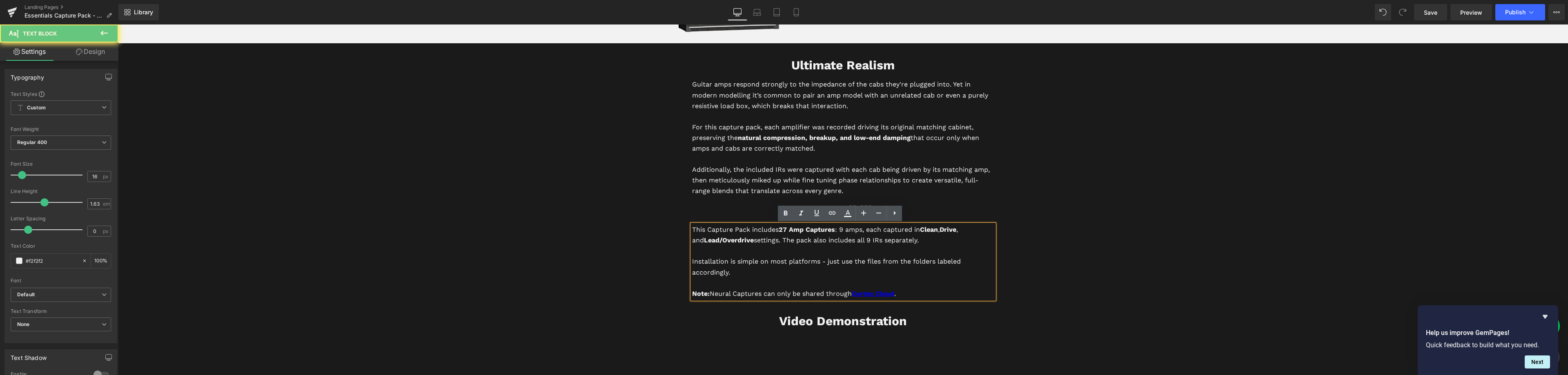
click at [898, 245] on p "This Capture Pack includes 27 Amp Captures : 9 amps, each captured in Clean , D…" at bounding box center [844, 235] width 302 height 21
drag, startPoint x: 882, startPoint y: 240, endPoint x: 771, endPoint y: 240, distance: 111.0
click at [771, 240] on p "This Capture Pack includes 27 Amp Captures : 9 amps, each captured in Clean , D…" at bounding box center [844, 235] width 302 height 21
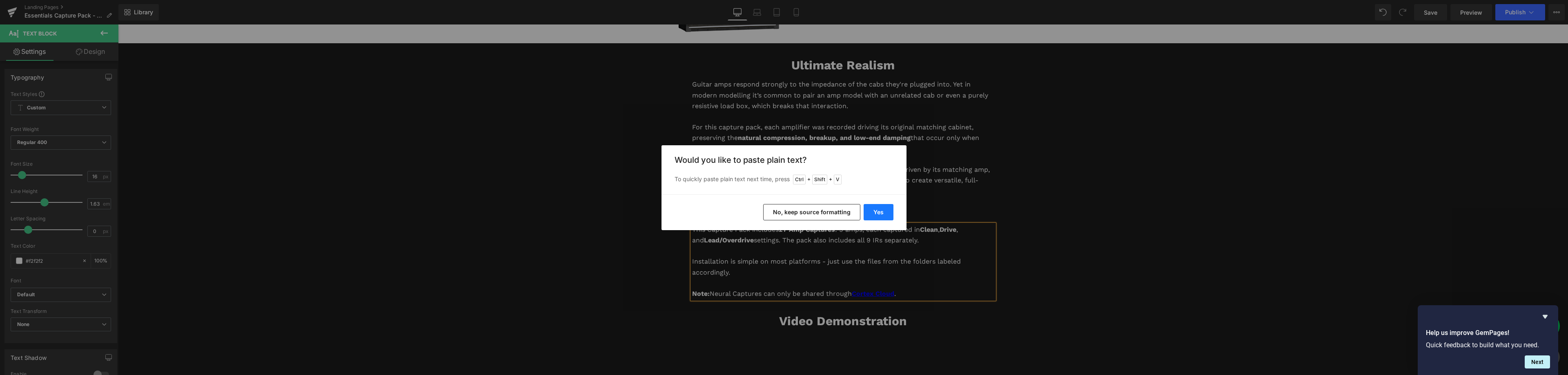
click at [876, 213] on button "Yes" at bounding box center [879, 213] width 30 height 16
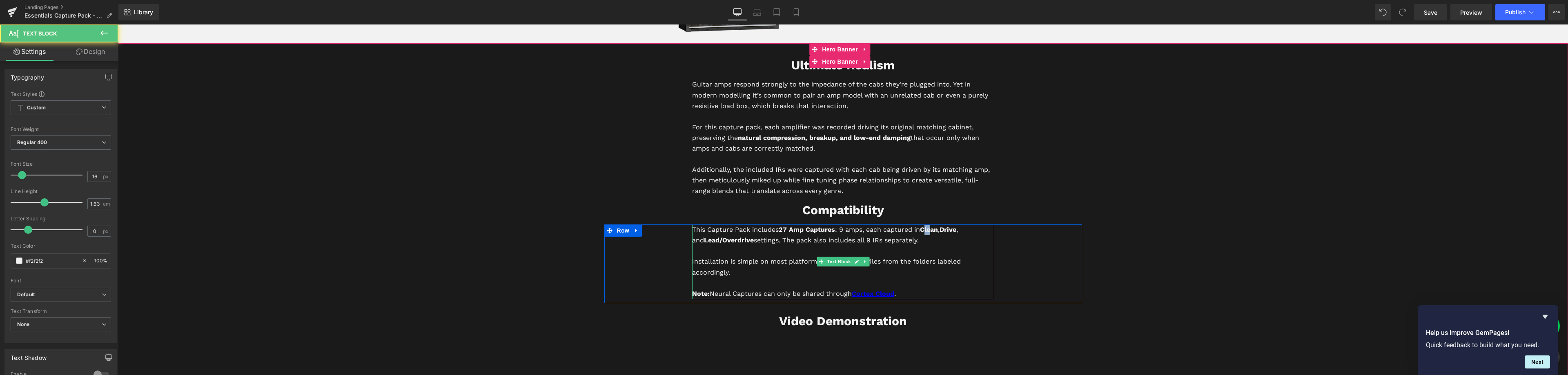
drag, startPoint x: 923, startPoint y: 228, endPoint x: 931, endPoint y: 230, distance: 8.2
click at [931, 230] on strong "Clean" at bounding box center [929, 229] width 18 height 7
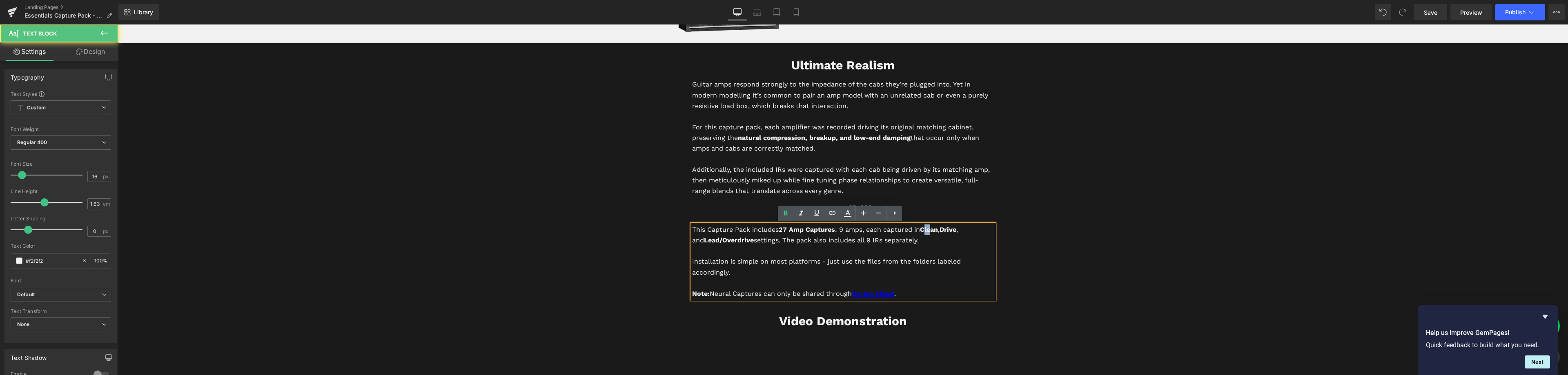
click at [923, 229] on strong "Clean" at bounding box center [929, 229] width 18 height 7
drag, startPoint x: 923, startPoint y: 230, endPoint x: 936, endPoint y: 231, distance: 13.0
click at [936, 231] on strong "Clean" at bounding box center [929, 229] width 18 height 7
click at [818, 241] on p "This Capture Pack includes 27 Amp Captures : 9 amps, each captured in Clean , D…" at bounding box center [844, 235] width 302 height 21
click at [913, 240] on p "This Capture Pack includes 27 Amp Captures : 9 amps, each captured in Clean , D…" at bounding box center [844, 235] width 302 height 21
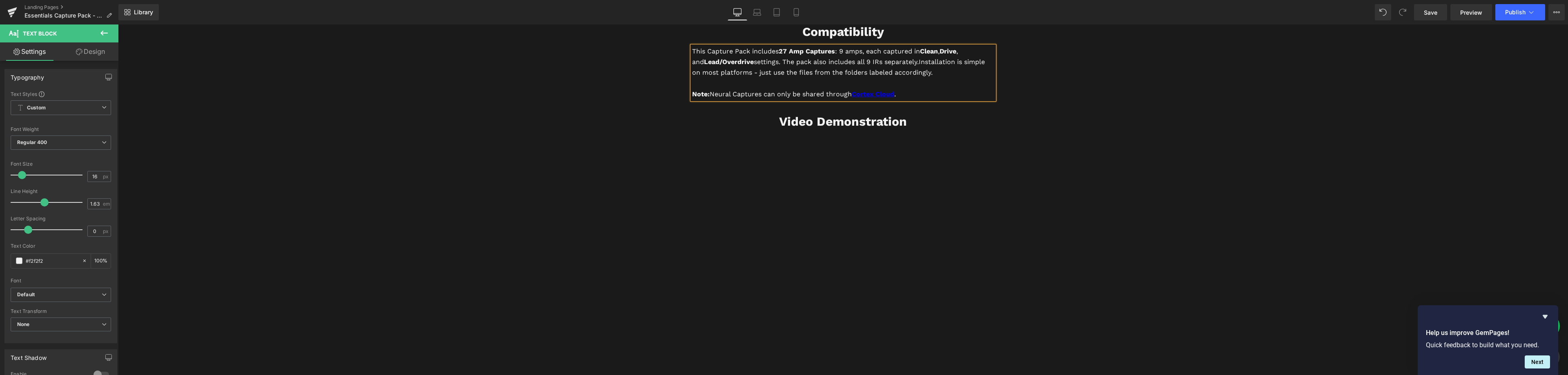
scroll to position [2104, 0]
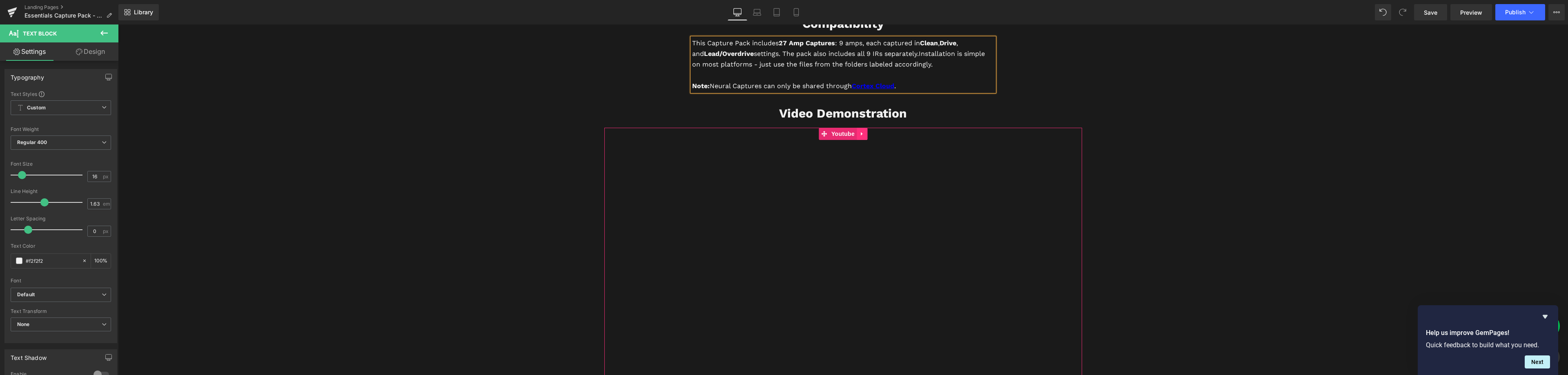
click at [861, 134] on icon at bounding box center [862, 134] width 2 height 3
click at [854, 131] on icon at bounding box center [857, 134] width 6 height 6
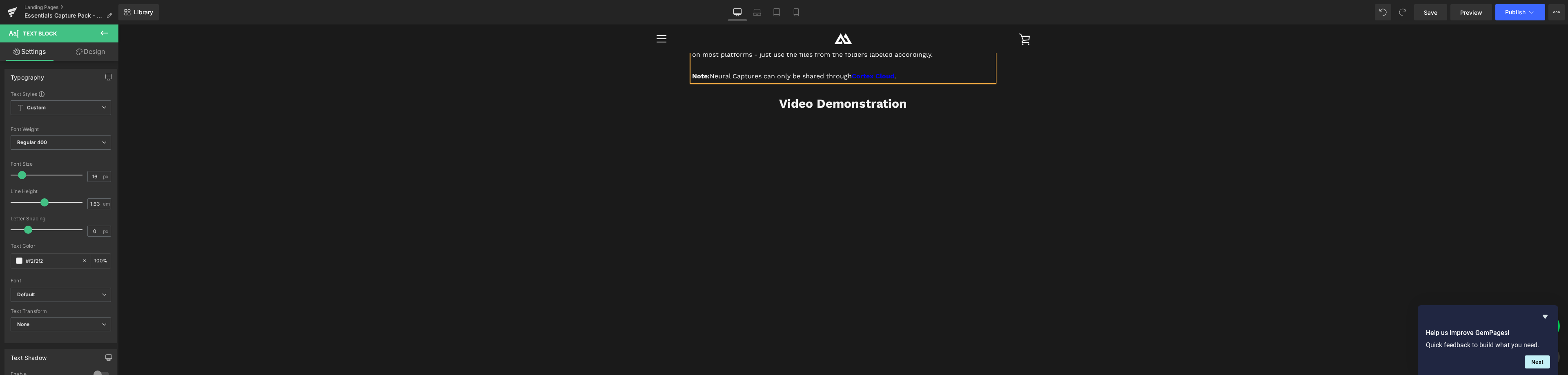
scroll to position [2076, 0]
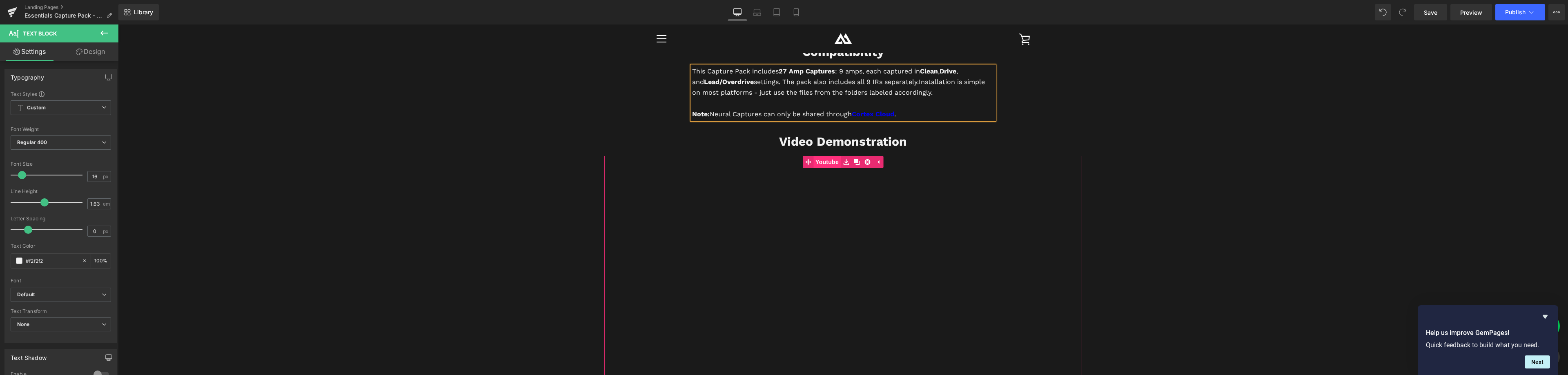
click at [826, 162] on span "Youtube" at bounding box center [826, 162] width 27 height 12
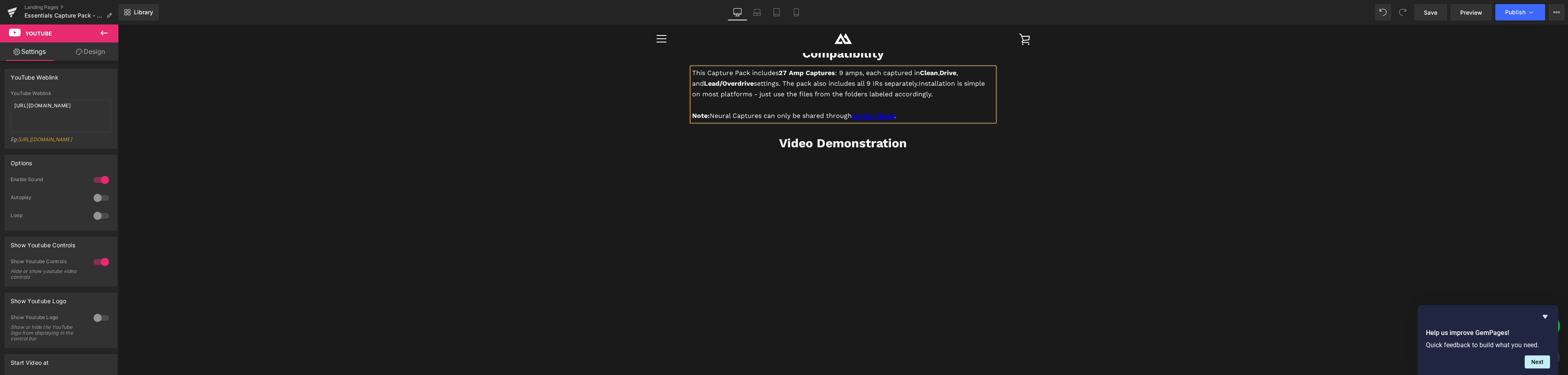
scroll to position [1913, 0]
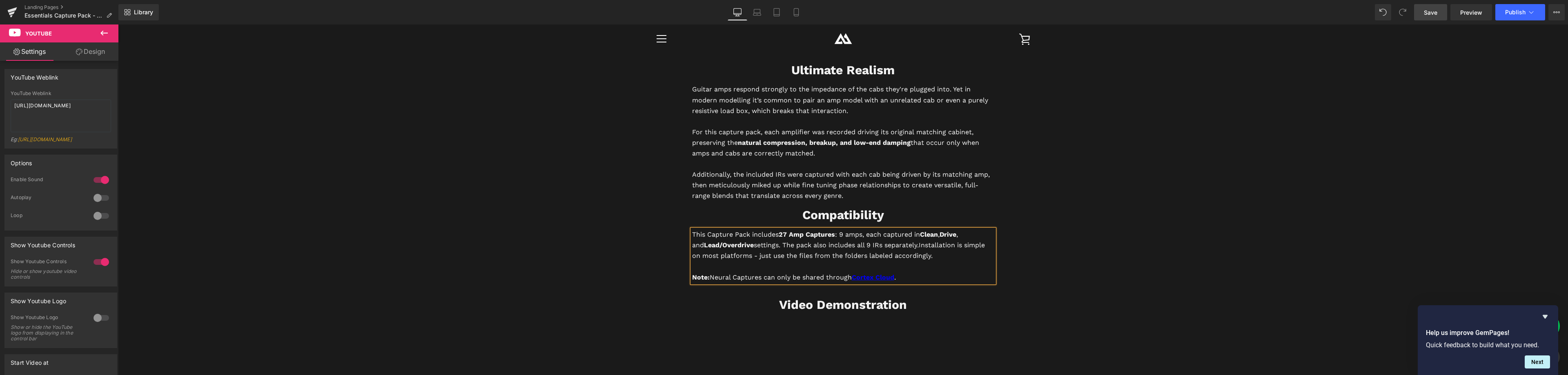
click at [1436, 10] on span "Save" at bounding box center [1431, 12] width 13 height 8
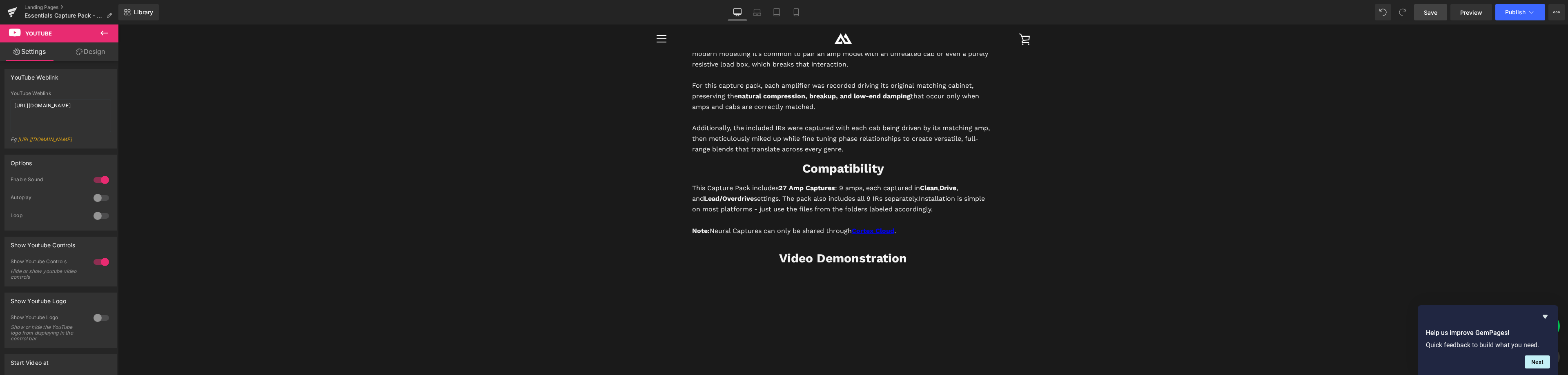
scroll to position [1959, 0]
click at [836, 169] on span "Heading" at bounding box center [839, 170] width 22 height 10
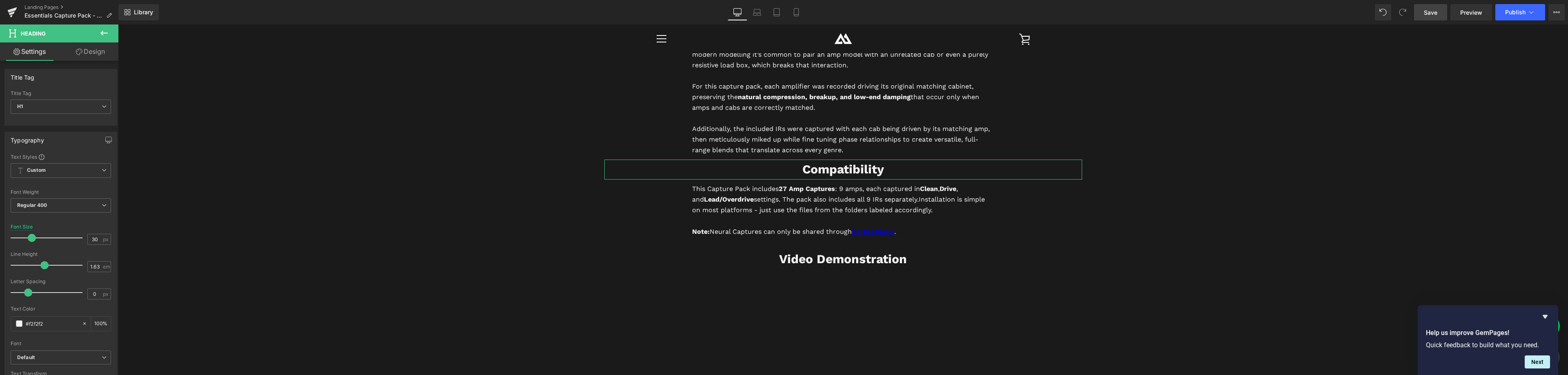
click at [91, 55] on link "Design" at bounding box center [90, 52] width 59 height 18
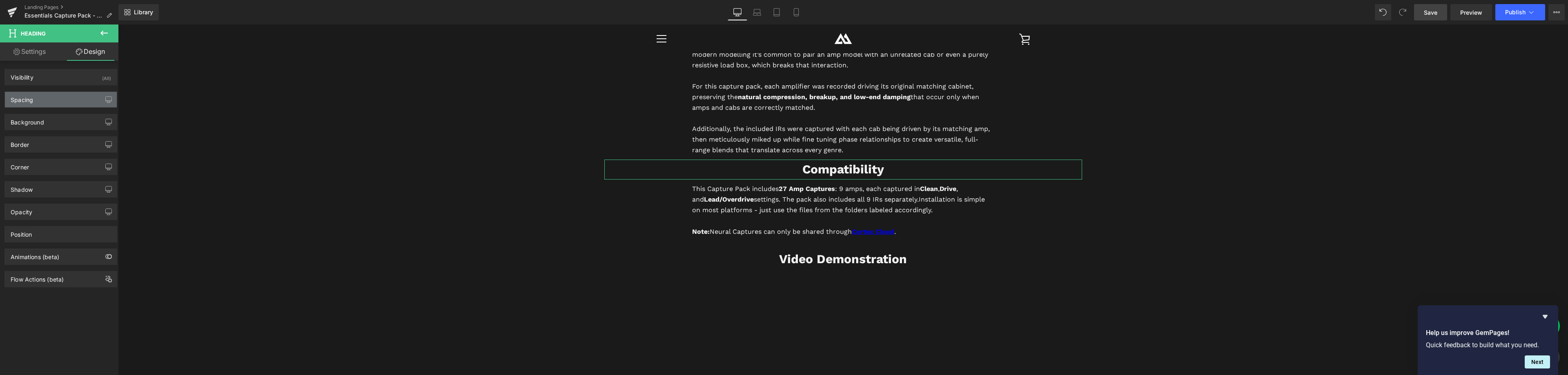
type input "0"
type input "10"
type input "0"
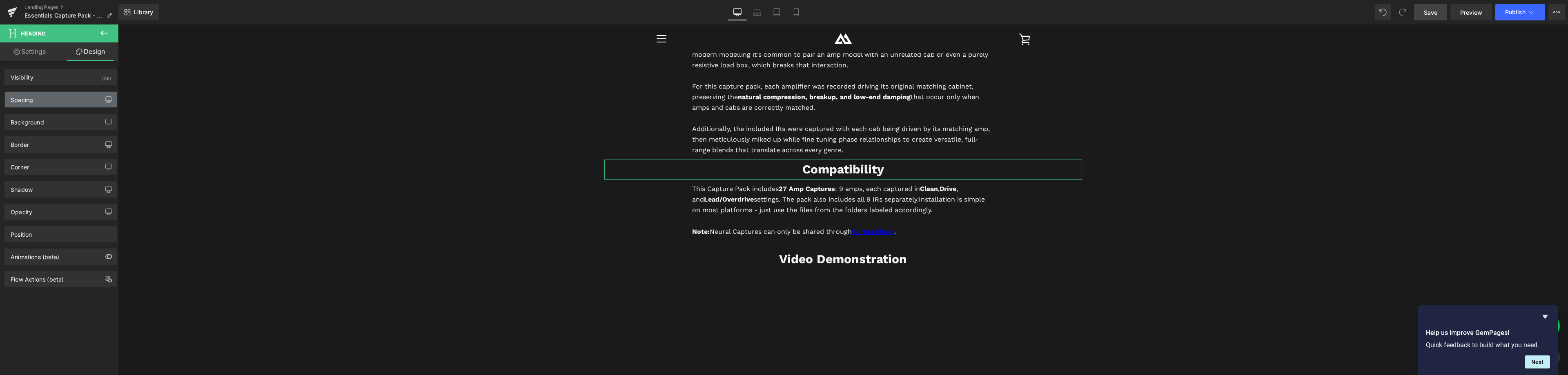
type input "0"
click at [50, 97] on div "Spacing" at bounding box center [61, 99] width 112 height 16
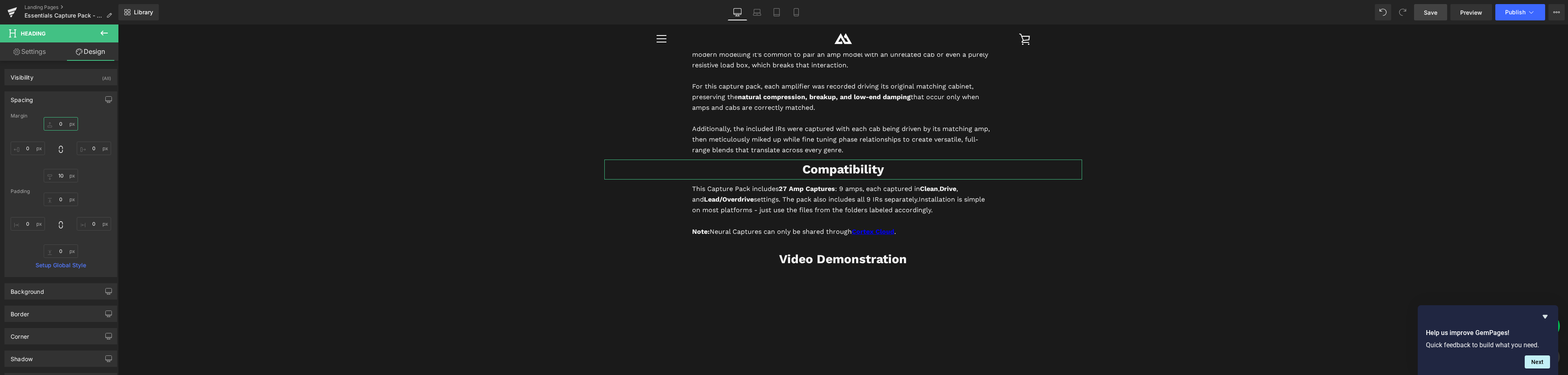
click at [60, 126] on input "0" at bounding box center [61, 124] width 34 height 13
type input "20"
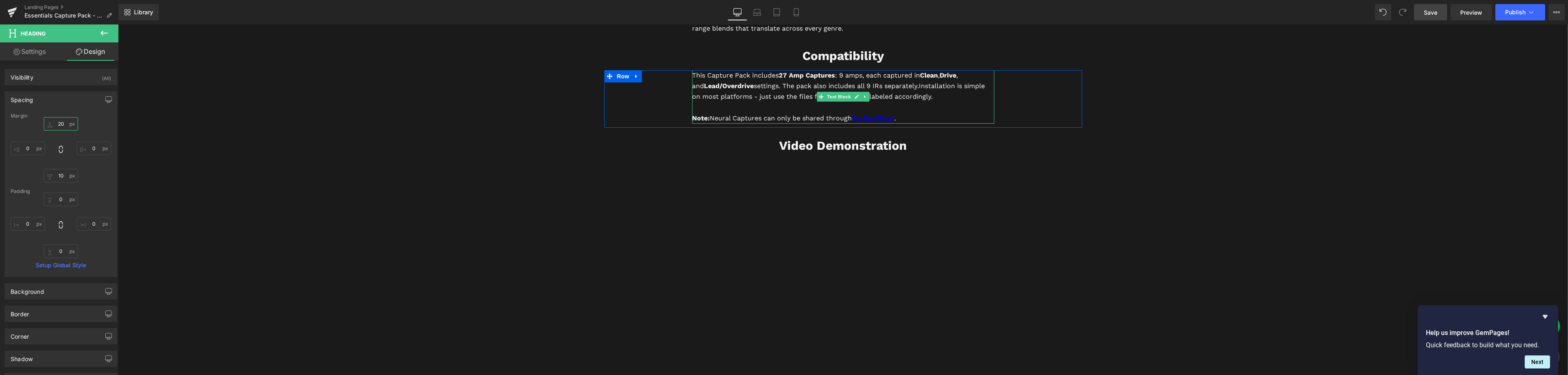
scroll to position [2081, 0]
click at [841, 164] on span "Youtube" at bounding box center [843, 165] width 27 height 12
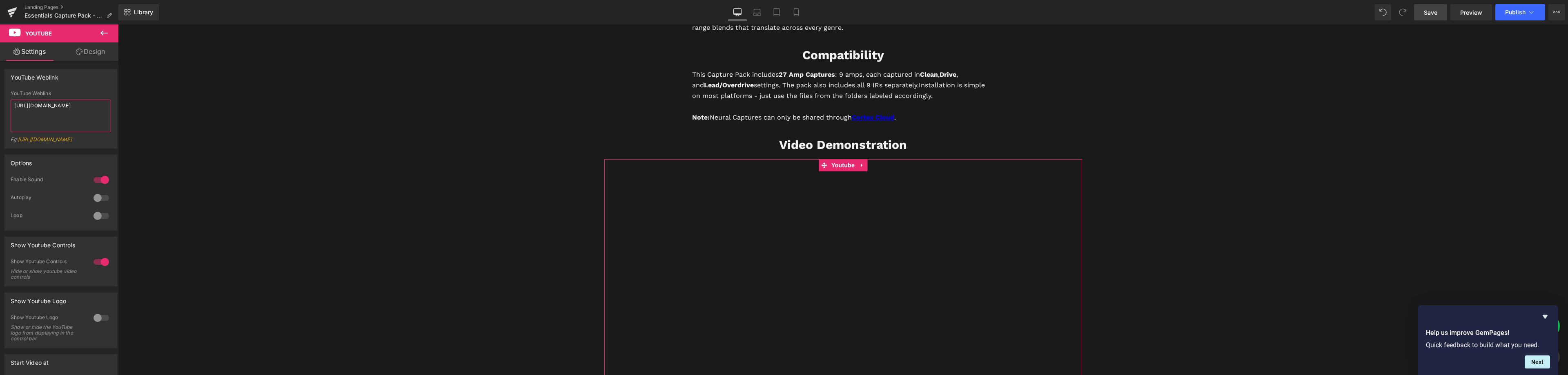
drag, startPoint x: 60, startPoint y: 112, endPoint x: 0, endPoint y: 66, distance: 75.6
click at [0, 67] on div "YouTube Weblink YouTube Weblink https://www.youtube.com/watch?v=30eNf_dXhyU Eg:…" at bounding box center [61, 106] width 122 height 85
paste textarea "4hA9T8uT-PI"
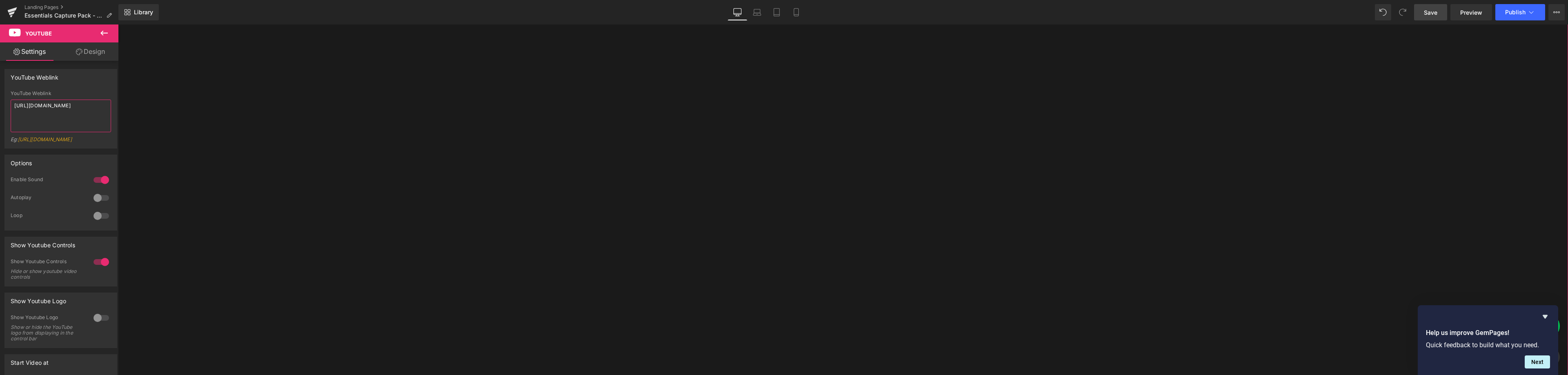
scroll to position [2325, 0]
type textarea "https://www.youtube.com/watch?v=4hA9T8uT-PI"
click at [836, 189] on span "Youtube" at bounding box center [843, 189] width 27 height 12
drag, startPoint x: 62, startPoint y: 114, endPoint x: 0, endPoint y: 81, distance: 70.2
click at [0, 82] on div "YouTube Weblink YouTube Weblink https://www.youtube.com/watch?v=30eNf_dXhyU Eg:…" at bounding box center [61, 106] width 122 height 85
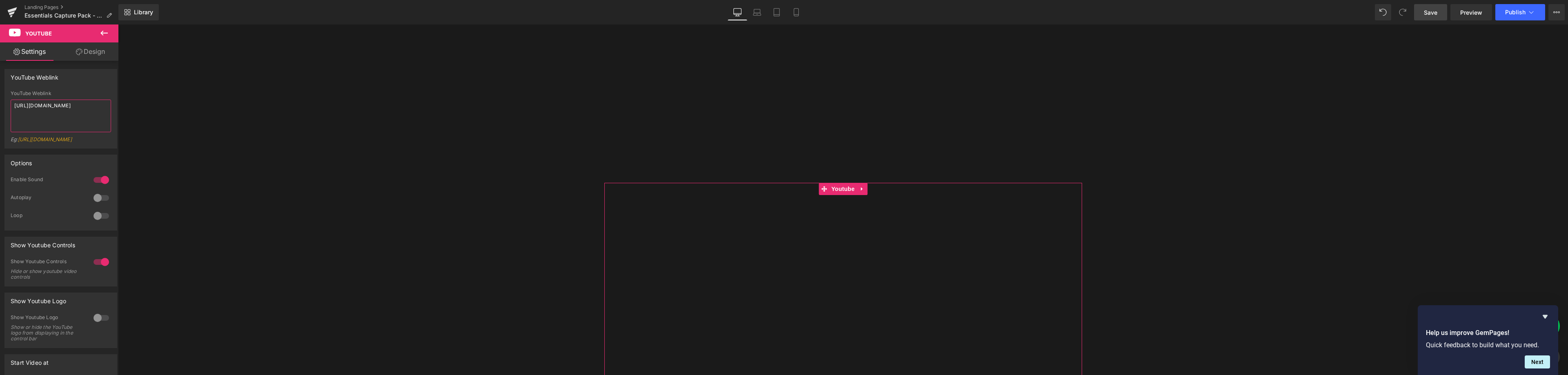
paste textarea "I_Uffyxapw0"
click at [838, 191] on span "Youtube" at bounding box center [843, 189] width 27 height 12
type textarea "https://www.youtube.com/watch?v=I_Uffyxapw0"
click at [90, 48] on link "Design" at bounding box center [90, 52] width 59 height 18
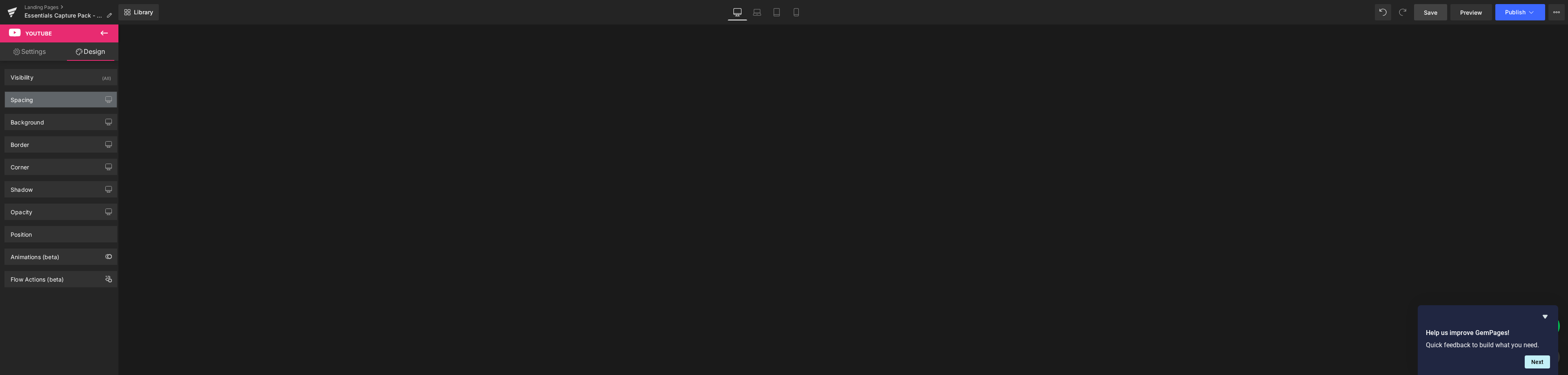
type input "0"
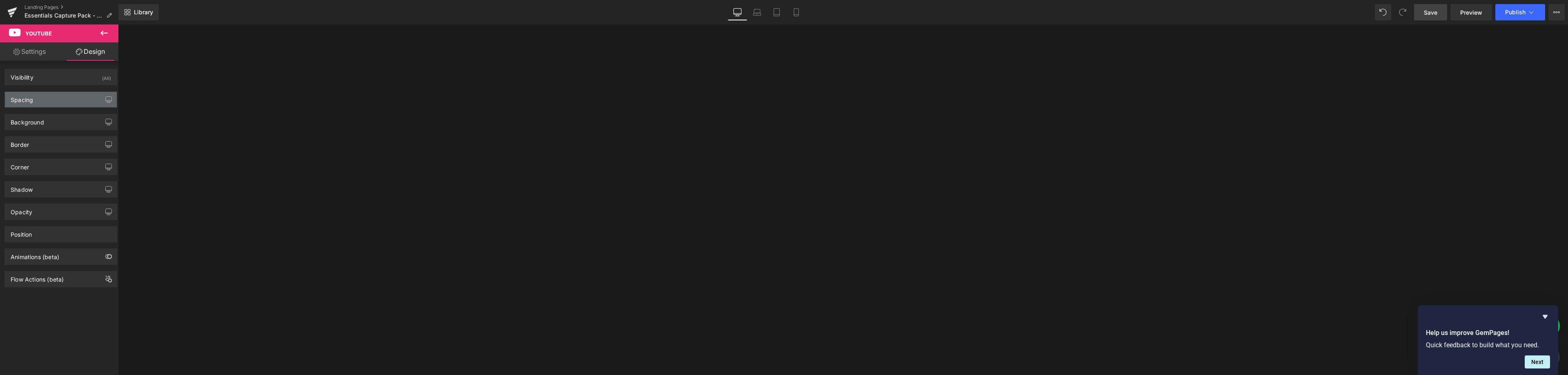
type input "0"
click at [33, 98] on div "Spacing" at bounding box center [21, 98] width 22 height 11
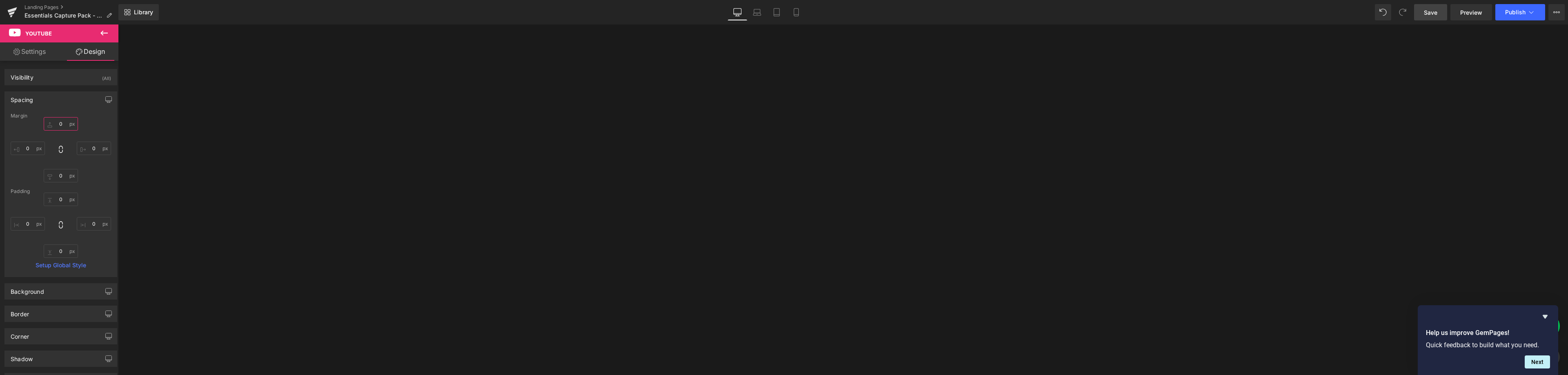
click at [57, 121] on input "0" at bounding box center [61, 124] width 34 height 13
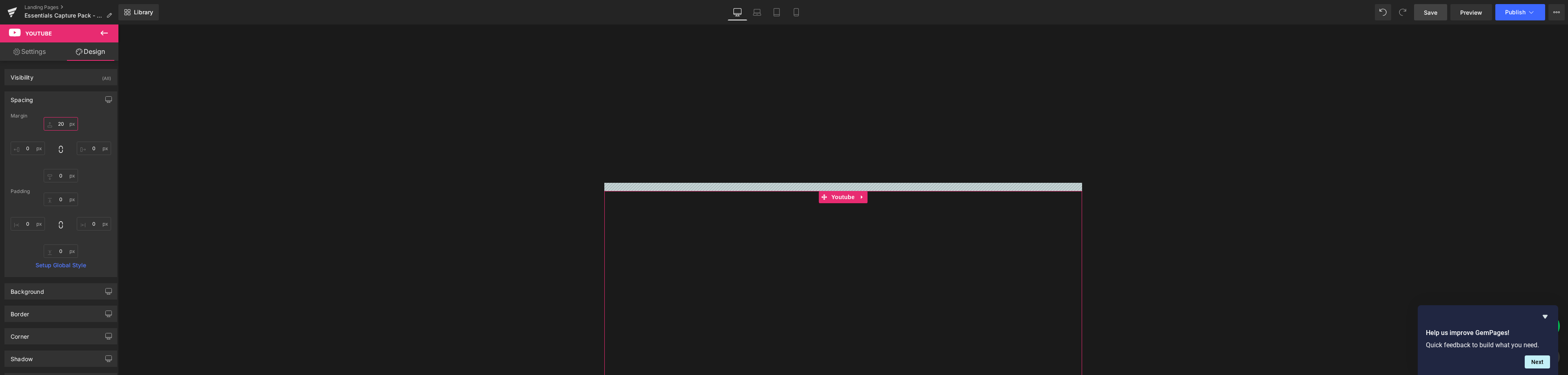
drag, startPoint x: 63, startPoint y: 123, endPoint x: 44, endPoint y: 119, distance: 19.4
click at [46, 121] on input "20" at bounding box center [61, 124] width 34 height 13
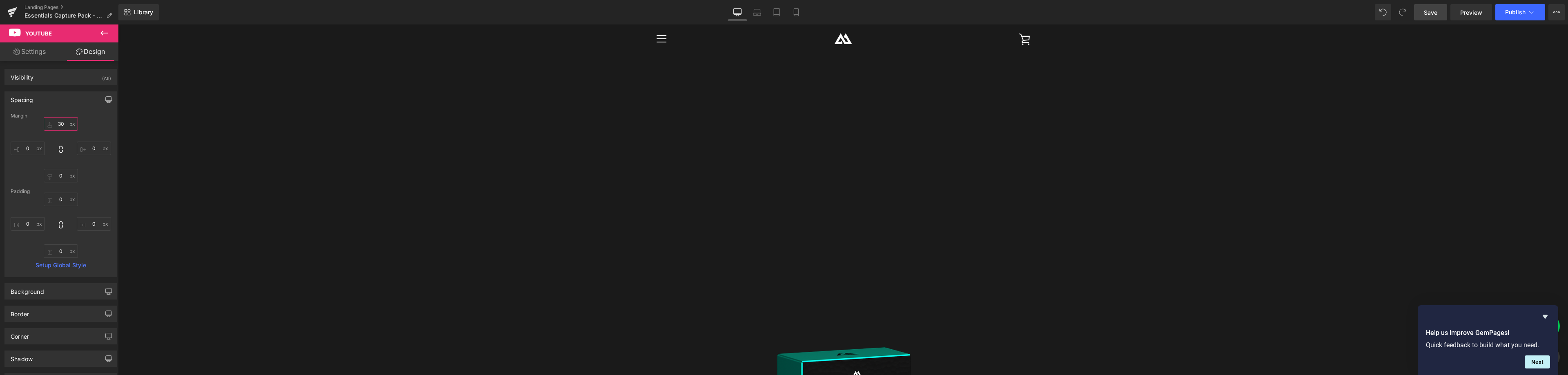
scroll to position [2448, 0]
type input "30"
click at [1431, 11] on span "Save" at bounding box center [1431, 12] width 13 height 8
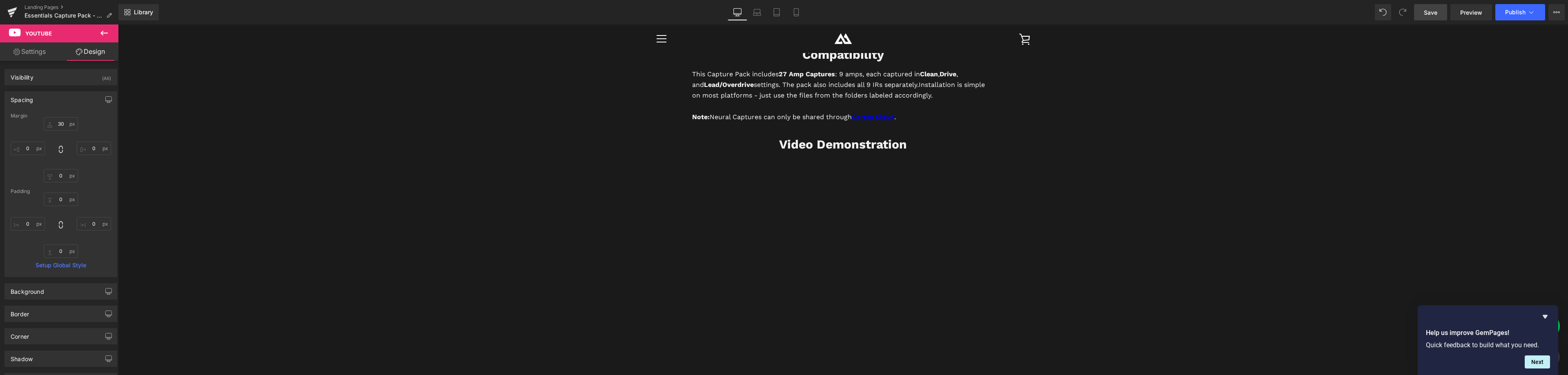
scroll to position [2081, 0]
click at [861, 144] on icon at bounding box center [862, 145] width 4 height 5
click at [856, 145] on icon at bounding box center [858, 144] width 4 height 4
click at [891, 144] on b "Video Demonstration" at bounding box center [844, 144] width 128 height 14
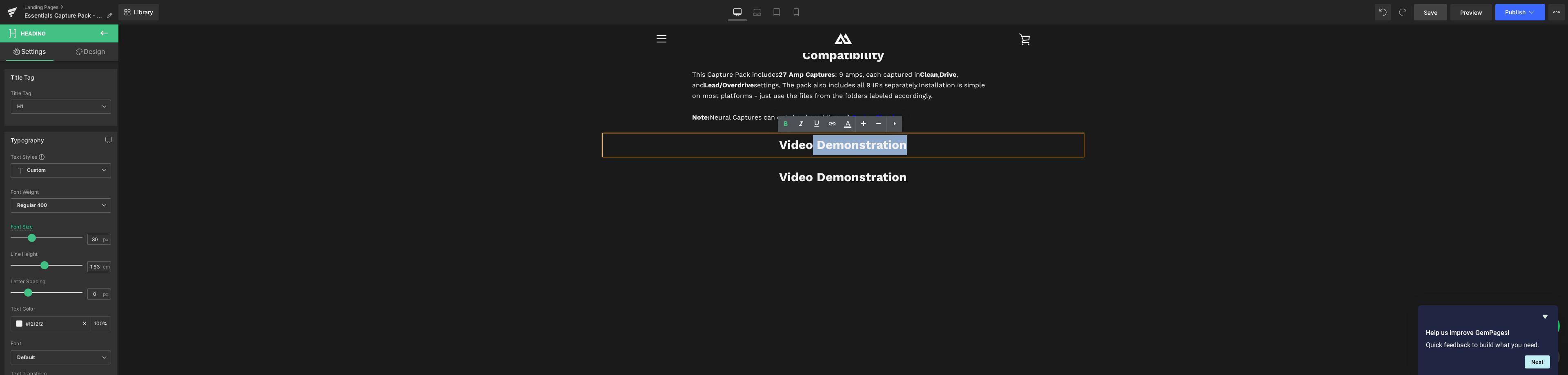
drag, startPoint x: 908, startPoint y: 146, endPoint x: 810, endPoint y: 146, distance: 98.0
click at [810, 146] on h1 "Video Demonstration" at bounding box center [844, 145] width 478 height 20
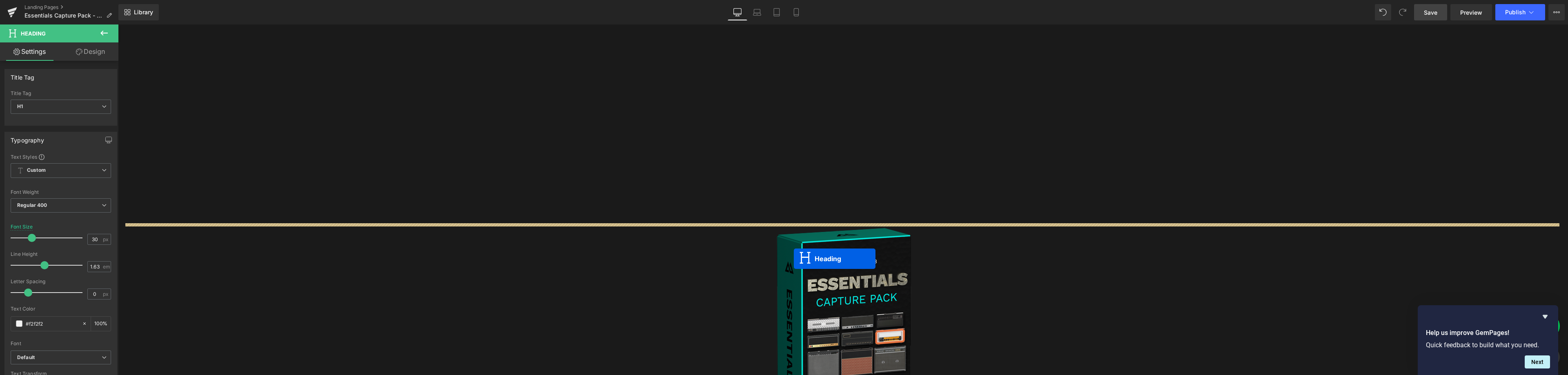
scroll to position [2611, 0]
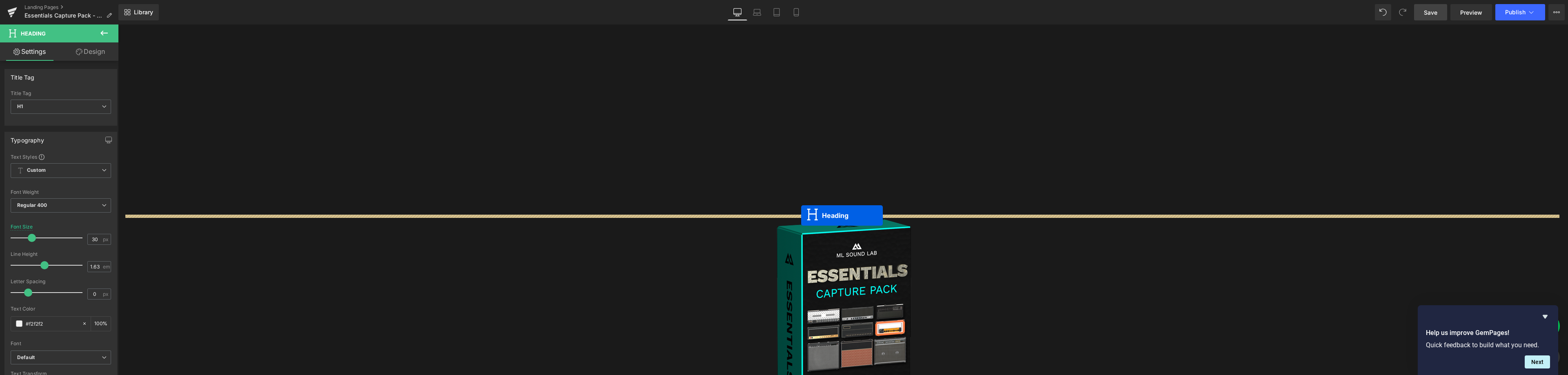
drag, startPoint x: 819, startPoint y: 176, endPoint x: 801, endPoint y: 216, distance: 43.9
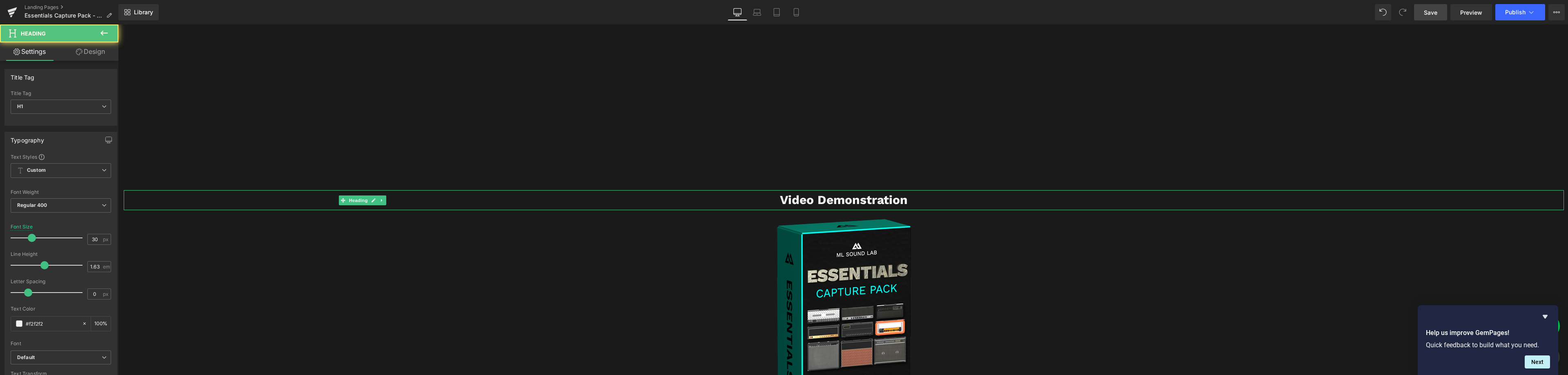
scroll to position [2578, 0]
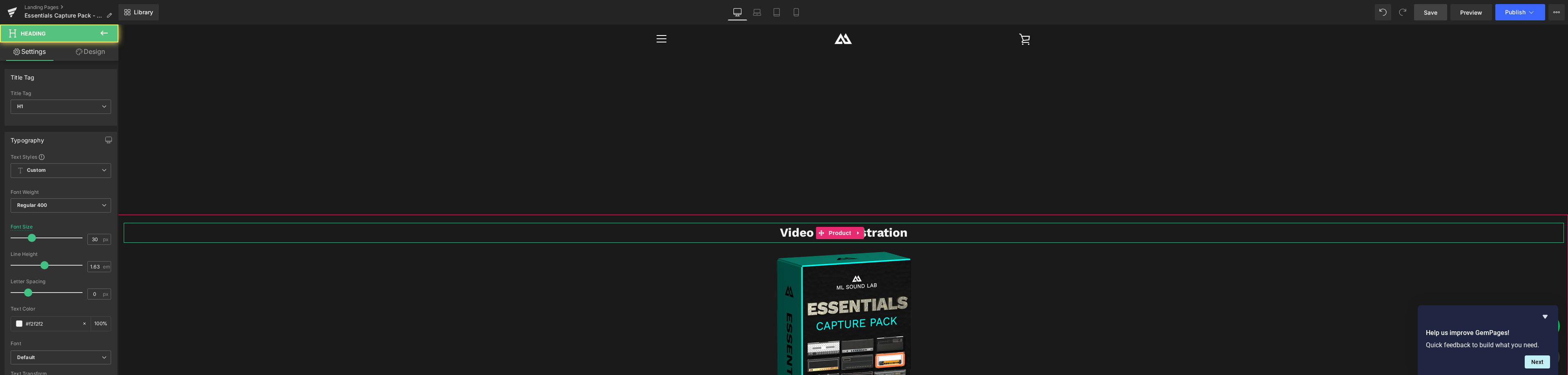
click at [893, 234] on b "Video Demonstration" at bounding box center [844, 231] width 128 height 14
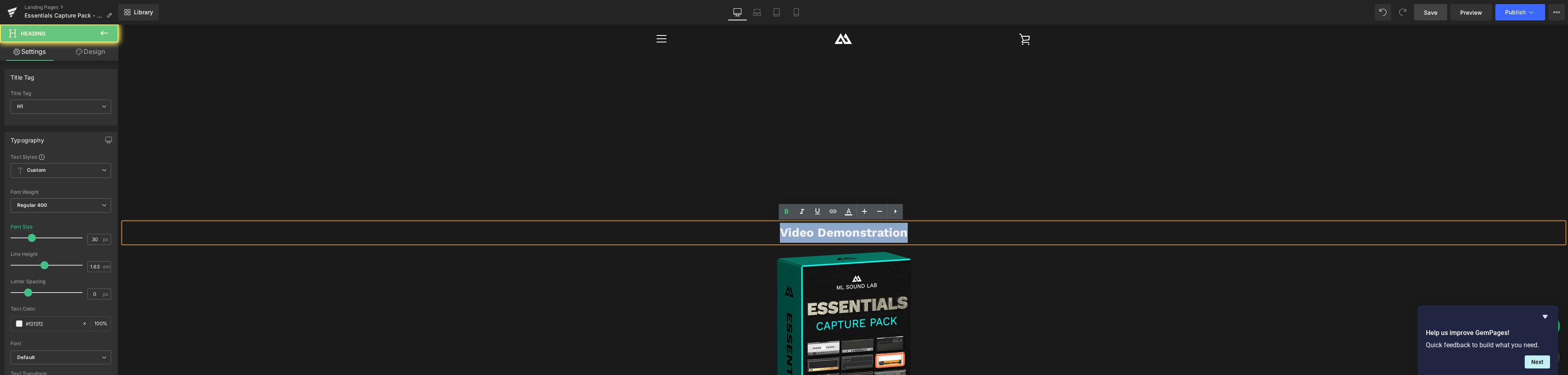
drag, startPoint x: 907, startPoint y: 233, endPoint x: 714, endPoint y: 222, distance: 193.3
click at [717, 227] on h1 "Video Demonstration" at bounding box center [844, 232] width 1441 height 20
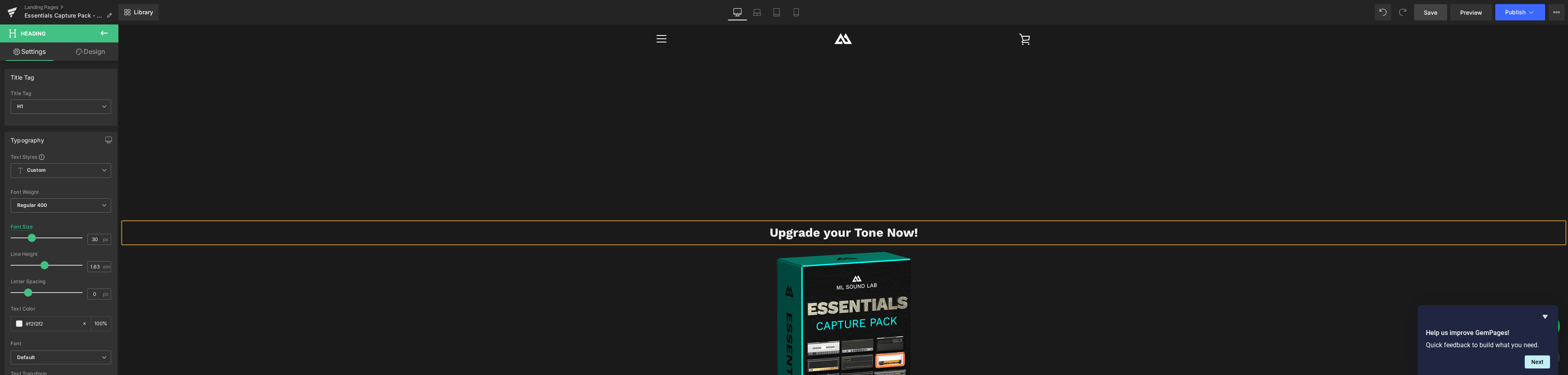
click at [832, 236] on b "Upgrade your Tone Now!" at bounding box center [844, 231] width 148 height 14
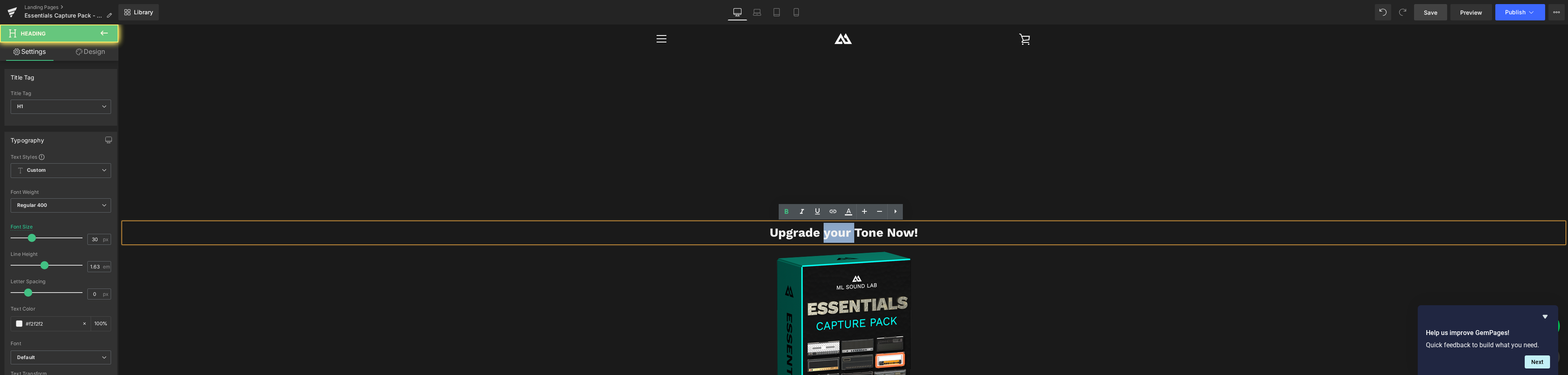
click at [831, 236] on b "Upgrade your Tone Now!" at bounding box center [844, 231] width 148 height 14
click at [825, 232] on b "Upgrade your Tone Now!" at bounding box center [844, 231] width 148 height 14
drag, startPoint x: 827, startPoint y: 234, endPoint x: 822, endPoint y: 234, distance: 5.0
click at [822, 234] on b "Upgrade your Tone Now!" at bounding box center [844, 231] width 148 height 14
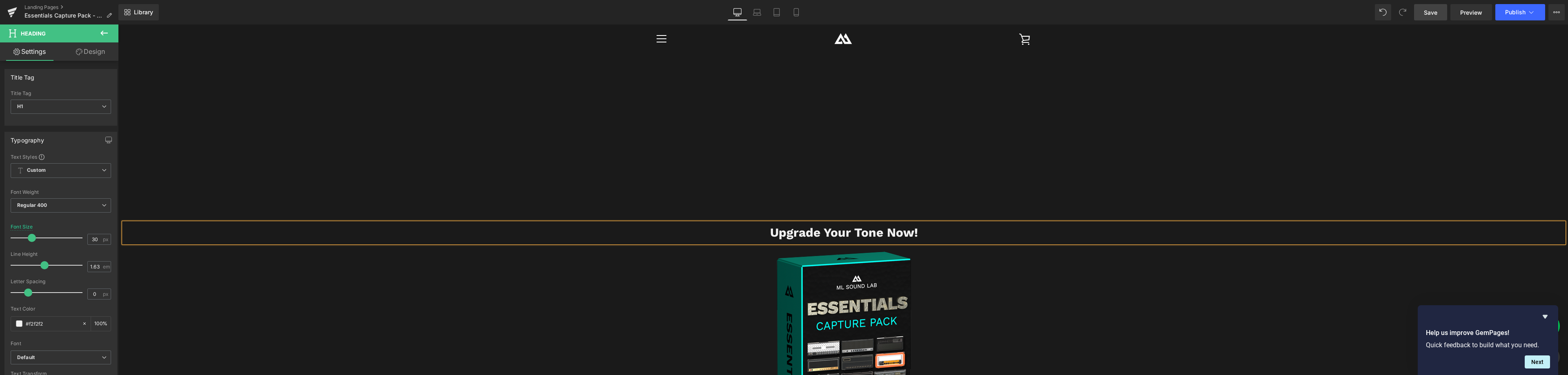
click at [931, 235] on h1 "Upgrade Your Tone Now!" at bounding box center [844, 232] width 1441 height 20
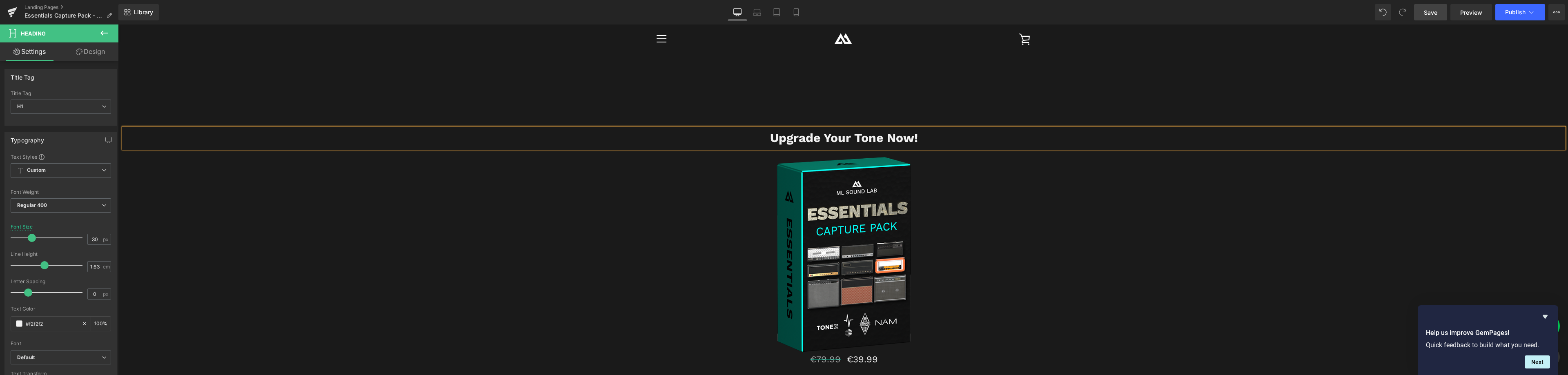
scroll to position [2558, 0]
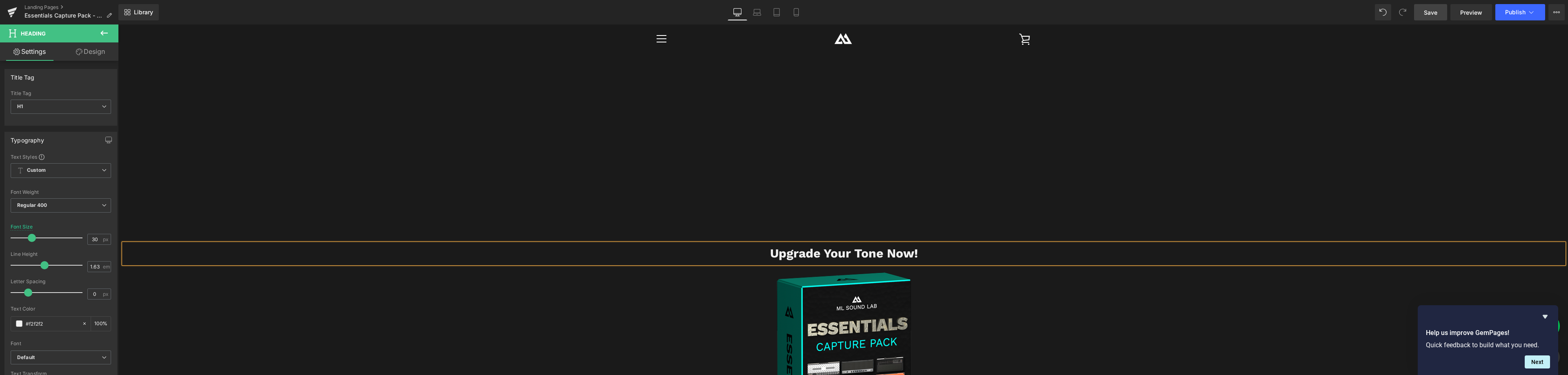
drag, startPoint x: 1435, startPoint y: 11, endPoint x: 1039, endPoint y: 141, distance: 416.8
click at [1435, 11] on span "Save" at bounding box center [1431, 12] width 13 height 8
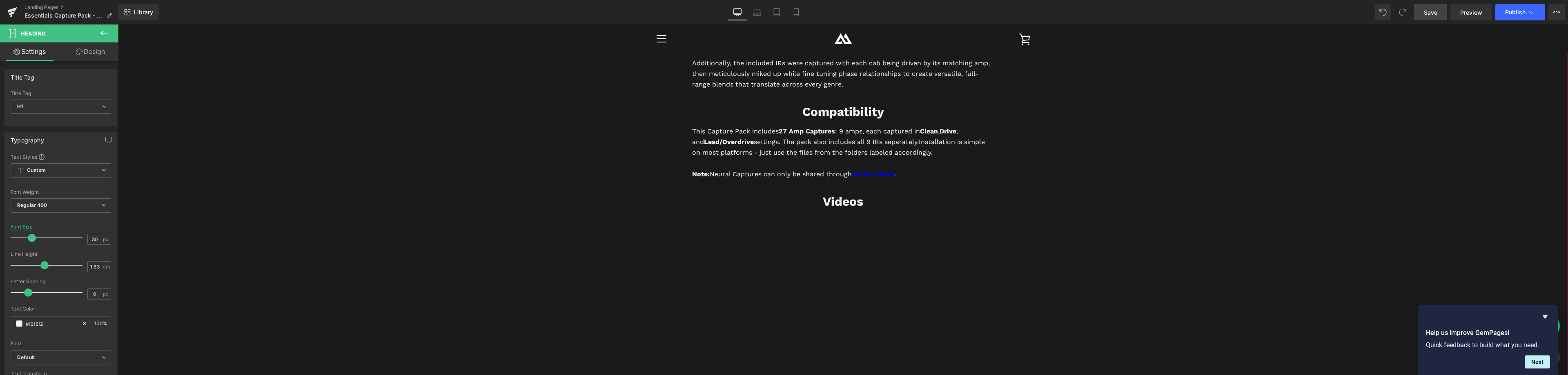
scroll to position [2231, 0]
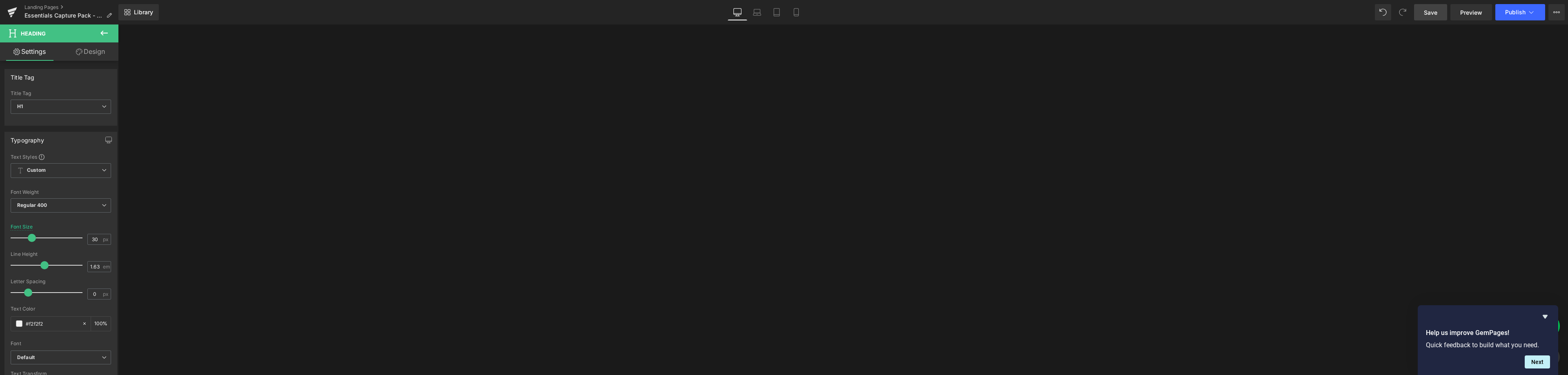
click at [1428, 11] on span "Save" at bounding box center [1431, 12] width 13 height 8
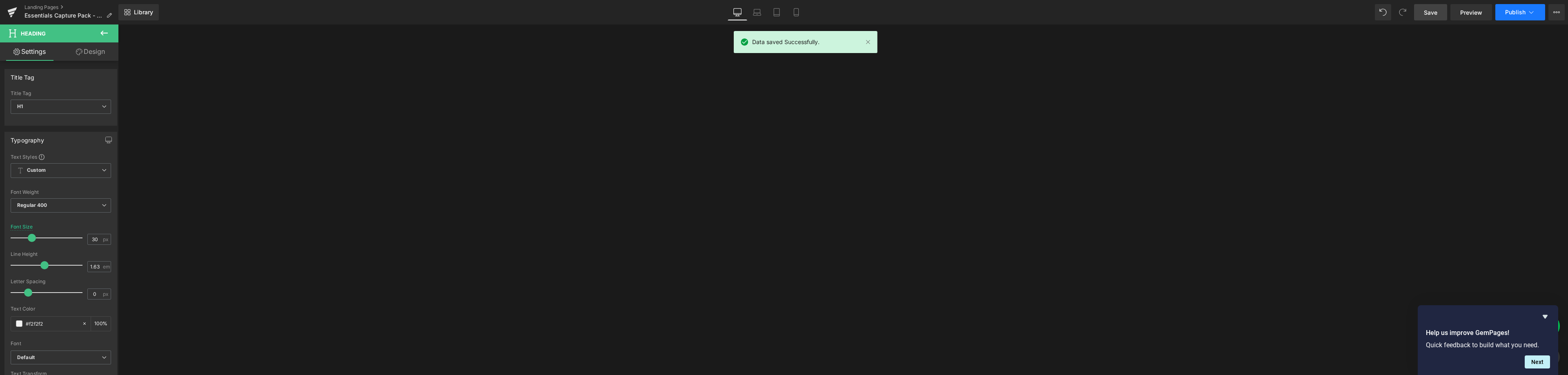
click at [1529, 14] on icon at bounding box center [1531, 12] width 8 height 8
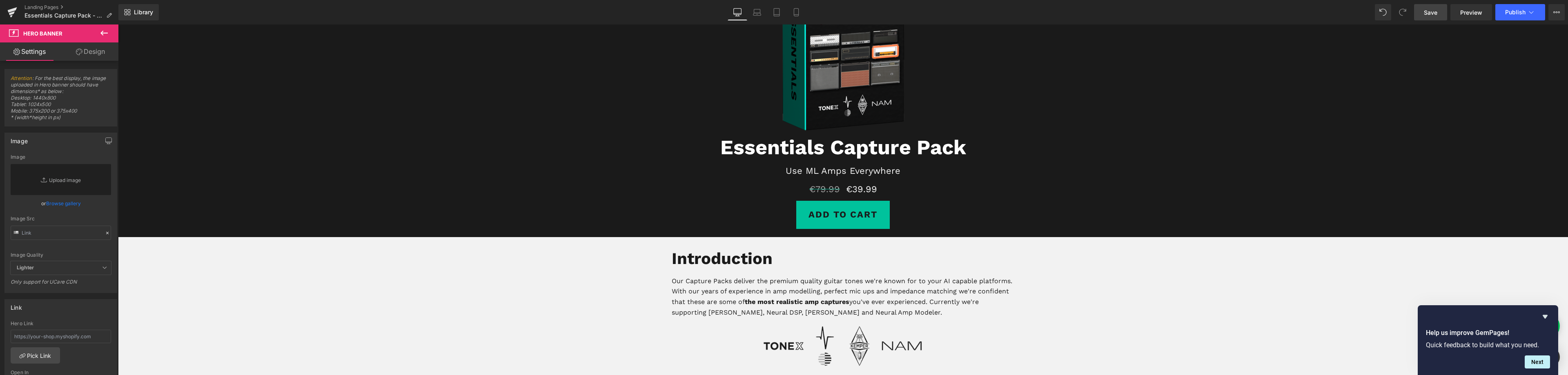
scroll to position [122, 0]
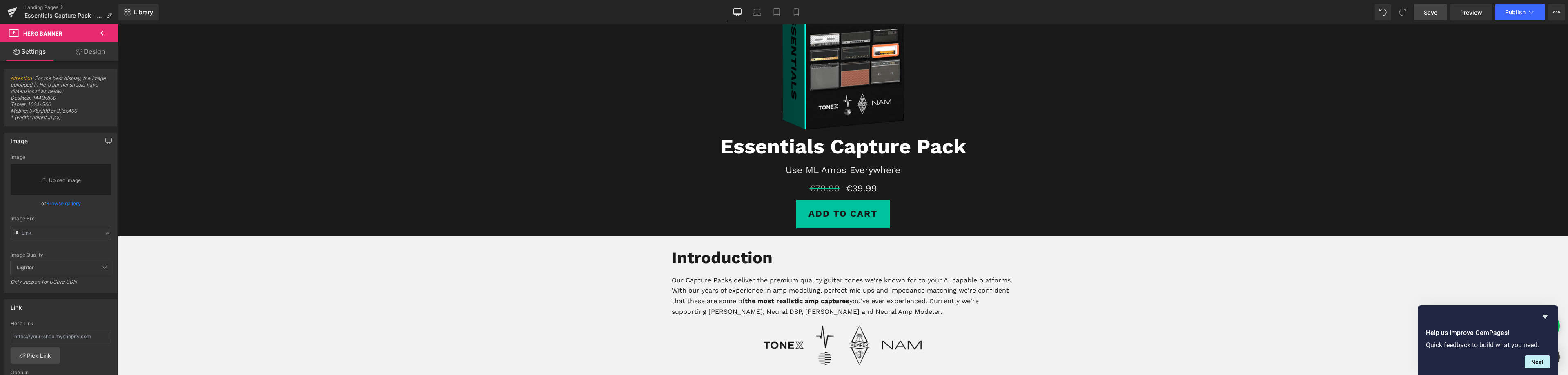
click at [1430, 11] on span "Save" at bounding box center [1431, 12] width 13 height 8
